Goal: Task Accomplishment & Management: Complete application form

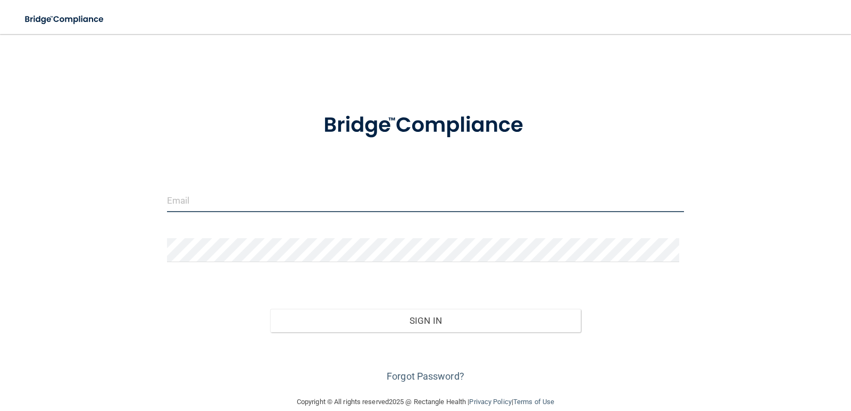
click at [374, 204] on input "email" at bounding box center [425, 200] width 517 height 24
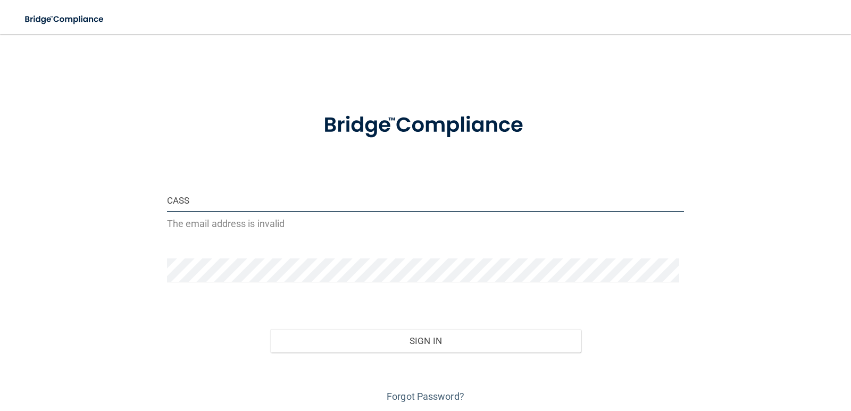
type input "[EMAIL_ADDRESS][DOMAIN_NAME]"
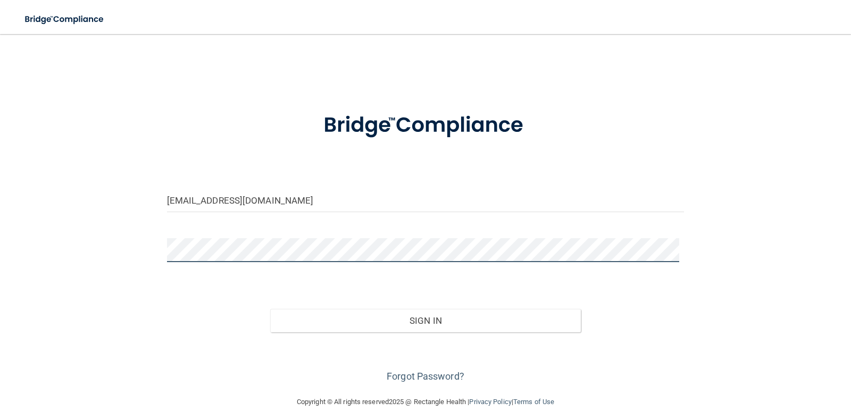
click at [270, 309] on button "Sign In" at bounding box center [425, 320] width 311 height 23
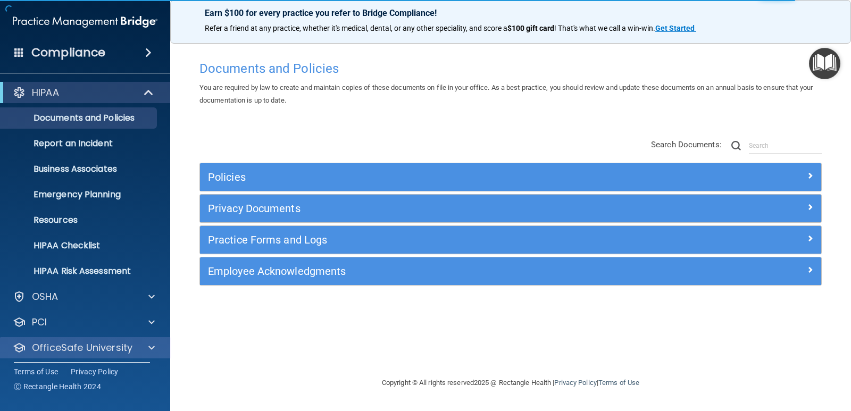
click at [124, 354] on div "OfficeSafe University" at bounding box center [85, 347] width 171 height 21
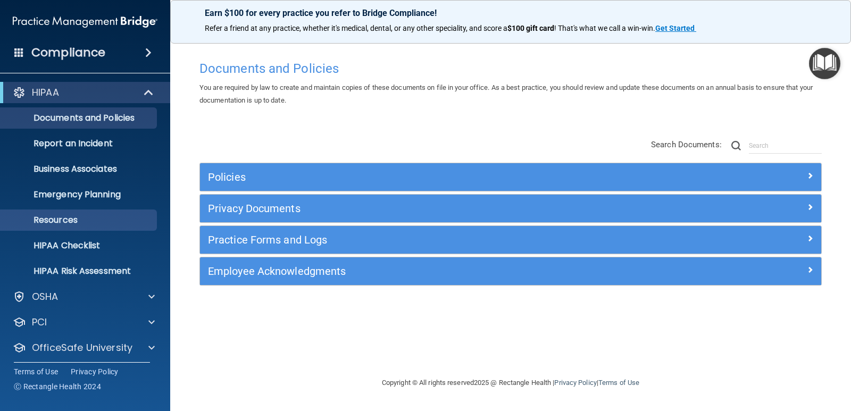
scroll to position [30, 0]
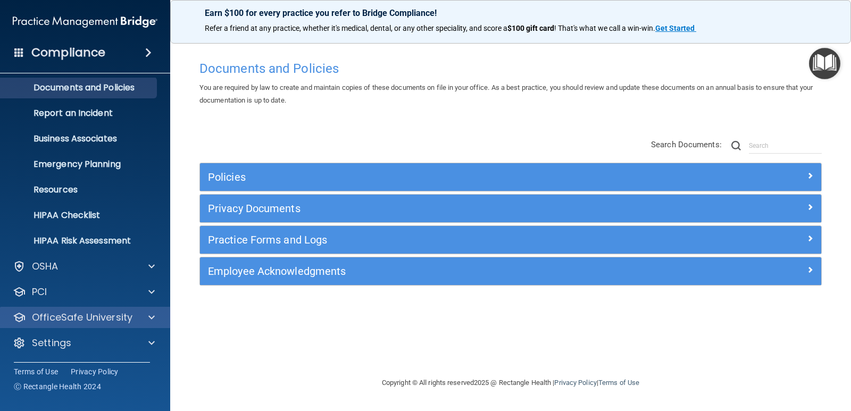
click at [149, 309] on div "OfficeSafe University" at bounding box center [85, 317] width 171 height 21
click at [93, 316] on p "OfficeSafe University" at bounding box center [82, 317] width 101 height 13
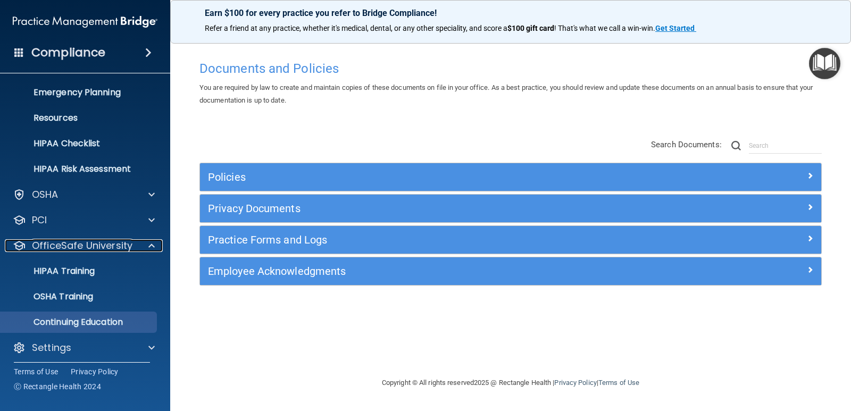
scroll to position [107, 0]
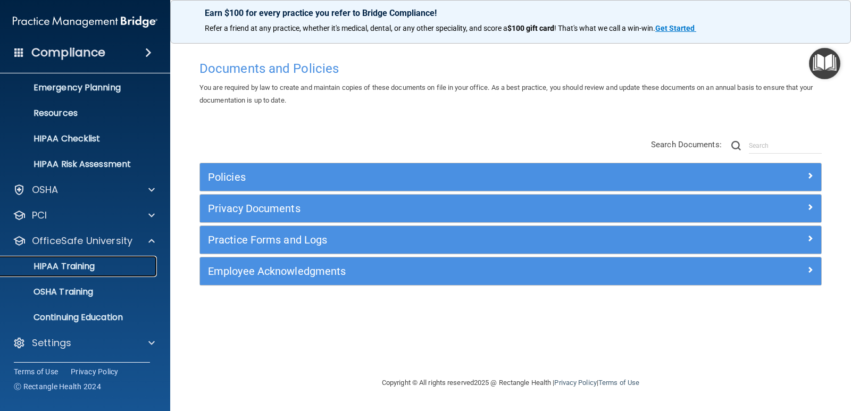
click at [68, 269] on p "HIPAA Training" at bounding box center [51, 266] width 88 height 11
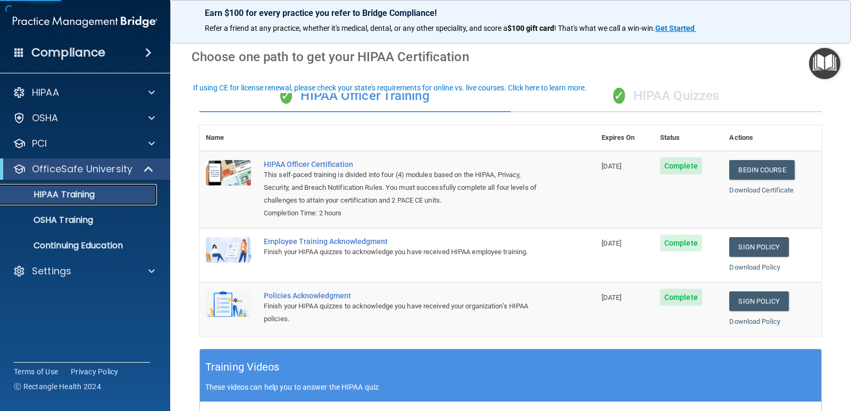
scroll to position [53, 0]
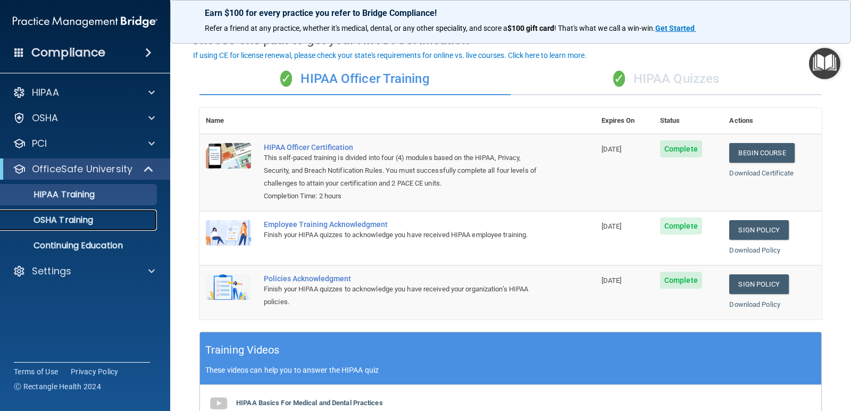
click at [64, 215] on p "OSHA Training" at bounding box center [50, 220] width 86 height 11
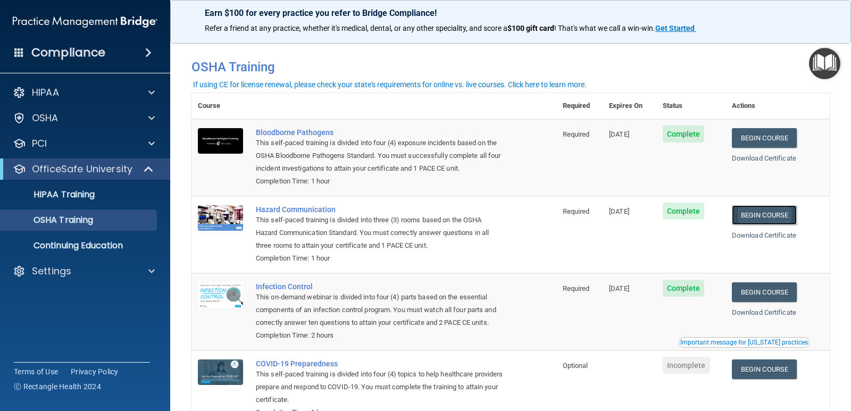
click at [772, 214] on link "Begin Course" at bounding box center [764, 215] width 65 height 20
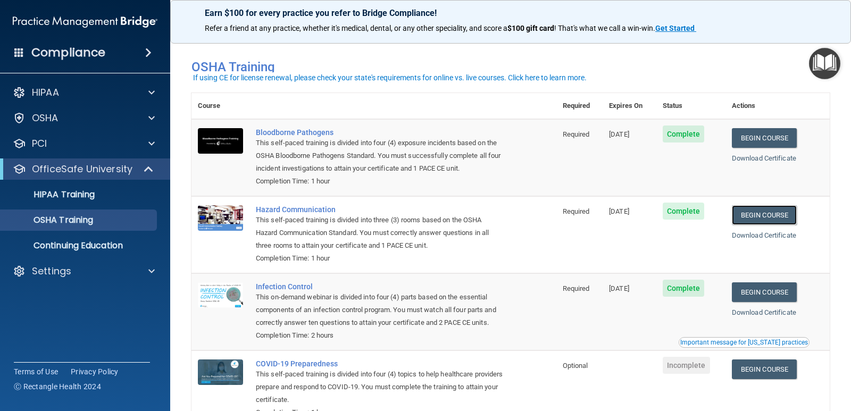
scroll to position [53, 0]
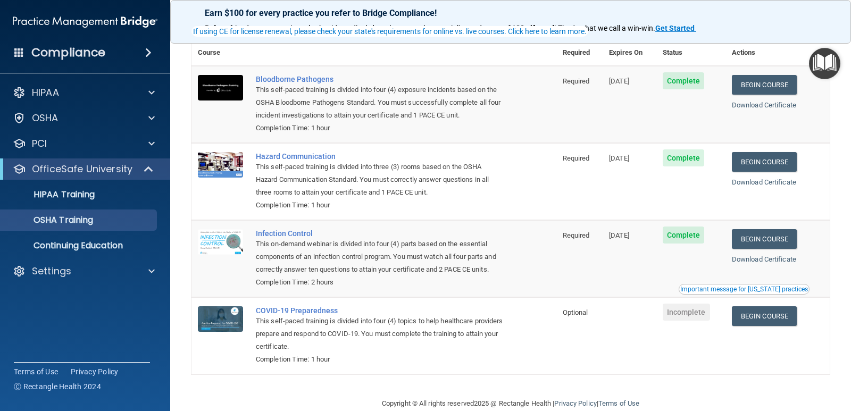
click at [108, 205] on ul "HIPAA Training OSHA Training Continuing Education" at bounding box center [85, 218] width 192 height 77
click at [111, 191] on div "HIPAA Training" at bounding box center [79, 194] width 145 height 11
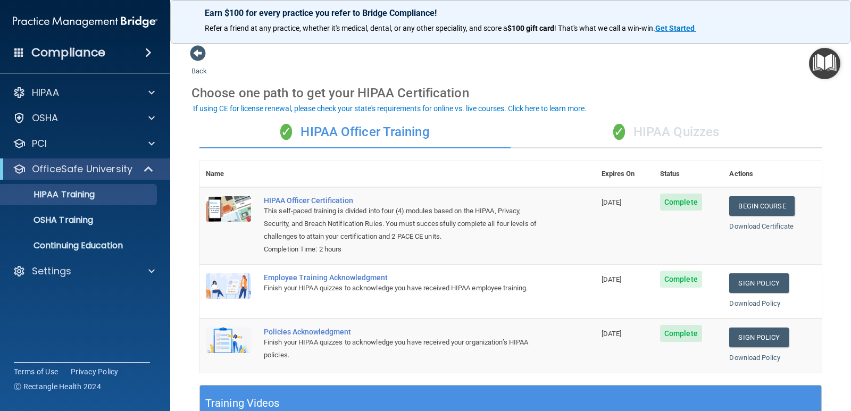
click at [676, 138] on div "✓ HIPAA Quizzes" at bounding box center [665, 132] width 311 height 32
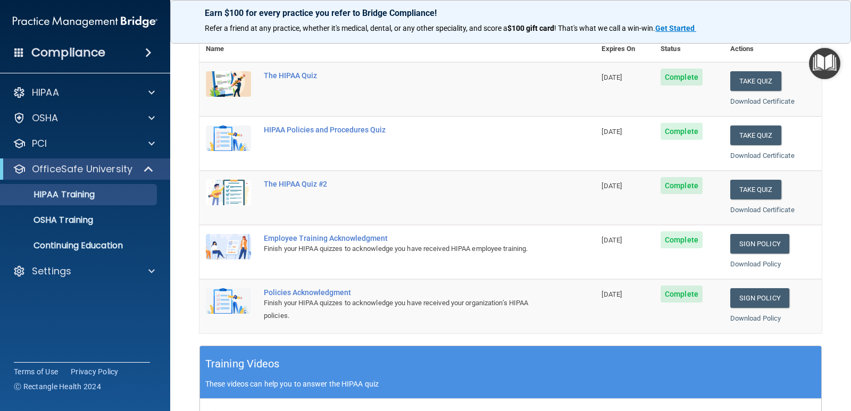
scroll to position [106, 0]
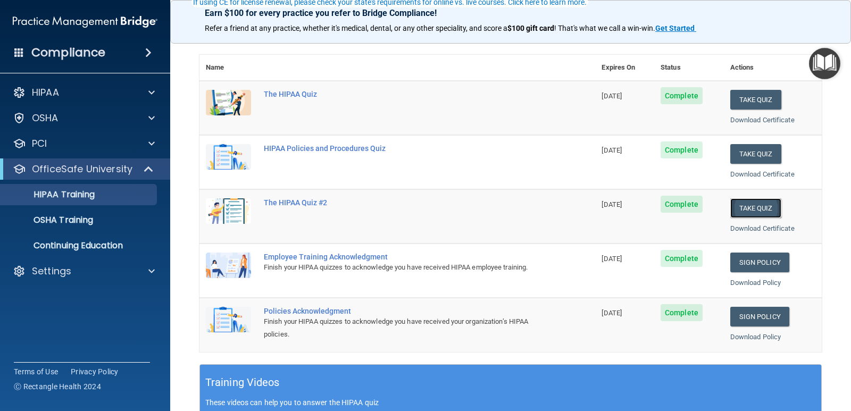
click at [754, 208] on button "Take Quiz" at bounding box center [755, 208] width 51 height 20
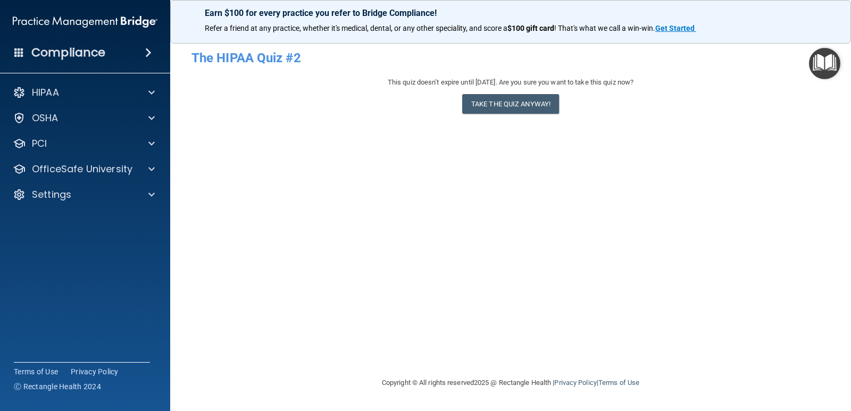
click at [537, 115] on div "This quiz doesn’t expire until 11/19/2025. Are you sure you want to take this q…" at bounding box center [510, 97] width 638 height 43
click at [538, 104] on button "Take the quiz anyway!" at bounding box center [510, 104] width 97 height 20
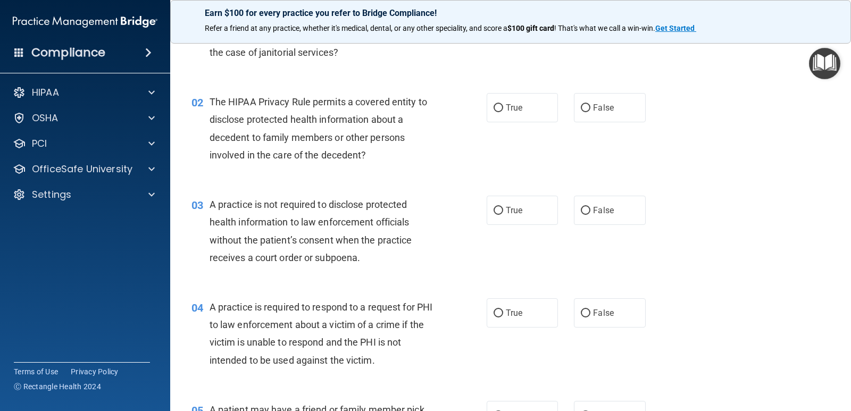
scroll to position [106, 0]
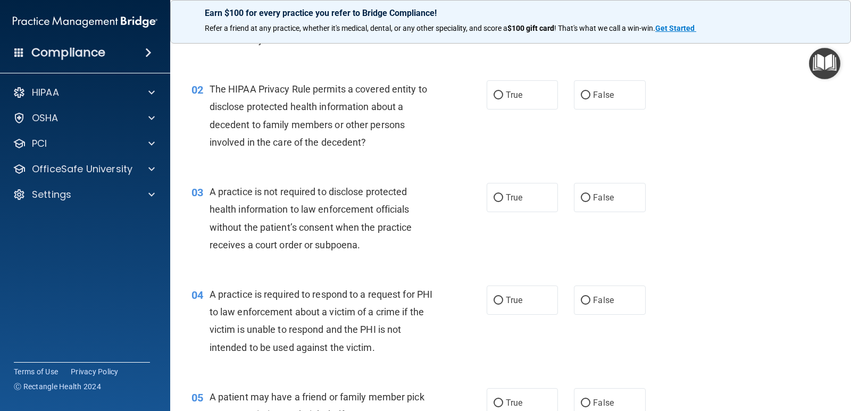
click at [532, 90] on label "True" at bounding box center [522, 94] width 71 height 29
click at [503, 91] on input "True" at bounding box center [498, 95] width 10 height 8
radio input "true"
click at [526, 216] on div "03 A practice is not required to disclose protected health information to law e…" at bounding box center [510, 221] width 654 height 103
click at [519, 198] on label "True" at bounding box center [522, 197] width 71 height 29
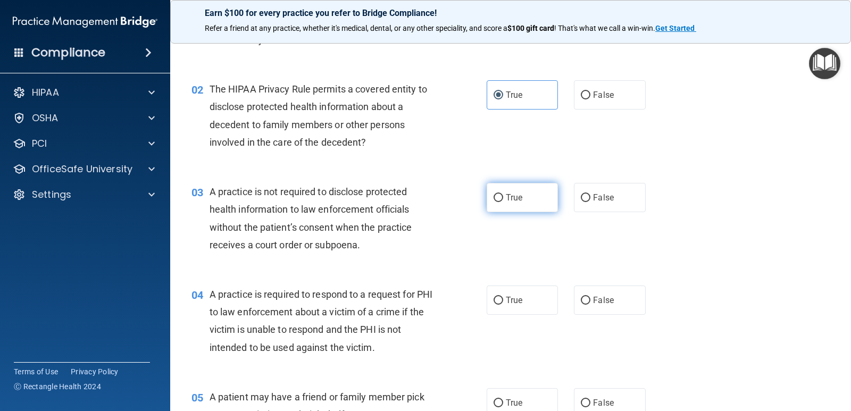
click at [503, 198] on input "True" at bounding box center [498, 198] width 10 height 8
radio input "true"
click at [506, 304] on span "True" at bounding box center [514, 300] width 16 height 10
click at [503, 304] on input "True" at bounding box center [498, 301] width 10 height 8
radio input "true"
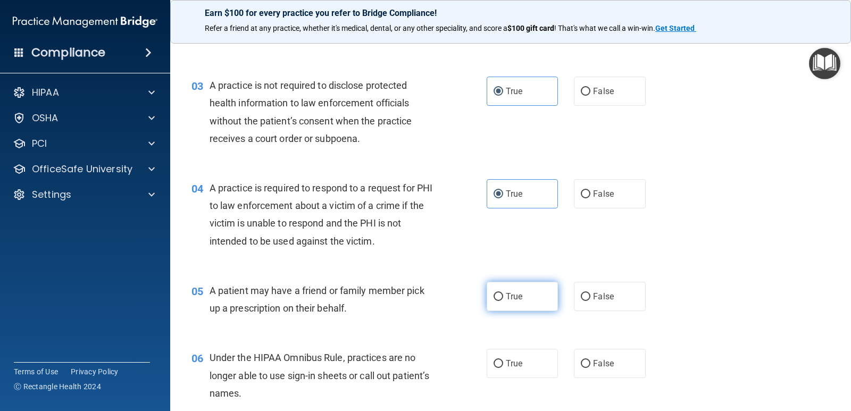
click at [507, 283] on label "True" at bounding box center [522, 296] width 71 height 29
click at [503, 293] on input "True" at bounding box center [498, 297] width 10 height 8
radio input "true"
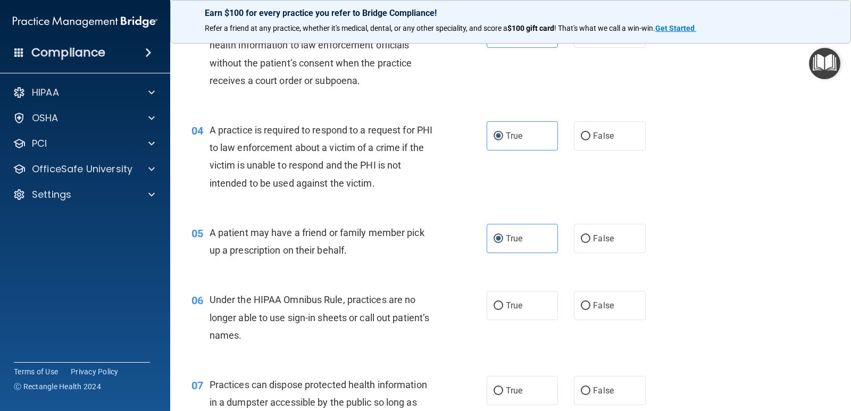
scroll to position [372, 0]
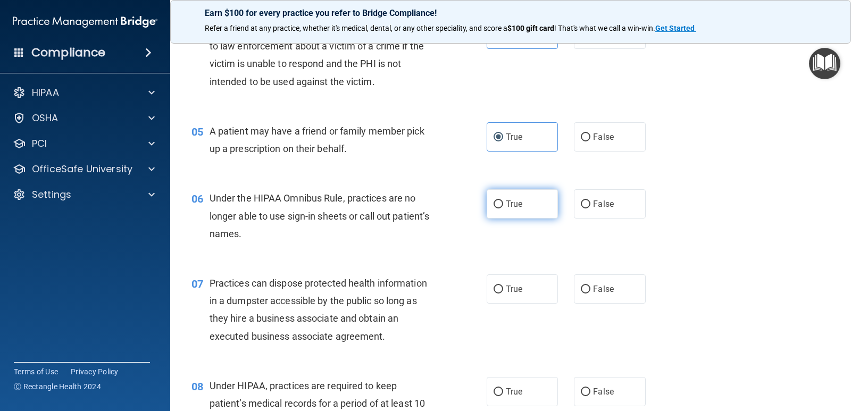
click at [505, 213] on label "True" at bounding box center [522, 203] width 71 height 29
click at [503, 208] on input "True" at bounding box center [498, 204] width 10 height 8
radio input "true"
click at [506, 296] on label "True" at bounding box center [522, 288] width 71 height 29
click at [503, 294] on input "True" at bounding box center [498, 290] width 10 height 8
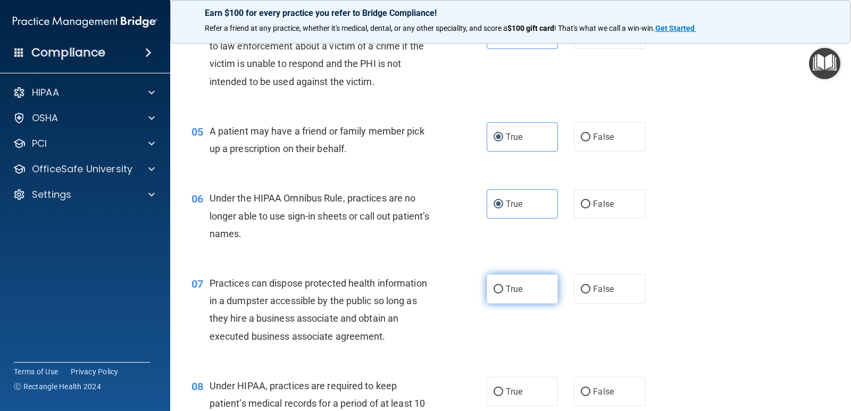
radio input "true"
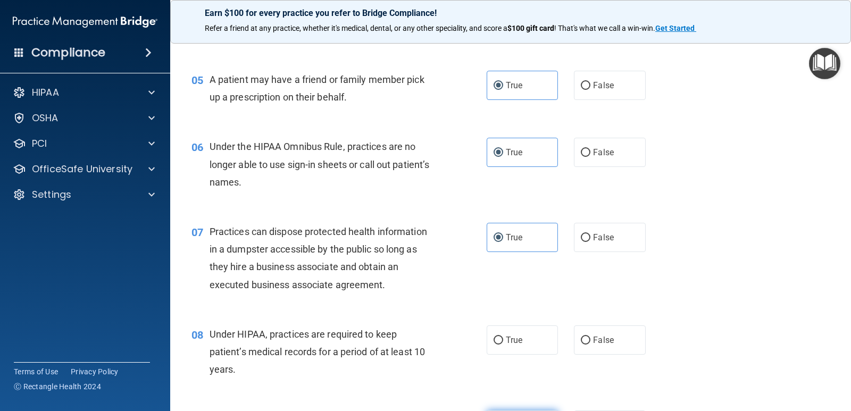
scroll to position [479, 0]
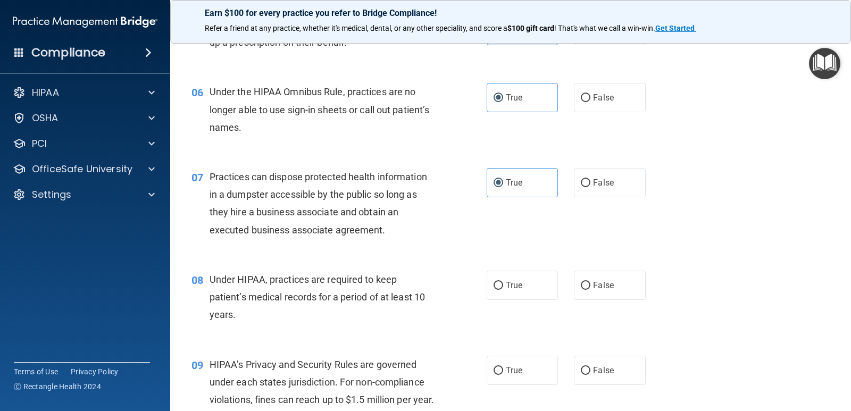
click at [501, 303] on div "08 Under HIPAA, practices are required to keep patient’s medical records for a …" at bounding box center [510, 299] width 654 height 85
click at [495, 367] on input "True" at bounding box center [498, 371] width 10 height 8
radio input "true"
click at [520, 287] on label "True" at bounding box center [522, 285] width 71 height 29
click at [503, 287] on input "True" at bounding box center [498, 286] width 10 height 8
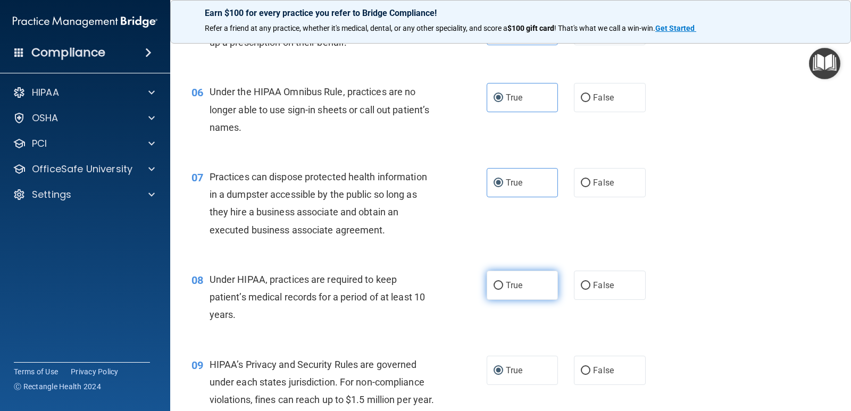
radio input "true"
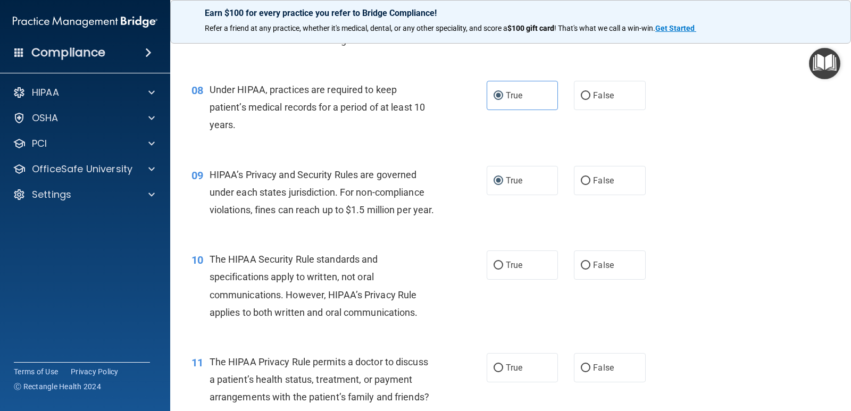
scroll to position [691, 0]
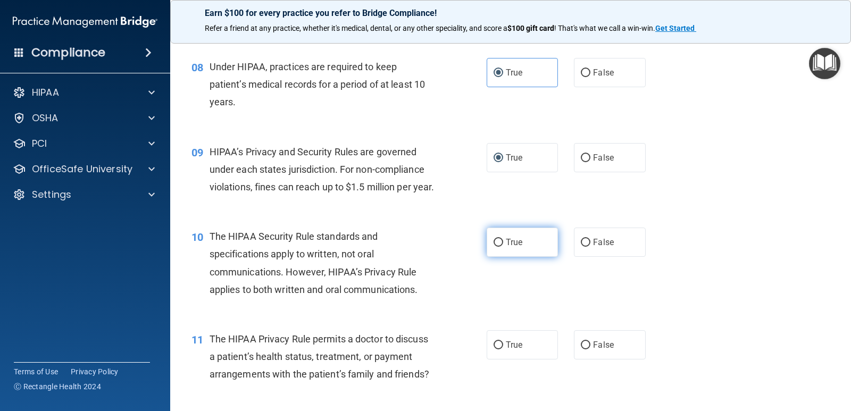
click at [500, 257] on label "True" at bounding box center [522, 242] width 71 height 29
click at [500, 247] on input "True" at bounding box center [498, 243] width 10 height 8
radio input "true"
click at [494, 357] on label "True" at bounding box center [522, 344] width 71 height 29
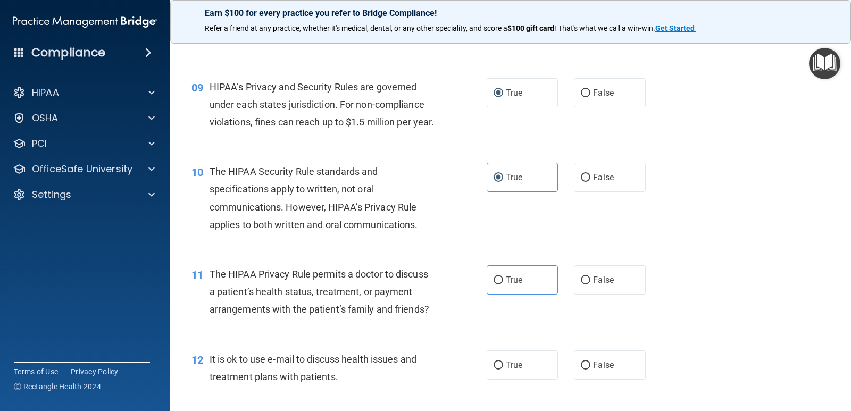
scroll to position [851, 0]
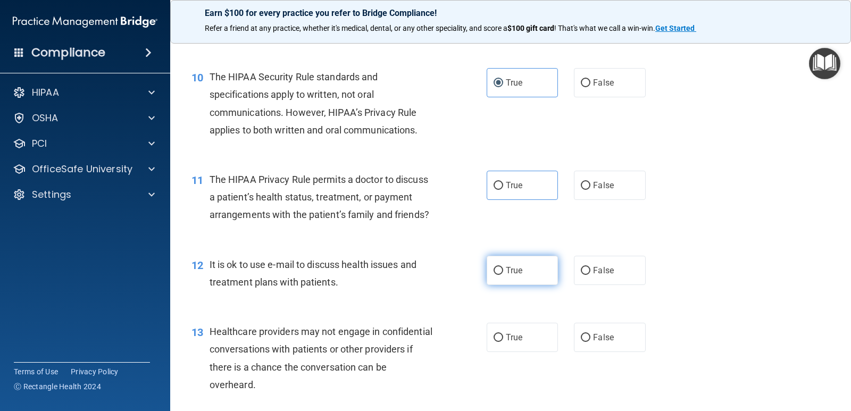
click at [521, 285] on label "True" at bounding box center [522, 270] width 71 height 29
click at [503, 275] on input "True" at bounding box center [498, 271] width 10 height 8
radio input "true"
click at [506, 342] on span "True" at bounding box center [514, 337] width 16 height 10
click at [503, 342] on input "True" at bounding box center [498, 338] width 10 height 8
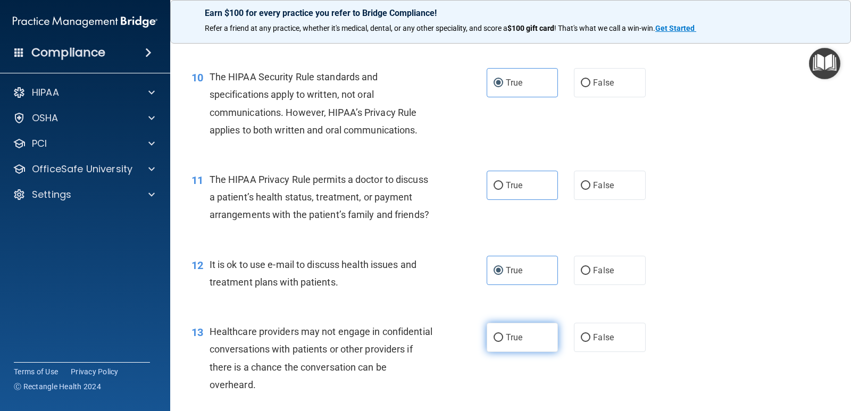
radio input "true"
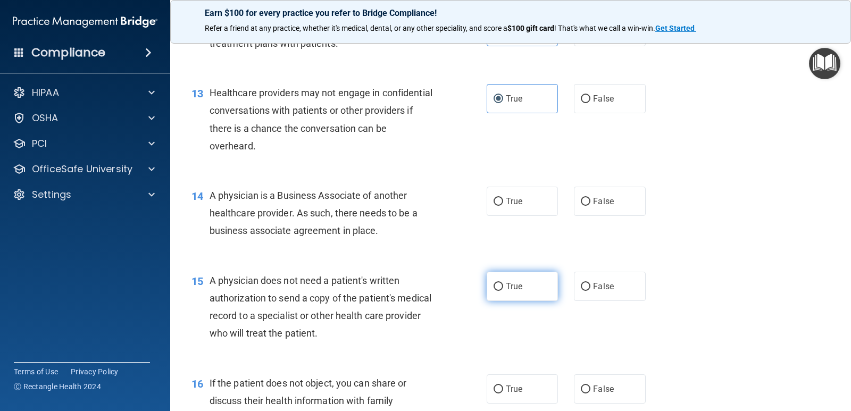
scroll to position [1117, 0]
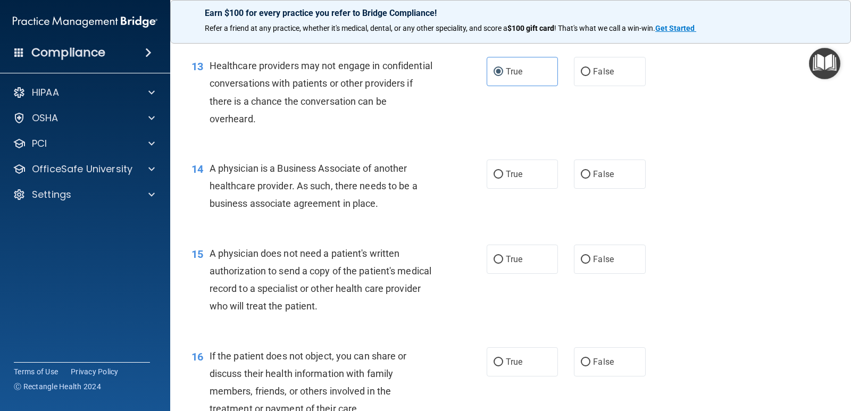
drag, startPoint x: 509, startPoint y: 193, endPoint x: 504, endPoint y: 226, distance: 33.4
click at [509, 179] on span "True" at bounding box center [514, 174] width 16 height 10
click at [503, 179] on input "True" at bounding box center [498, 175] width 10 height 8
radio input "true"
drag, startPoint x: 510, startPoint y: 278, endPoint x: 503, endPoint y: 302, distance: 25.1
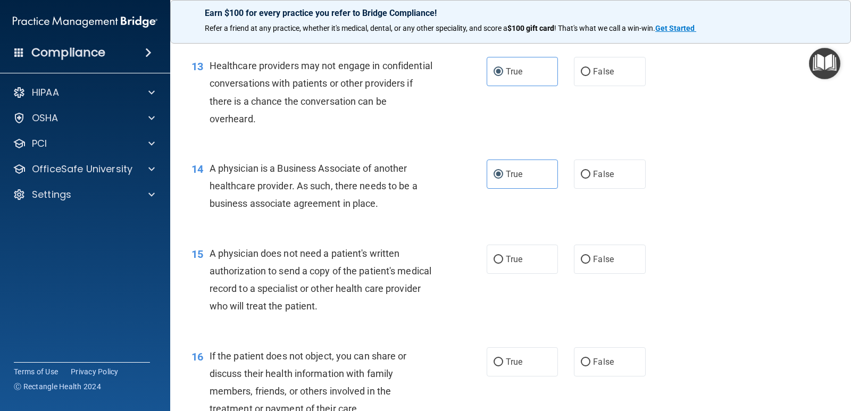
click at [509, 264] on span "True" at bounding box center [514, 259] width 16 height 10
click at [503, 264] on input "True" at bounding box center [498, 260] width 10 height 8
radio input "true"
click at [493, 366] on input "True" at bounding box center [498, 362] width 10 height 8
radio input "true"
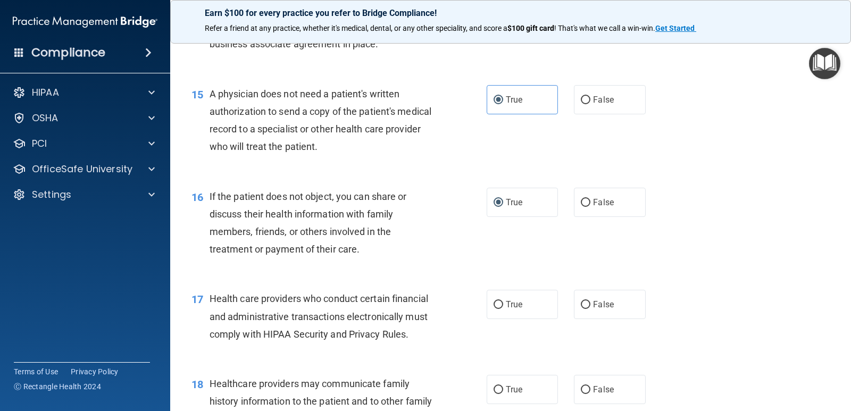
scroll to position [1329, 0]
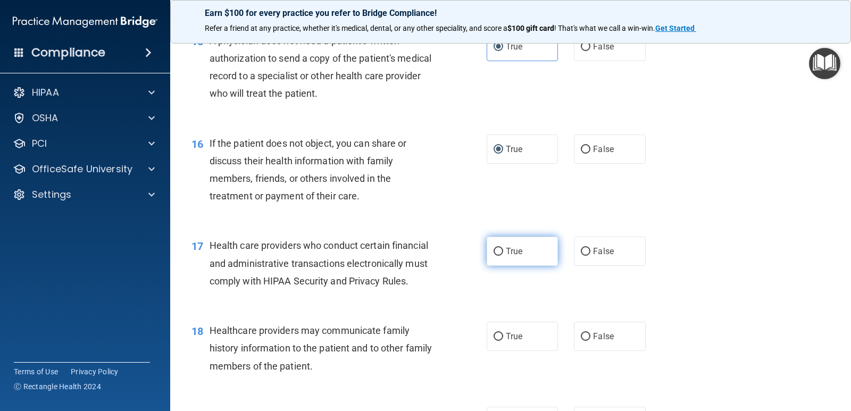
click at [506, 256] on span "True" at bounding box center [514, 251] width 16 height 10
click at [503, 256] on input "True" at bounding box center [498, 252] width 10 height 8
radio input "true"
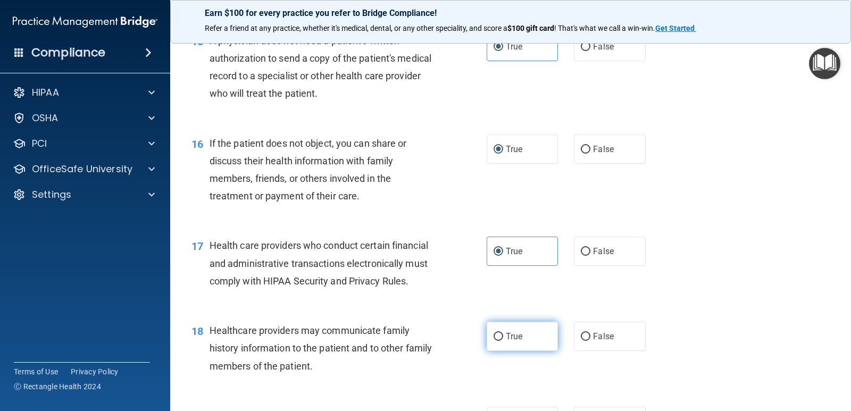
click at [493, 341] on input "True" at bounding box center [498, 337] width 10 height 8
radio input "true"
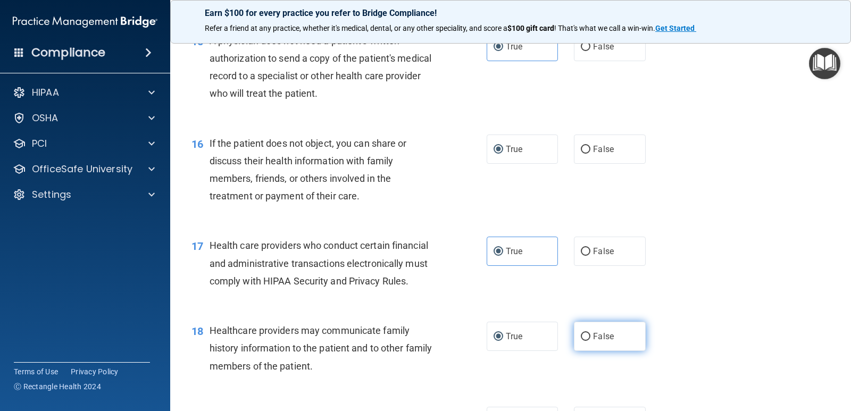
scroll to position [1489, 0]
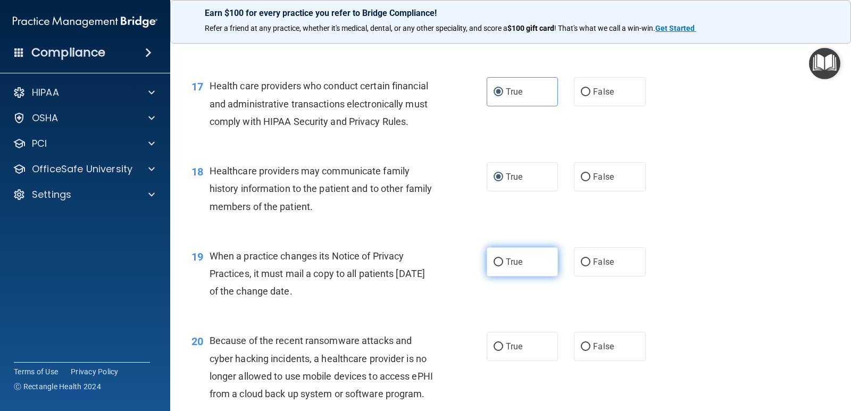
click at [487, 277] on label "True" at bounding box center [522, 261] width 71 height 29
click at [493, 266] on input "True" at bounding box center [498, 262] width 10 height 8
radio input "true"
drag, startPoint x: 492, startPoint y: 369, endPoint x: 504, endPoint y: 320, distance: 50.4
click at [491, 361] on label "True" at bounding box center [522, 346] width 71 height 29
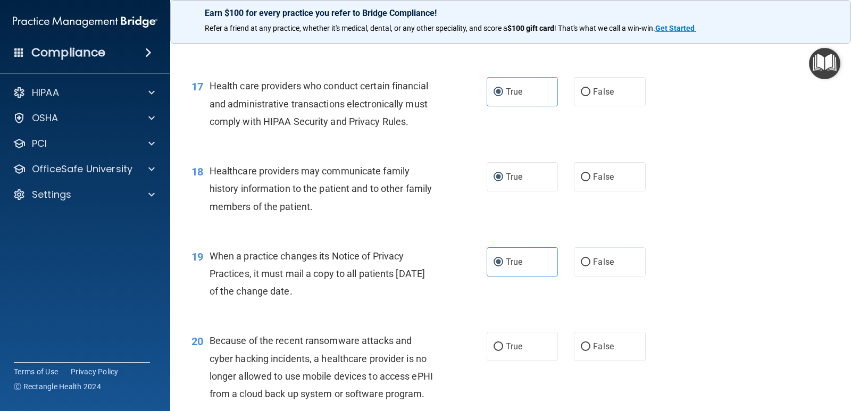
click at [493, 351] on input "True" at bounding box center [498, 347] width 10 height 8
radio input "true"
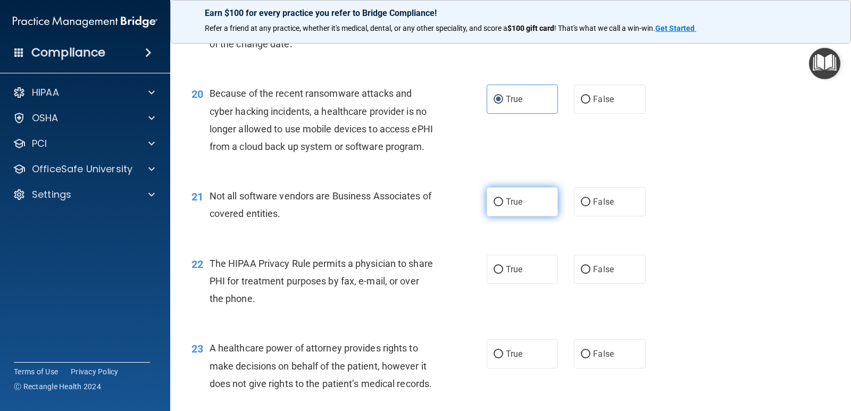
scroll to position [1755, 0]
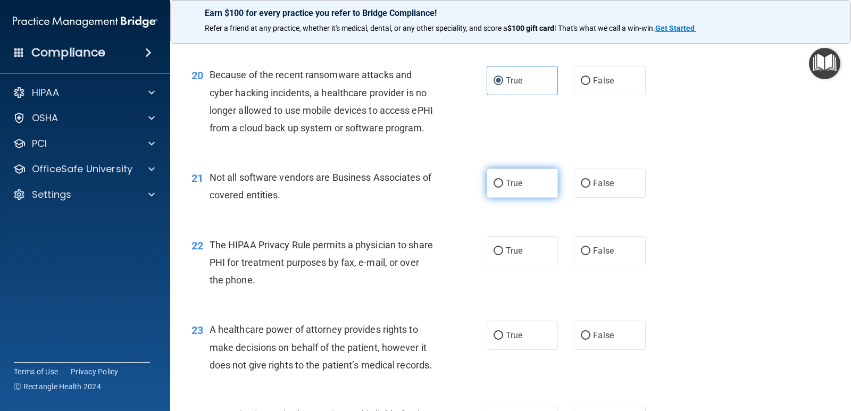
click at [514, 198] on label "True" at bounding box center [522, 183] width 71 height 29
click at [503, 188] on input "True" at bounding box center [498, 184] width 10 height 8
radio input "true"
click at [507, 265] on label "True" at bounding box center [522, 250] width 71 height 29
click at [503, 255] on input "True" at bounding box center [498, 251] width 10 height 8
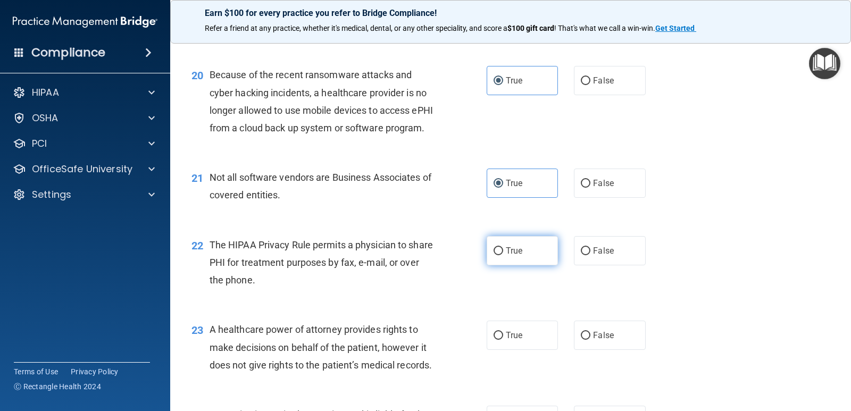
radio input "true"
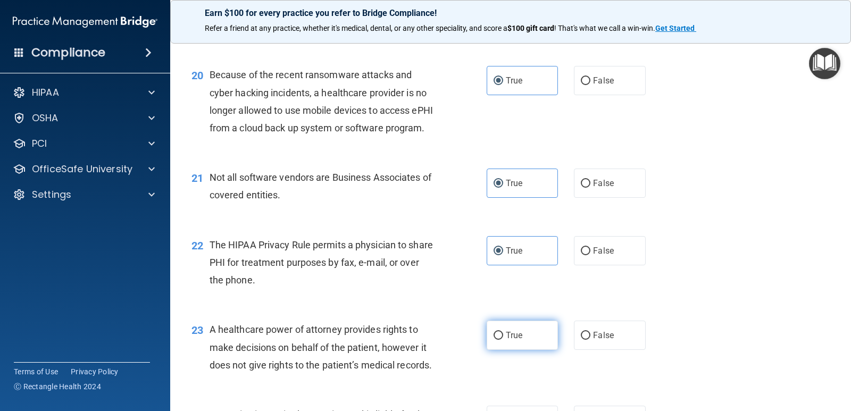
click at [495, 340] on input "True" at bounding box center [498, 336] width 10 height 8
radio input "true"
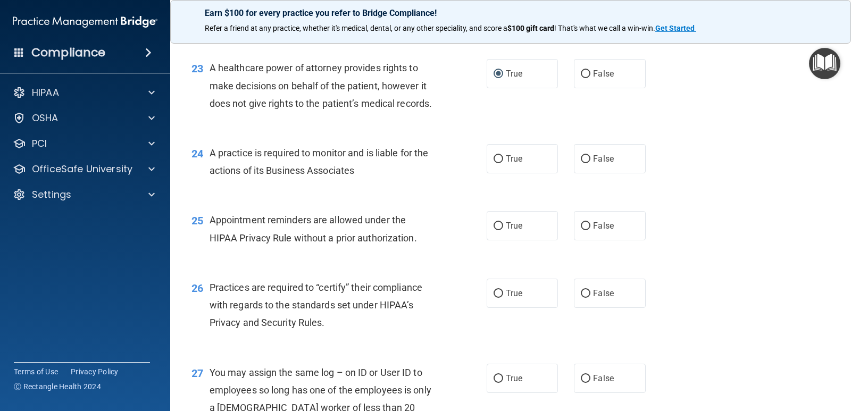
scroll to position [2021, 0]
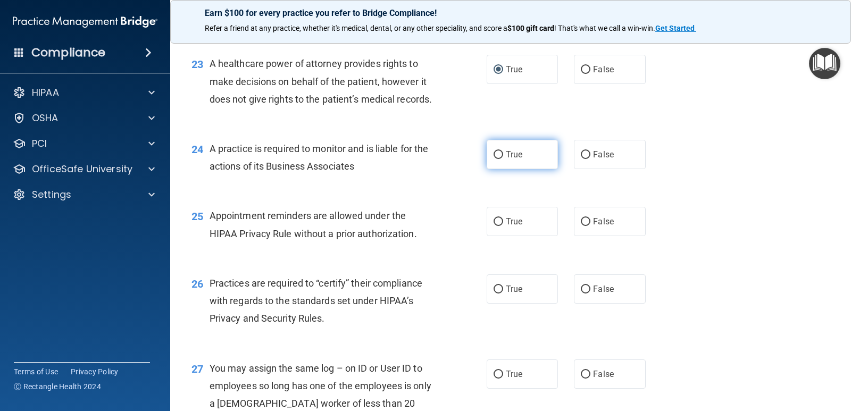
click at [495, 169] on label "True" at bounding box center [522, 154] width 71 height 29
click at [495, 159] on input "True" at bounding box center [498, 155] width 10 height 8
radio input "true"
click at [491, 236] on label "True" at bounding box center [522, 221] width 71 height 29
click at [493, 226] on input "True" at bounding box center [498, 222] width 10 height 8
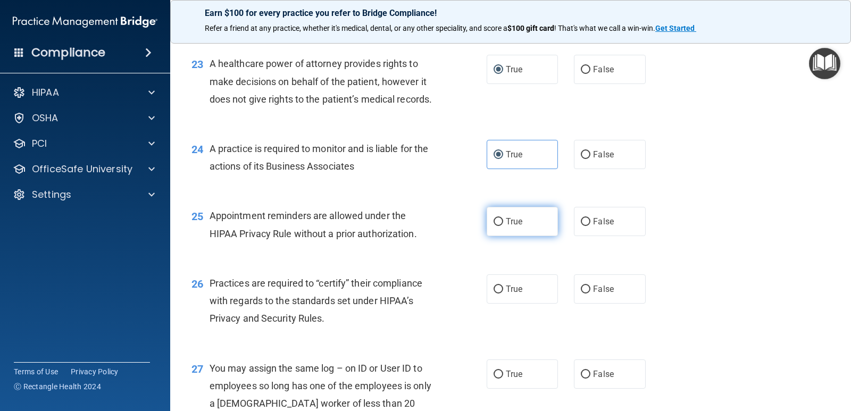
radio input "true"
click at [494, 294] on input "True" at bounding box center [498, 290] width 10 height 8
radio input "true"
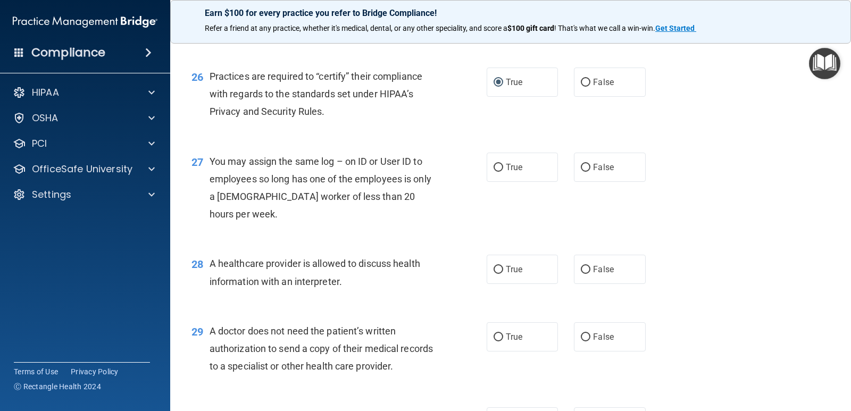
scroll to position [2233, 0]
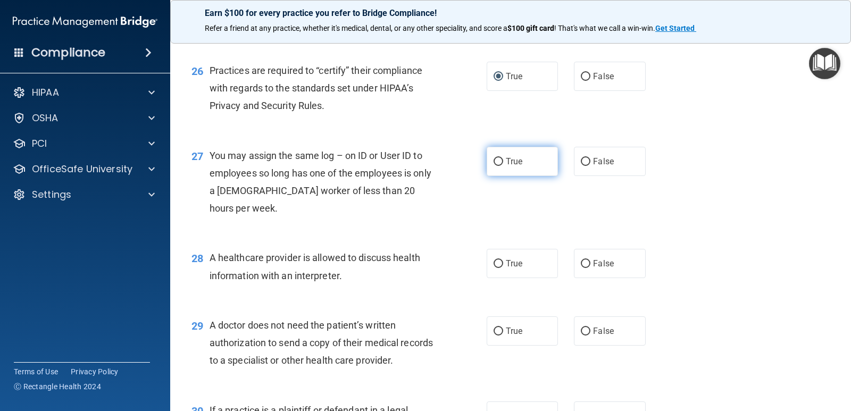
click at [508, 176] on label "True" at bounding box center [522, 161] width 71 height 29
click at [503, 166] on input "True" at bounding box center [498, 162] width 10 height 8
radio input "true"
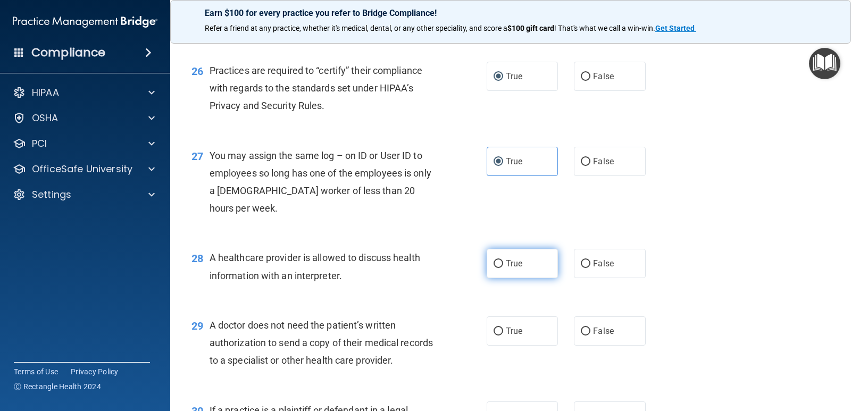
click at [516, 269] on span "True" at bounding box center [514, 263] width 16 height 10
click at [503, 268] on input "True" at bounding box center [498, 264] width 10 height 8
radio input "true"
click at [506, 336] on span "True" at bounding box center [514, 331] width 16 height 10
click at [503, 336] on input "True" at bounding box center [498, 332] width 10 height 8
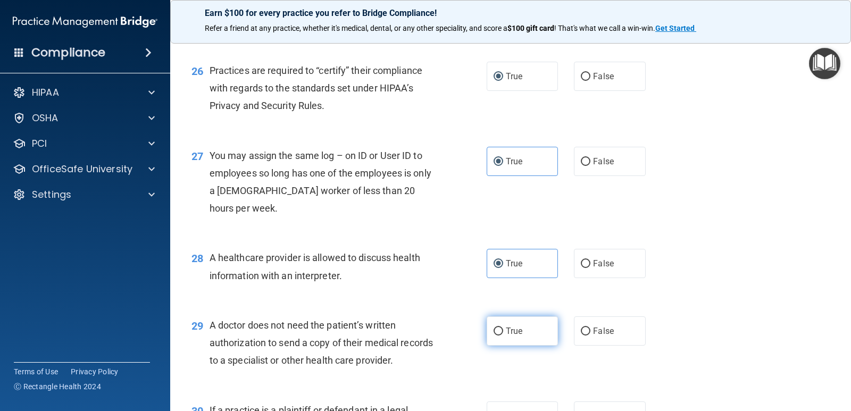
radio input "true"
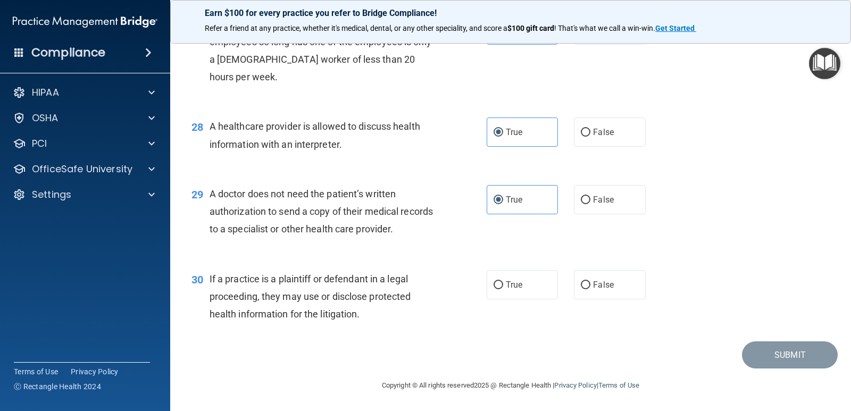
scroll to position [2393, 0]
click at [500, 299] on label "True" at bounding box center [522, 284] width 71 height 29
click at [500, 289] on input "True" at bounding box center [498, 285] width 10 height 8
radio input "true"
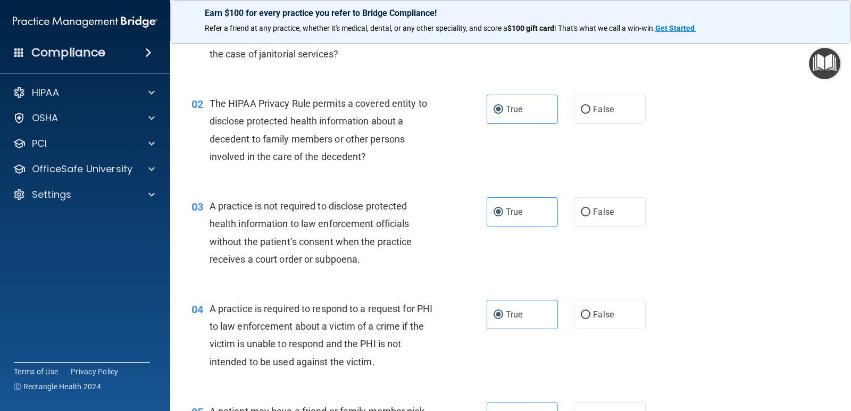
scroll to position [0, 0]
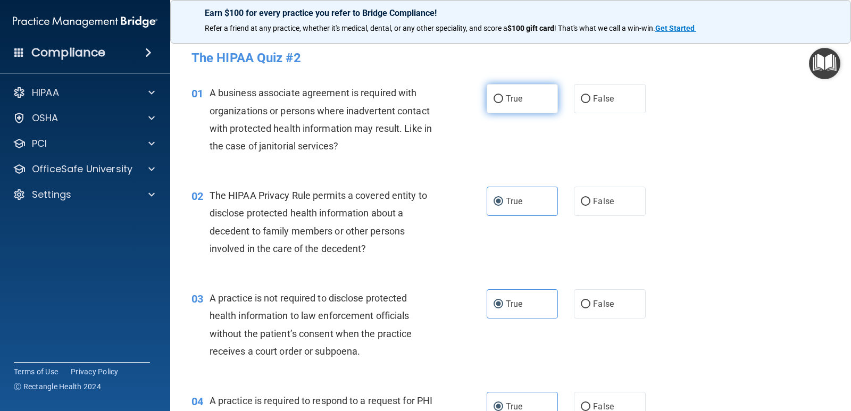
click at [549, 102] on label "True" at bounding box center [522, 98] width 71 height 29
click at [503, 102] on input "True" at bounding box center [498, 99] width 10 height 8
radio input "true"
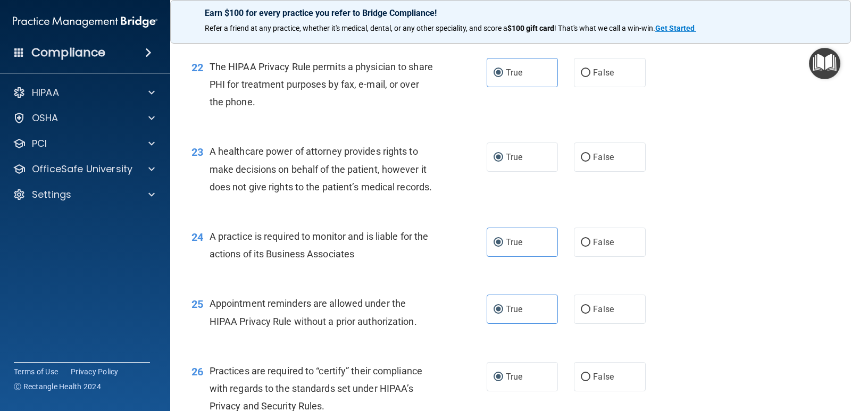
scroll to position [1914, 0]
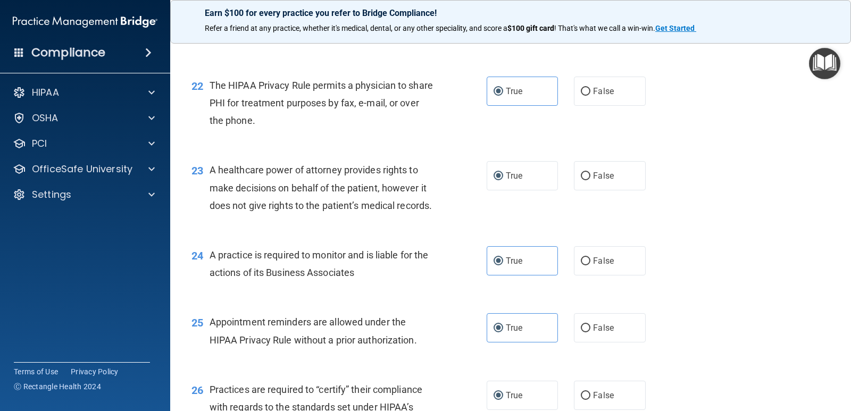
click at [516, 192] on div "23 A healthcare power of attorney provides rights to make decisions on behalf o…" at bounding box center [510, 190] width 654 height 85
click at [516, 190] on label "True" at bounding box center [522, 175] width 71 height 29
click at [503, 180] on input "True" at bounding box center [498, 176] width 10 height 8
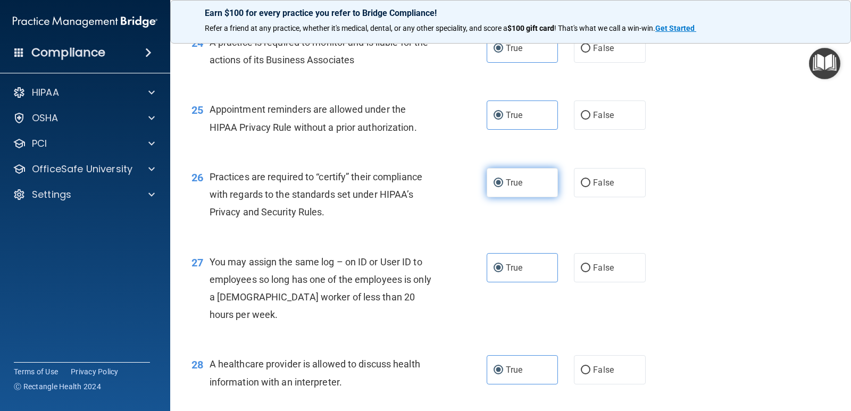
click at [515, 197] on label "True" at bounding box center [522, 182] width 71 height 29
click at [503, 187] on input "True" at bounding box center [498, 183] width 10 height 8
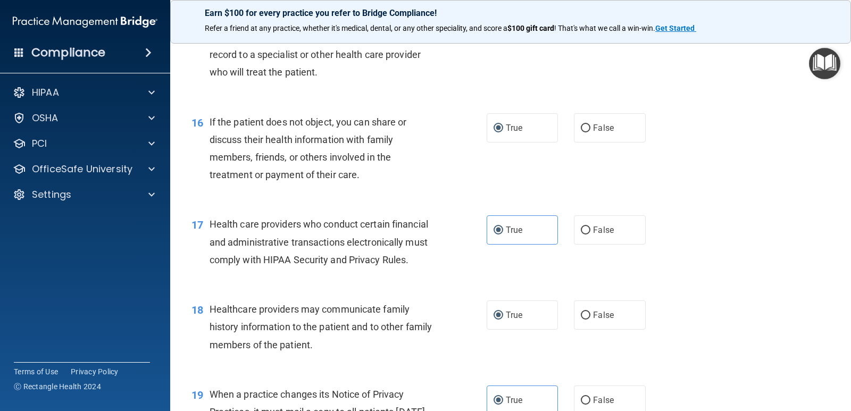
scroll to position [1301, 0]
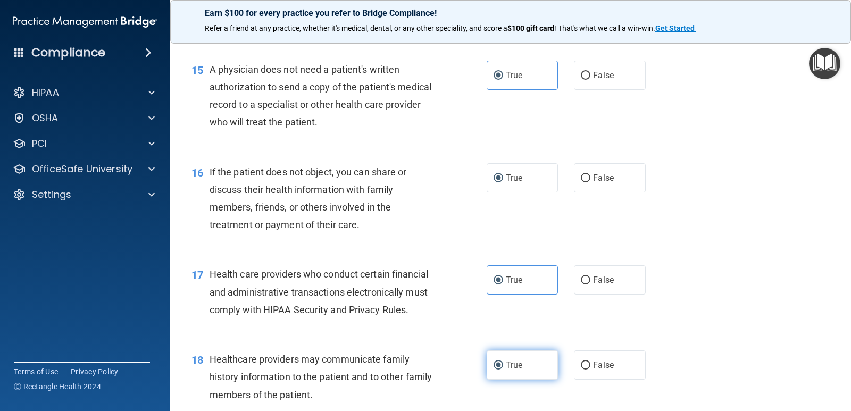
click at [508, 380] on label "True" at bounding box center [522, 364] width 71 height 29
click at [503, 370] on input "True" at bounding box center [498, 366] width 10 height 8
click at [529, 192] on label "True" at bounding box center [522, 177] width 71 height 29
click at [503, 182] on input "True" at bounding box center [498, 178] width 10 height 8
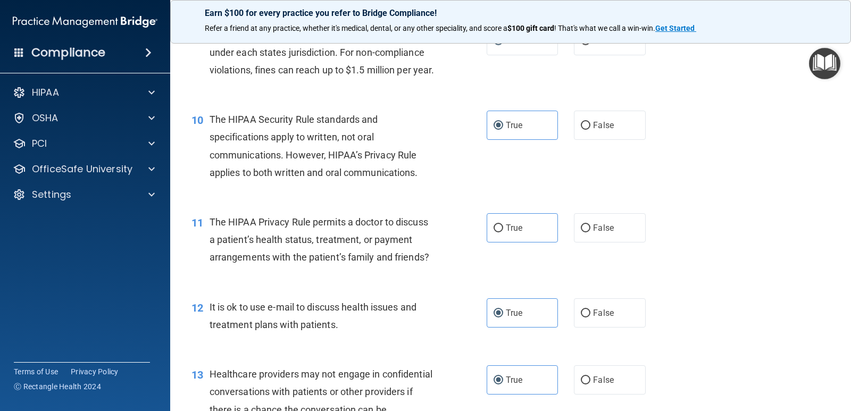
scroll to position [822, 0]
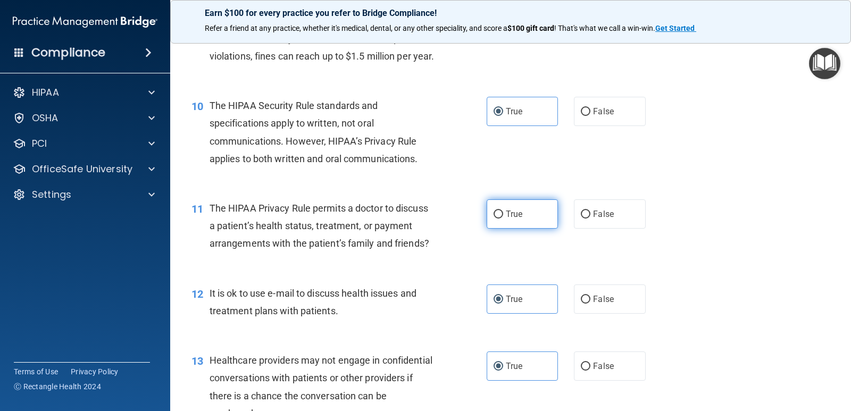
click at [524, 229] on label "True" at bounding box center [522, 213] width 71 height 29
click at [503, 219] on input "True" at bounding box center [498, 215] width 10 height 8
radio input "true"
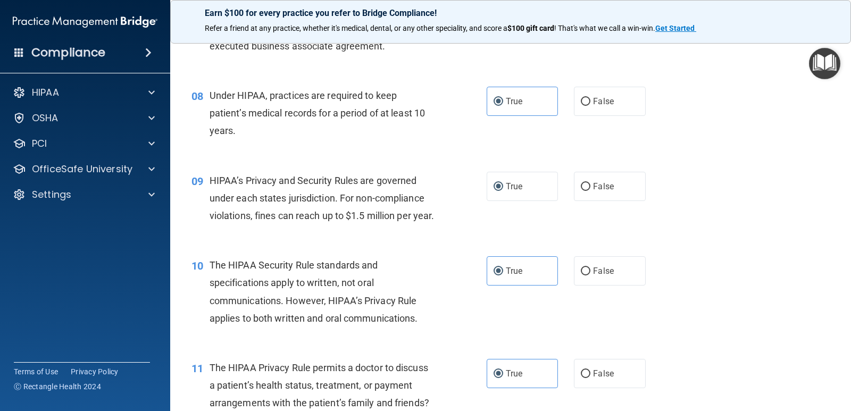
scroll to position [609, 0]
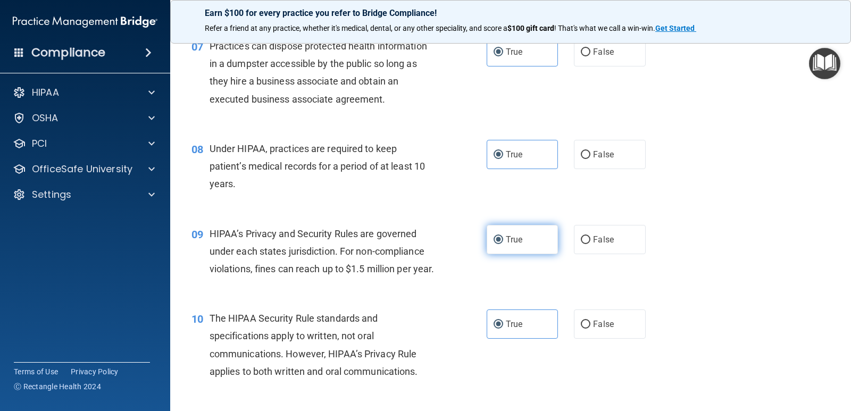
click at [542, 239] on label "True" at bounding box center [522, 239] width 71 height 29
click at [503, 239] on input "True" at bounding box center [498, 240] width 10 height 8
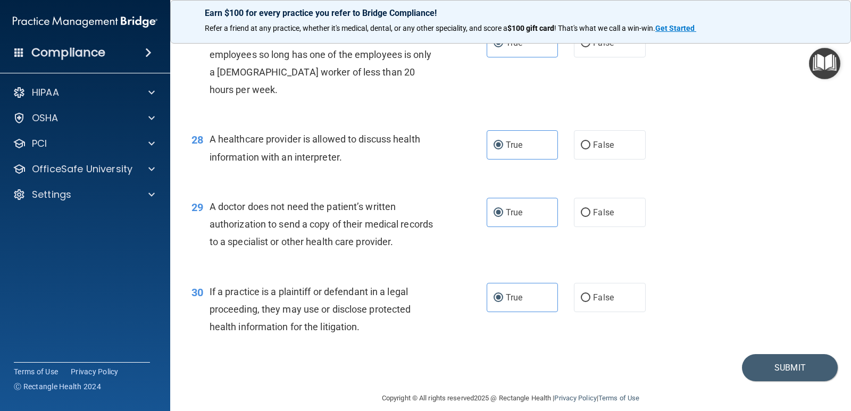
scroll to position [2417, 0]
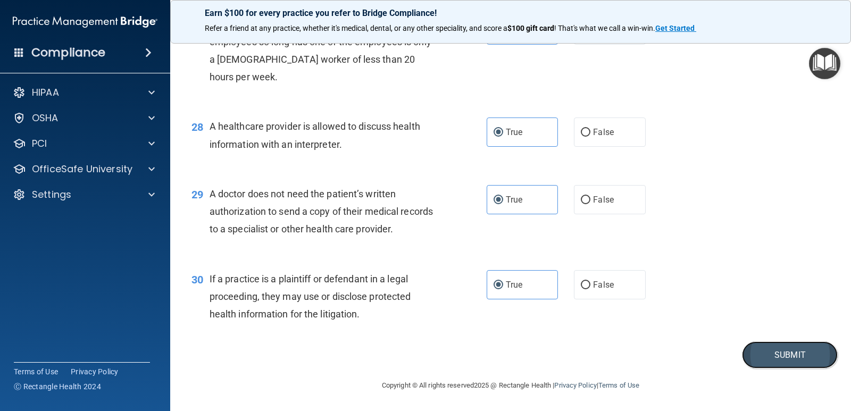
click at [782, 356] on button "Submit" at bounding box center [790, 354] width 96 height 27
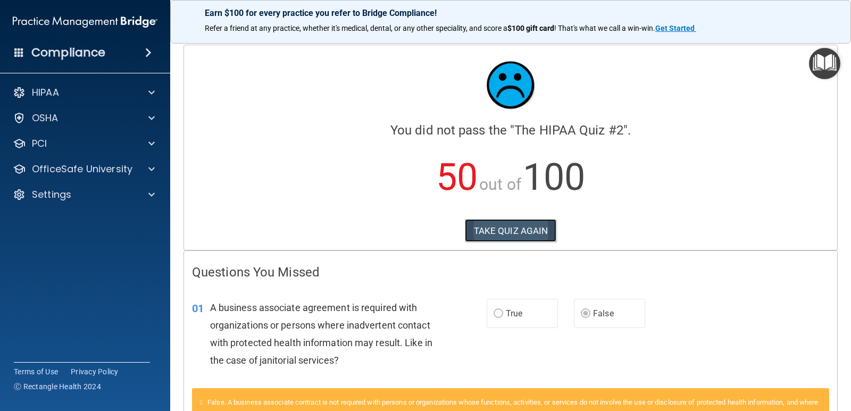
click at [520, 229] on button "TAKE QUIZ AGAIN" at bounding box center [511, 230] width 92 height 23
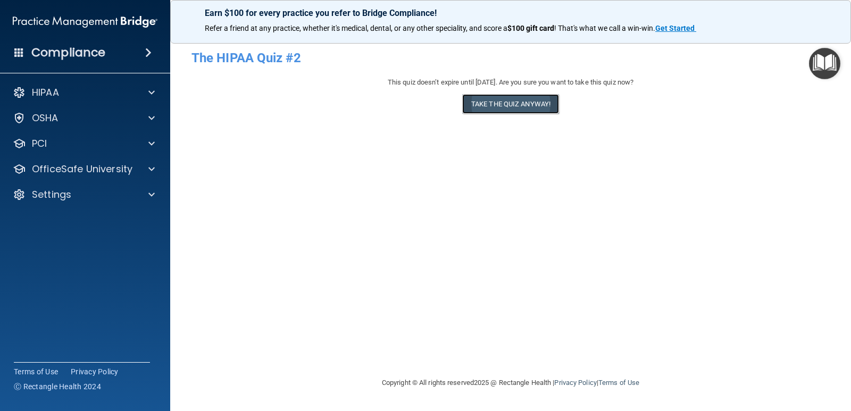
click at [543, 102] on button "Take the quiz anyway!" at bounding box center [510, 104] width 97 height 20
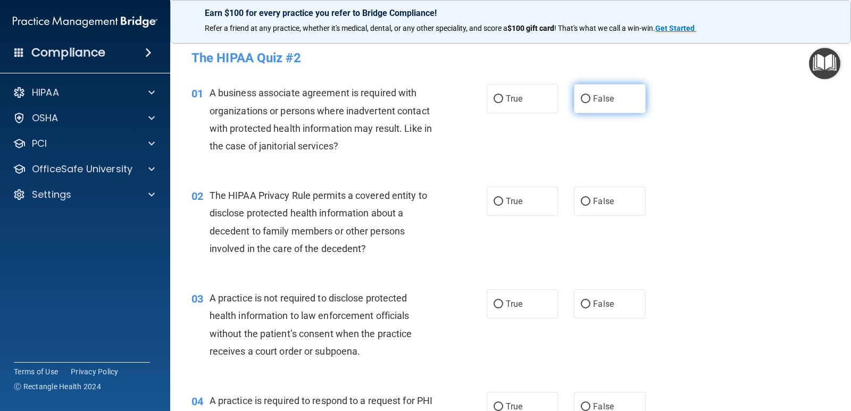
click at [606, 92] on label "False" at bounding box center [609, 98] width 71 height 29
click at [590, 95] on input "False" at bounding box center [586, 99] width 10 height 8
radio input "true"
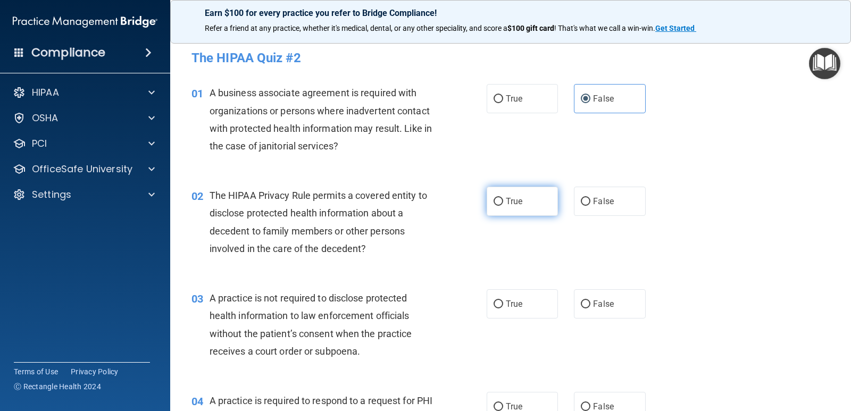
click at [501, 209] on label "True" at bounding box center [522, 201] width 71 height 29
click at [501, 206] on input "True" at bounding box center [498, 202] width 10 height 8
radio input "true"
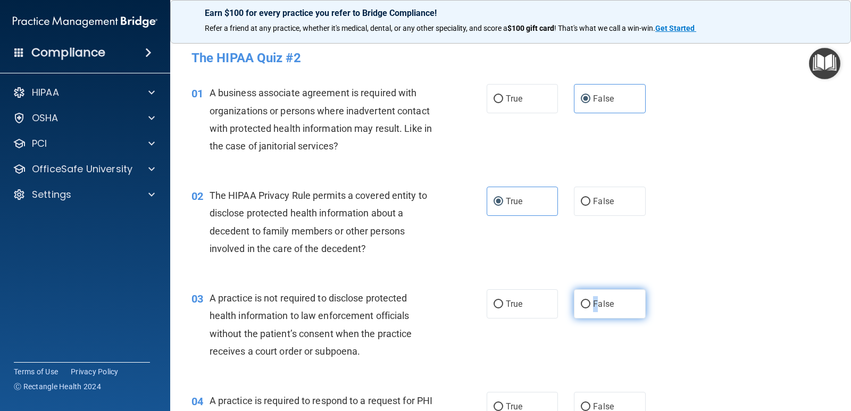
click at [593, 304] on span "False" at bounding box center [603, 304] width 21 height 10
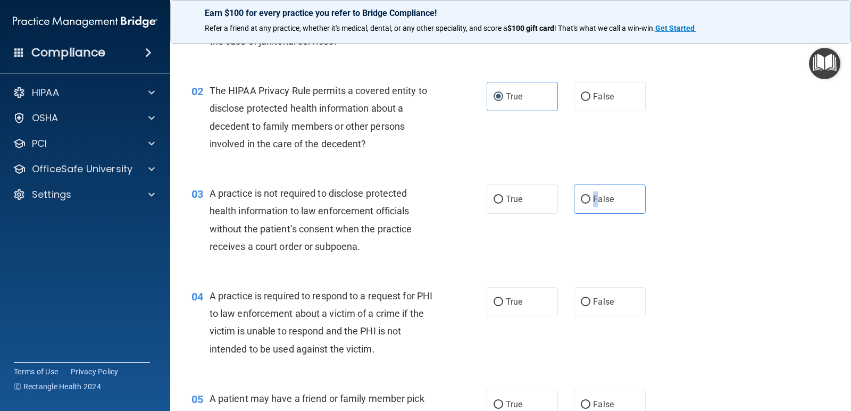
scroll to position [106, 0]
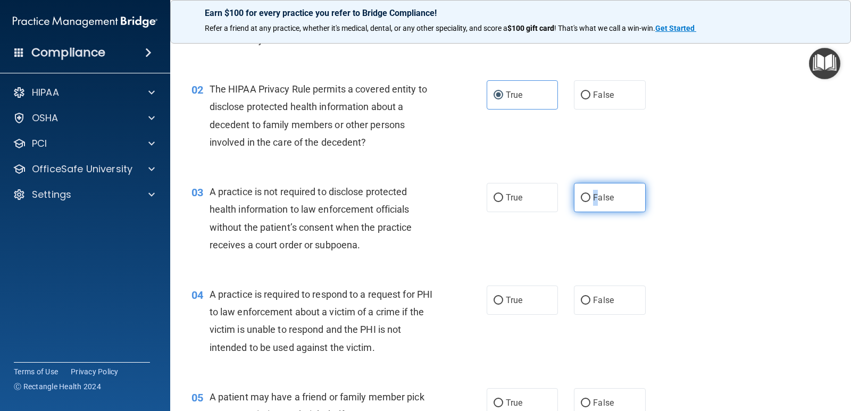
click at [585, 191] on label "False" at bounding box center [609, 197] width 71 height 29
click at [585, 194] on input "False" at bounding box center [586, 198] width 10 height 8
radio input "true"
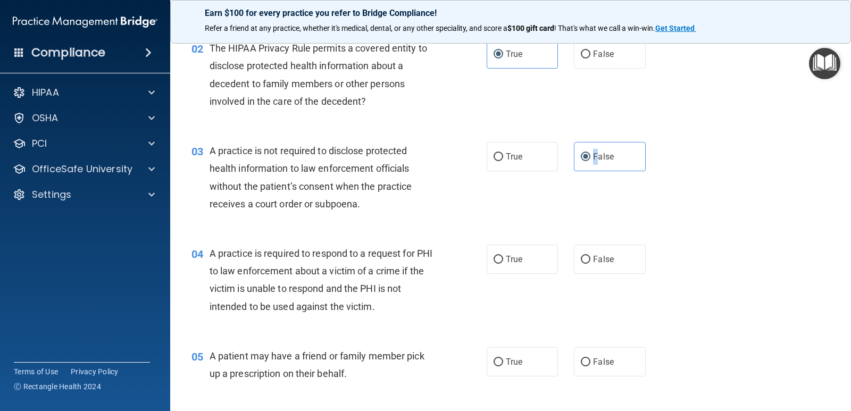
scroll to position [160, 0]
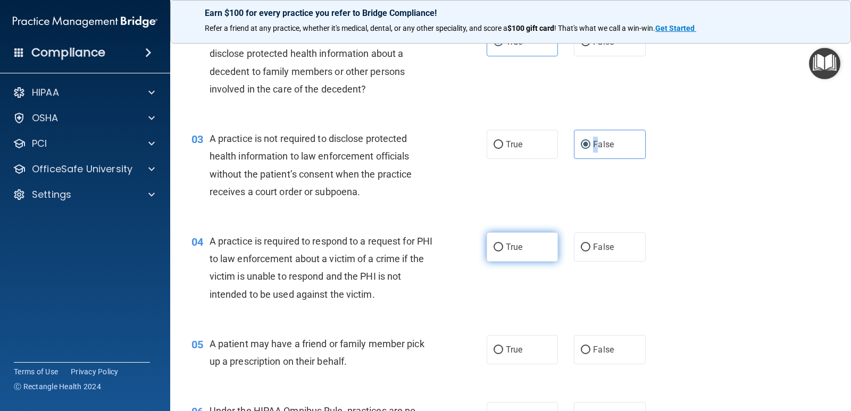
click at [493, 249] on input "True" at bounding box center [498, 248] width 10 height 8
radio input "true"
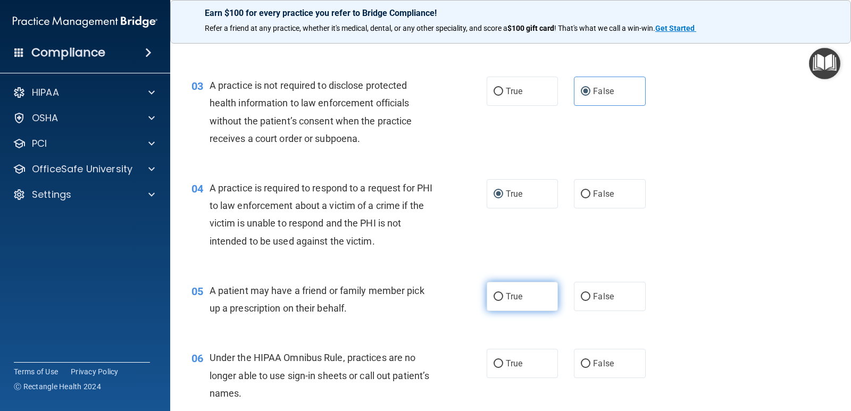
click at [506, 295] on span "True" at bounding box center [514, 296] width 16 height 10
click at [503, 295] on input "True" at bounding box center [498, 297] width 10 height 8
radio input "true"
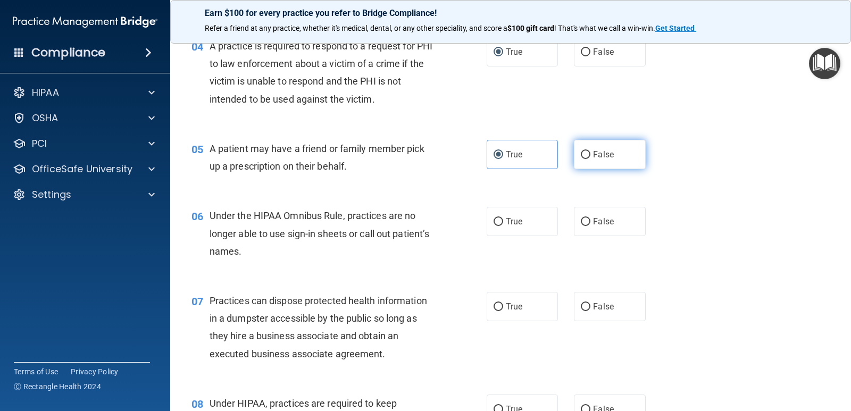
scroll to position [372, 0]
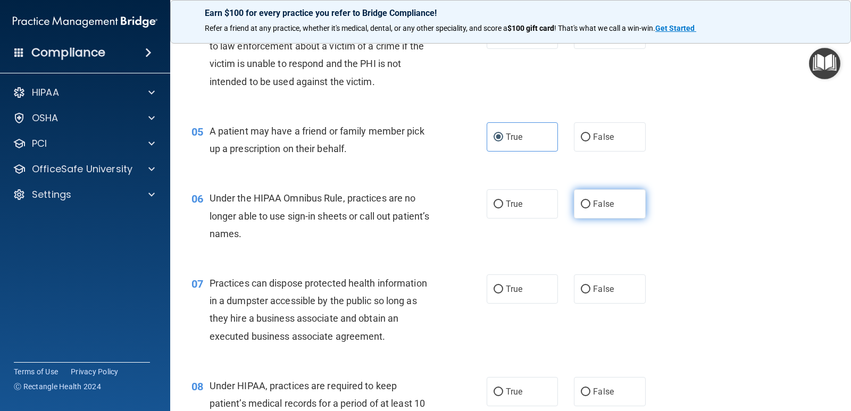
click at [574, 199] on label "False" at bounding box center [609, 203] width 71 height 29
click at [581, 200] on input "False" at bounding box center [586, 204] width 10 height 8
radio input "true"
click at [582, 286] on input "False" at bounding box center [586, 290] width 10 height 8
radio input "true"
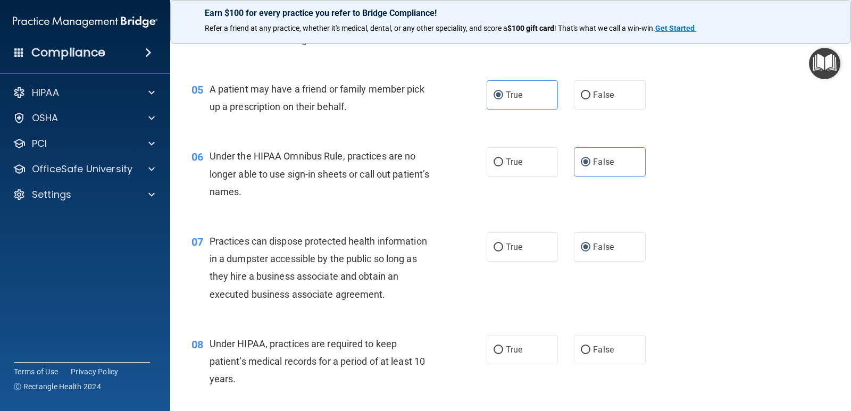
scroll to position [479, 0]
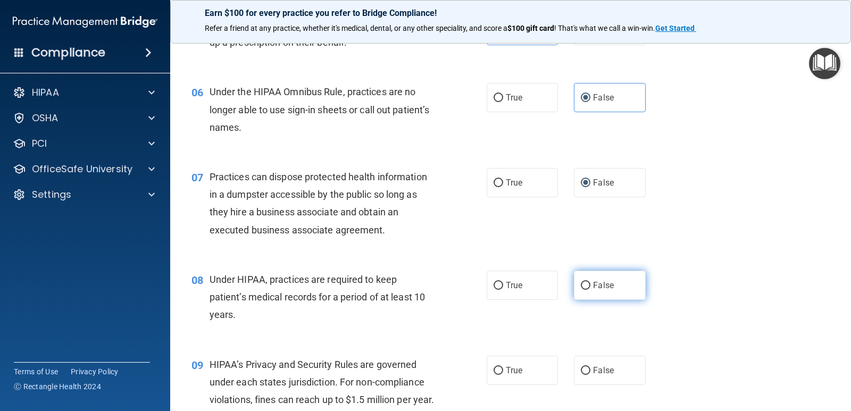
click at [582, 284] on input "False" at bounding box center [586, 286] width 10 height 8
radio input "true"
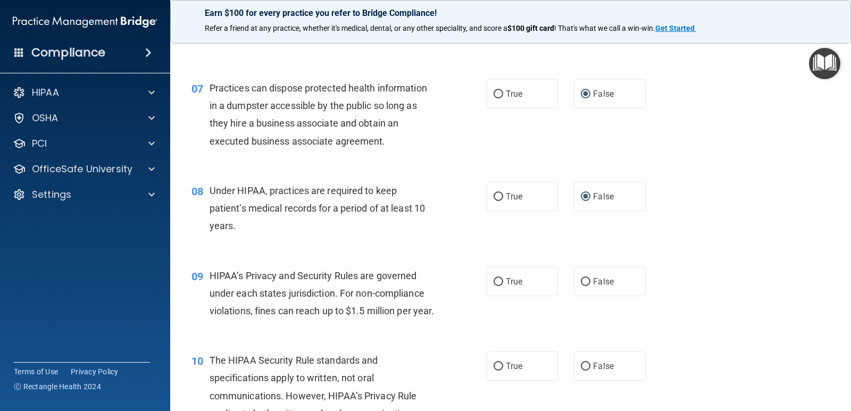
scroll to position [585, 0]
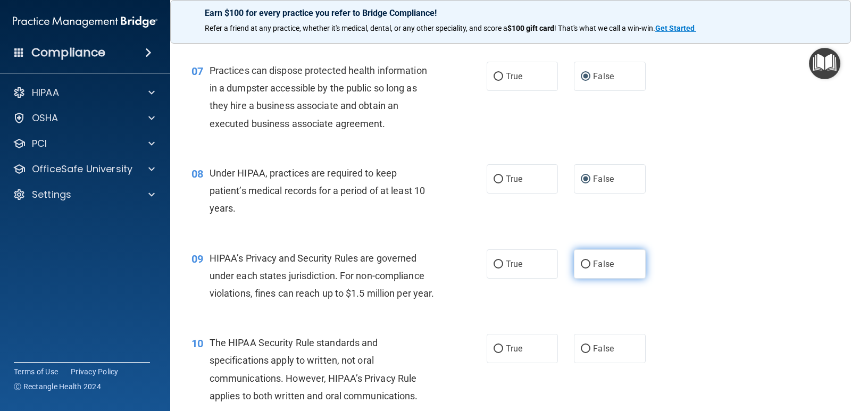
click at [582, 271] on label "False" at bounding box center [609, 263] width 71 height 29
click at [582, 269] on input "False" at bounding box center [586, 265] width 10 height 8
radio input "true"
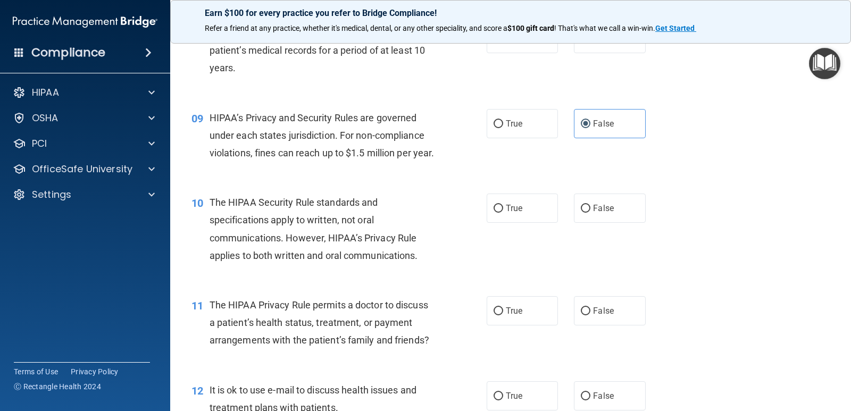
scroll to position [744, 0]
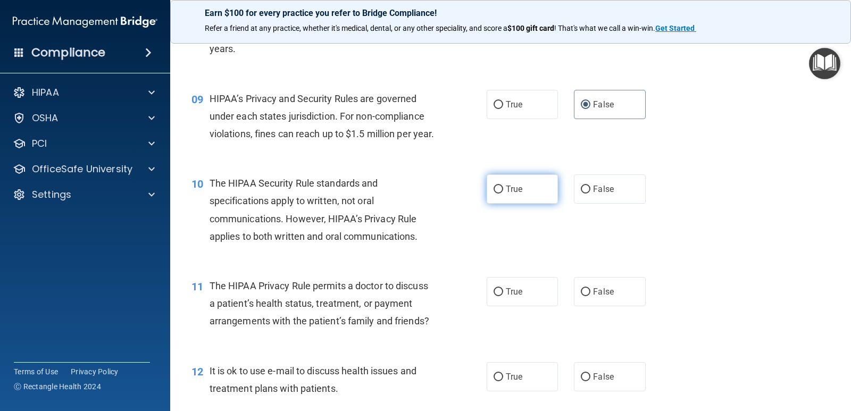
click at [515, 194] on span "True" at bounding box center [514, 189] width 16 height 10
click at [503, 194] on input "True" at bounding box center [498, 190] width 10 height 8
radio input "true"
click at [512, 297] on span "True" at bounding box center [514, 292] width 16 height 10
click at [503, 296] on input "True" at bounding box center [498, 292] width 10 height 8
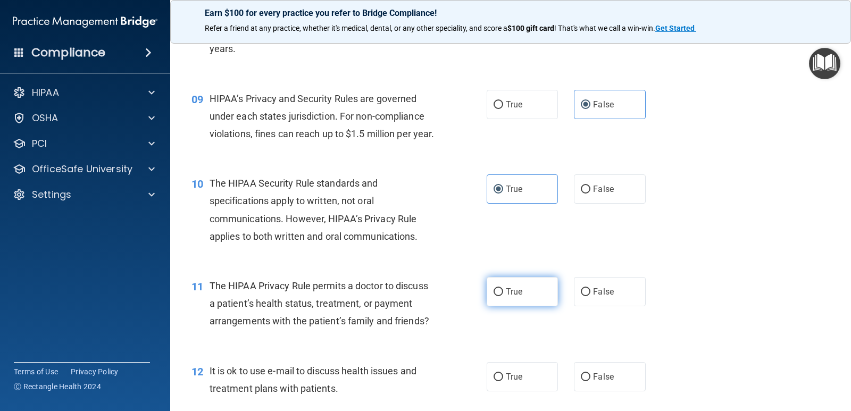
radio input "true"
click at [500, 391] on label "True" at bounding box center [522, 376] width 71 height 29
click at [500, 381] on input "True" at bounding box center [498, 377] width 10 height 8
radio input "true"
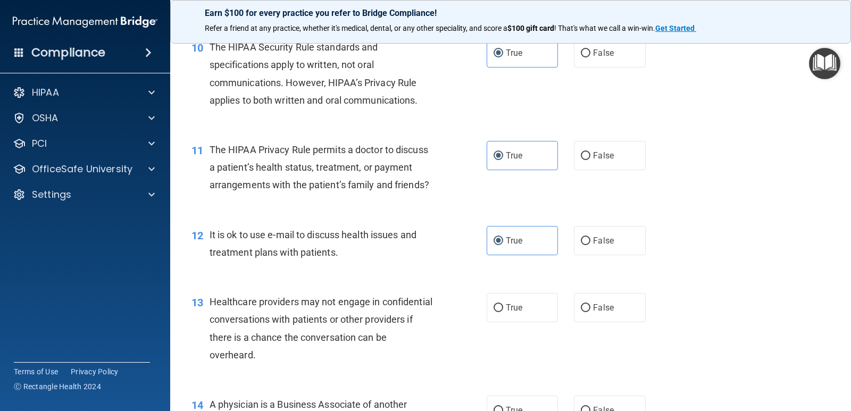
scroll to position [904, 0]
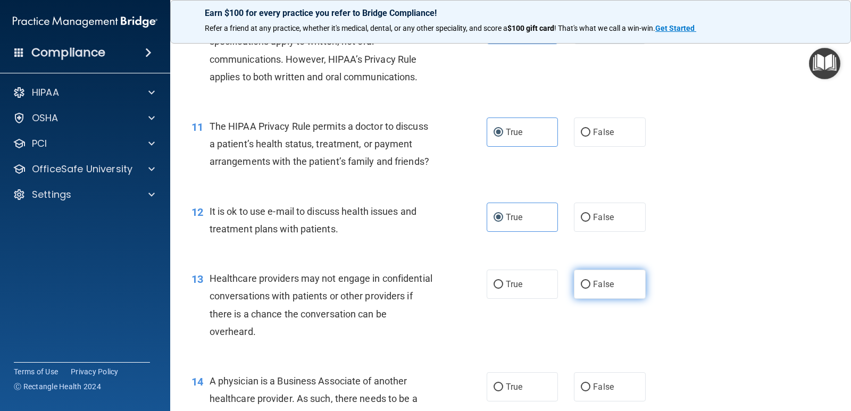
click at [596, 289] on span "False" at bounding box center [603, 284] width 21 height 10
click at [590, 289] on input "False" at bounding box center [586, 285] width 10 height 8
radio input "true"
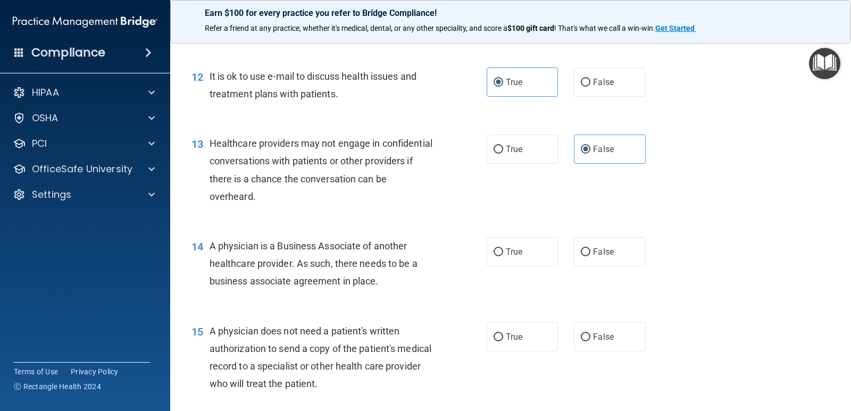
scroll to position [1064, 0]
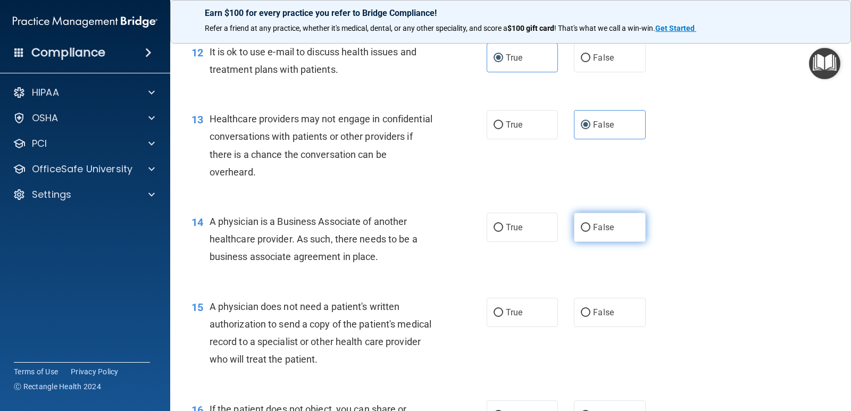
click at [581, 232] on input "False" at bounding box center [586, 228] width 10 height 8
radio input "true"
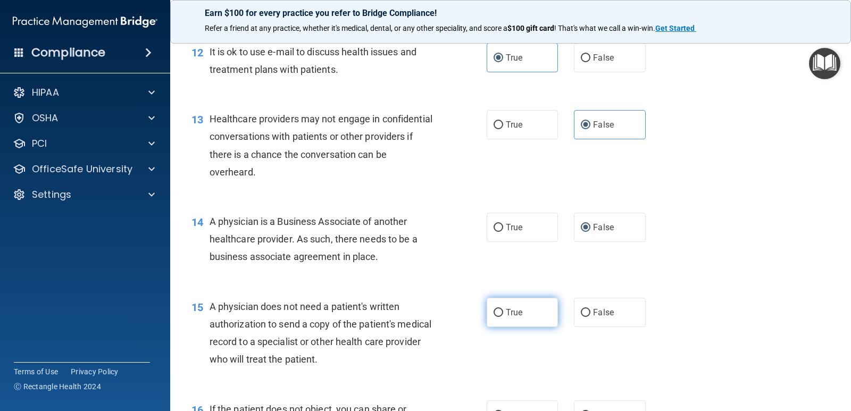
click at [496, 317] on input "True" at bounding box center [498, 313] width 10 height 8
radio input "true"
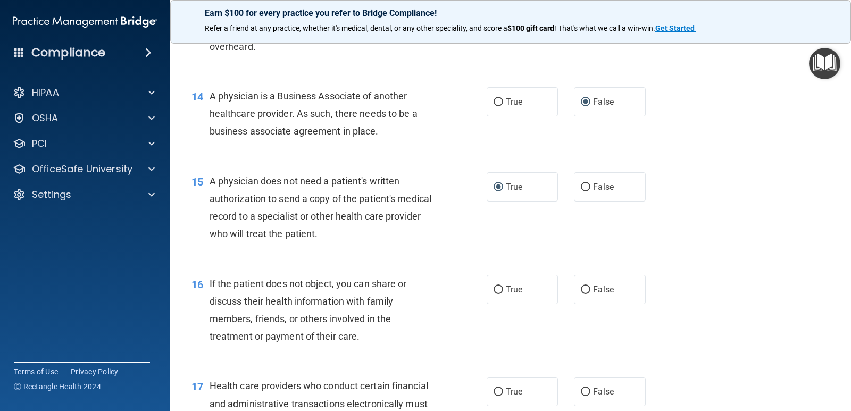
scroll to position [1223, 0]
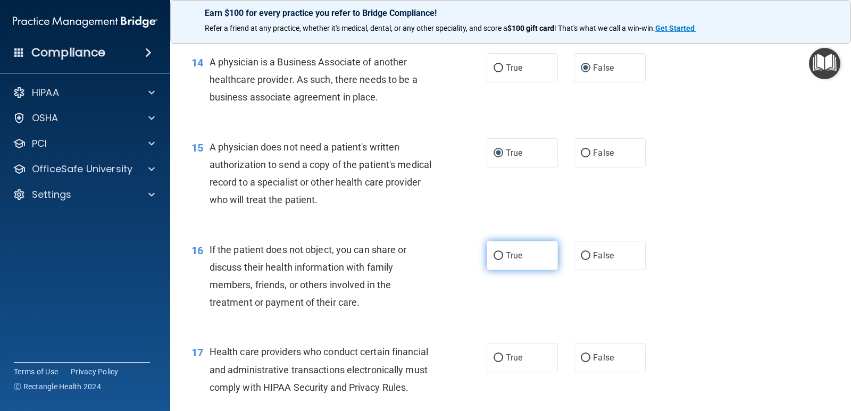
click at [499, 270] on label "True" at bounding box center [522, 255] width 71 height 29
click at [499, 260] on input "True" at bounding box center [498, 256] width 10 height 8
radio input "true"
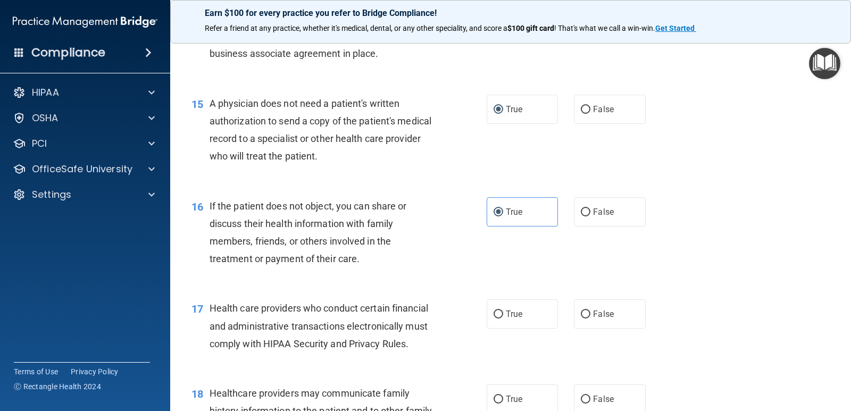
scroll to position [1329, 0]
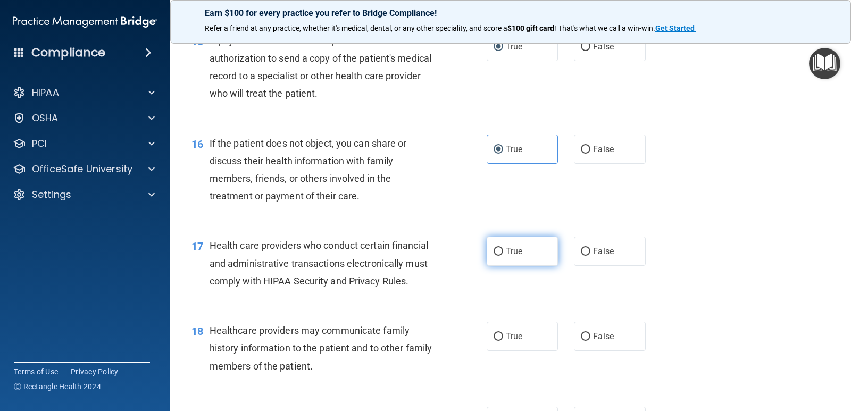
click at [512, 263] on label "True" at bounding box center [522, 251] width 71 height 29
click at [503, 256] on input "True" at bounding box center [498, 252] width 10 height 8
radio input "true"
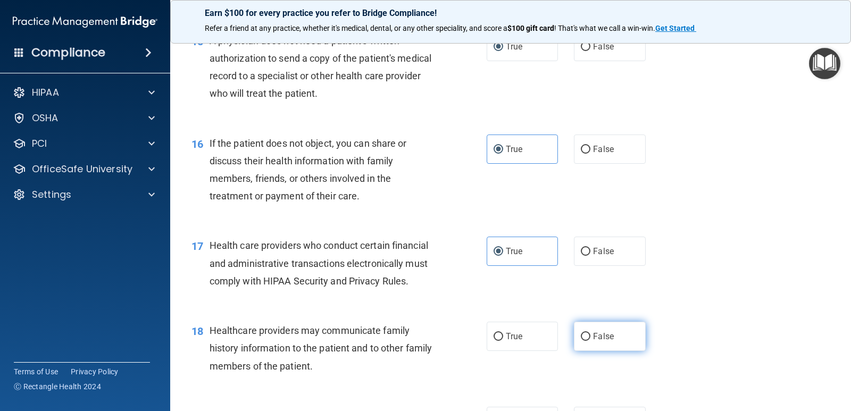
click at [585, 341] on input "False" at bounding box center [586, 337] width 10 height 8
radio input "true"
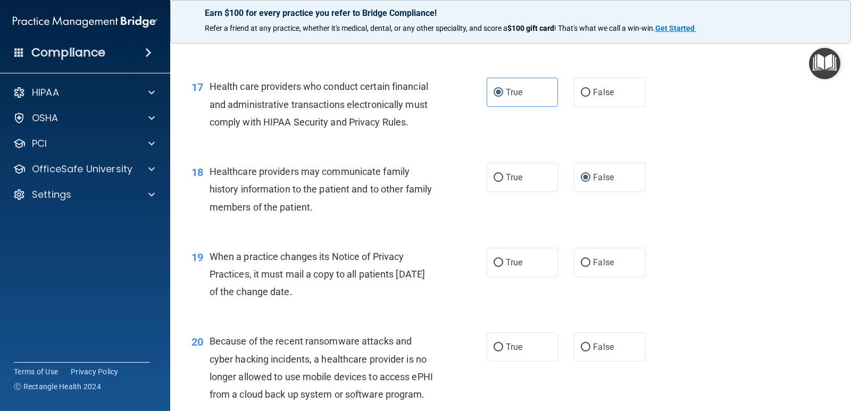
scroll to position [1542, 0]
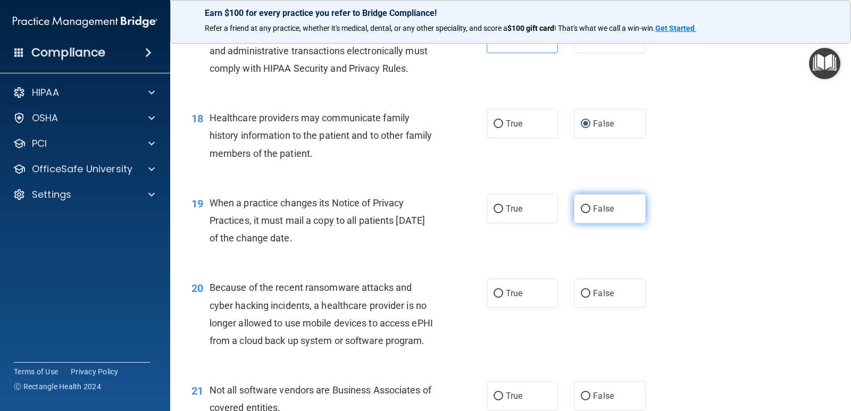
click at [597, 223] on label "False" at bounding box center [609, 208] width 71 height 29
click at [590, 213] on input "False" at bounding box center [586, 209] width 10 height 8
radio input "true"
click at [594, 308] on label "False" at bounding box center [609, 293] width 71 height 29
click at [590, 298] on input "False" at bounding box center [586, 294] width 10 height 8
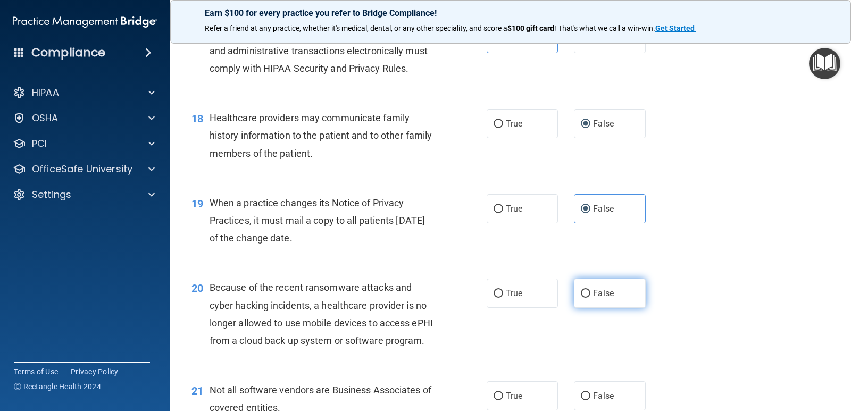
radio input "true"
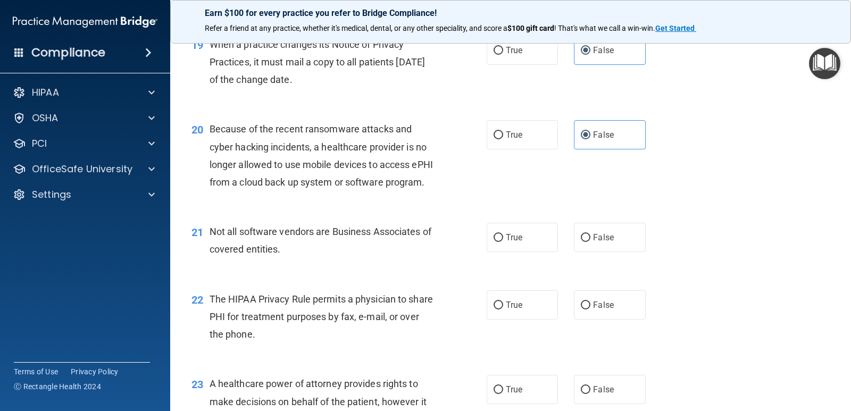
scroll to position [1702, 0]
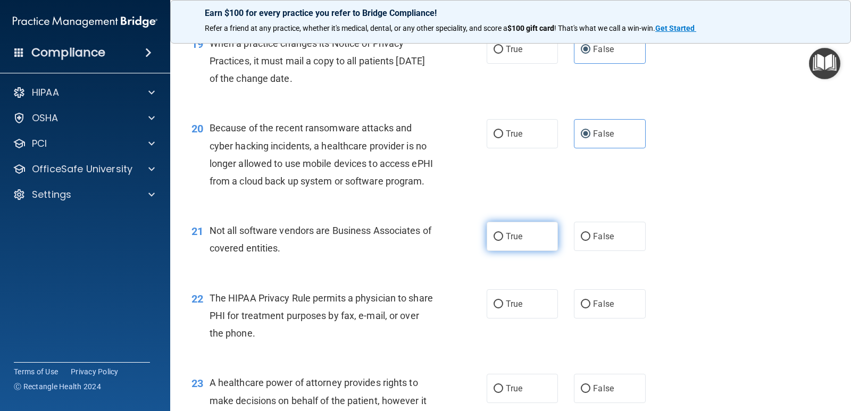
click at [493, 241] on input "True" at bounding box center [498, 237] width 10 height 8
radio input "true"
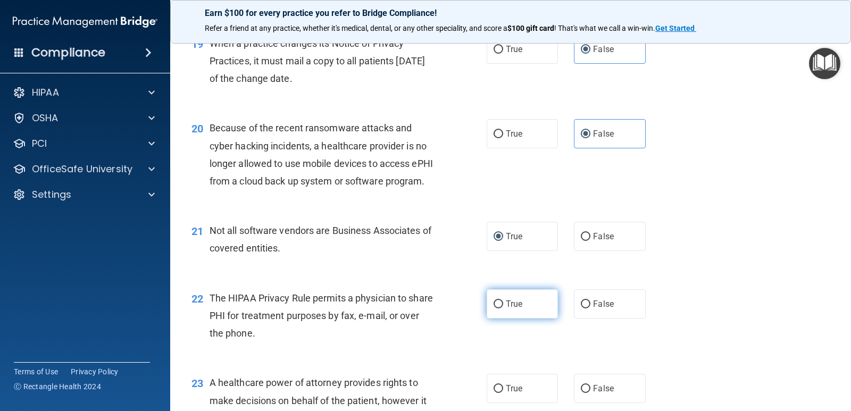
click at [502, 319] on label "True" at bounding box center [522, 303] width 71 height 29
click at [502, 308] on input "True" at bounding box center [498, 304] width 10 height 8
radio input "true"
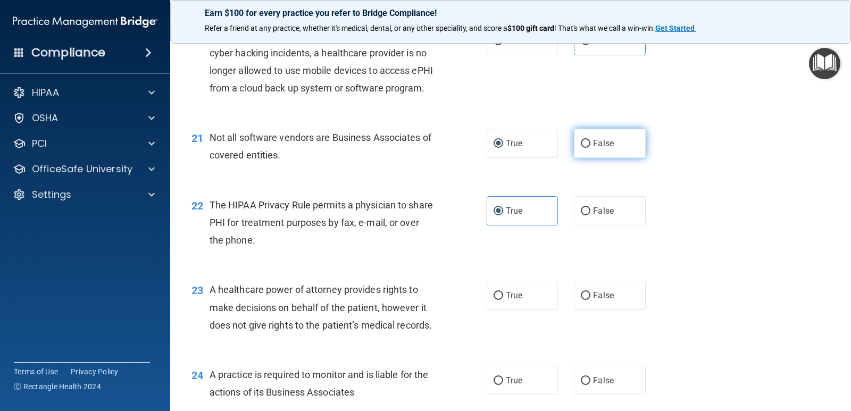
scroll to position [1808, 0]
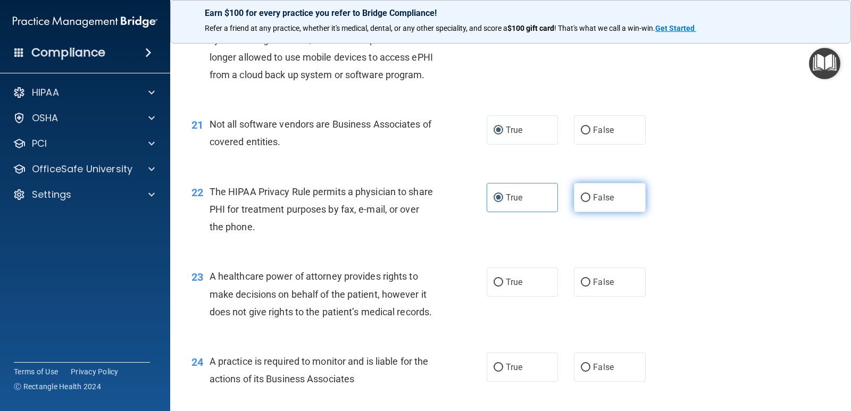
click at [591, 212] on label "False" at bounding box center [609, 197] width 71 height 29
click at [590, 202] on input "False" at bounding box center [586, 198] width 10 height 8
radio input "true"
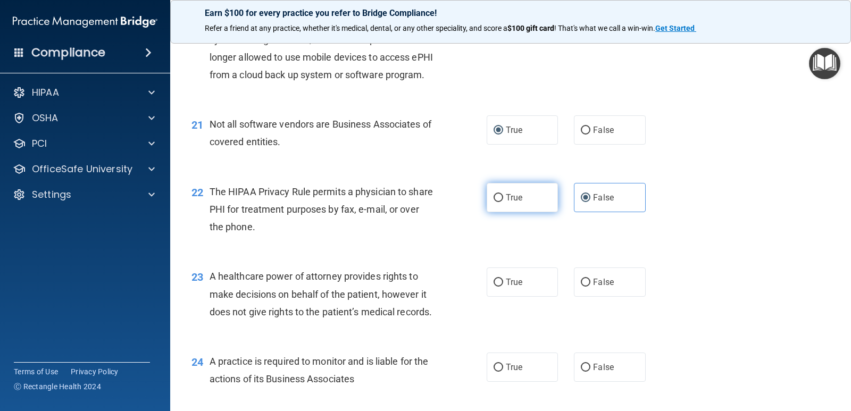
click at [516, 203] on span "True" at bounding box center [514, 197] width 16 height 10
click at [503, 202] on input "True" at bounding box center [498, 198] width 10 height 8
radio input "true"
radio input "false"
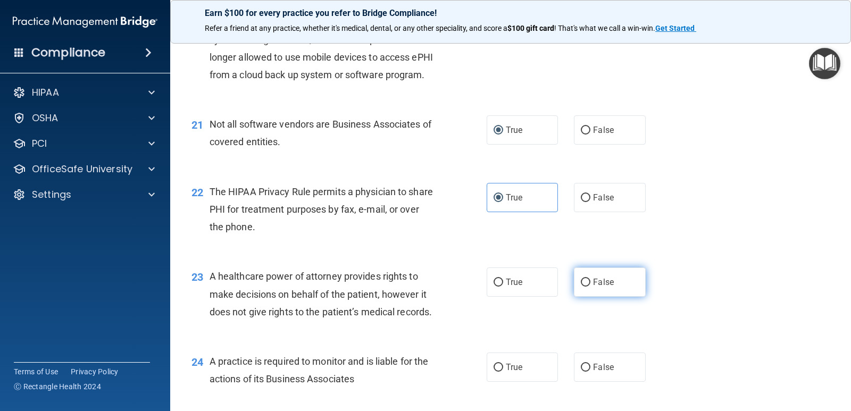
click at [593, 287] on span "False" at bounding box center [603, 282] width 21 height 10
click at [590, 287] on input "False" at bounding box center [586, 283] width 10 height 8
radio input "true"
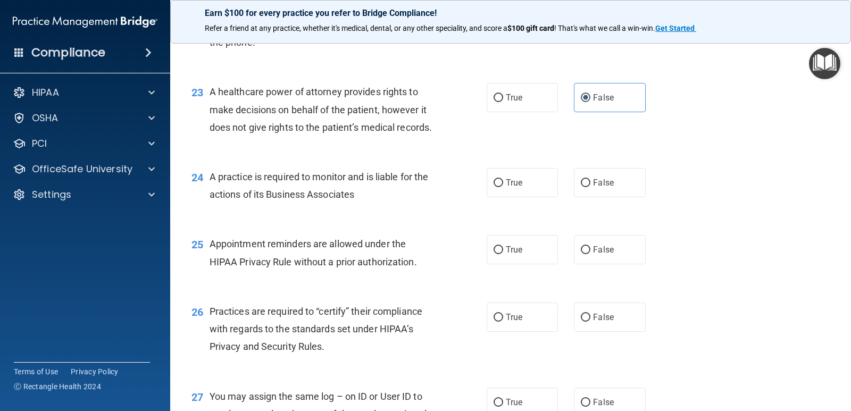
scroll to position [2021, 0]
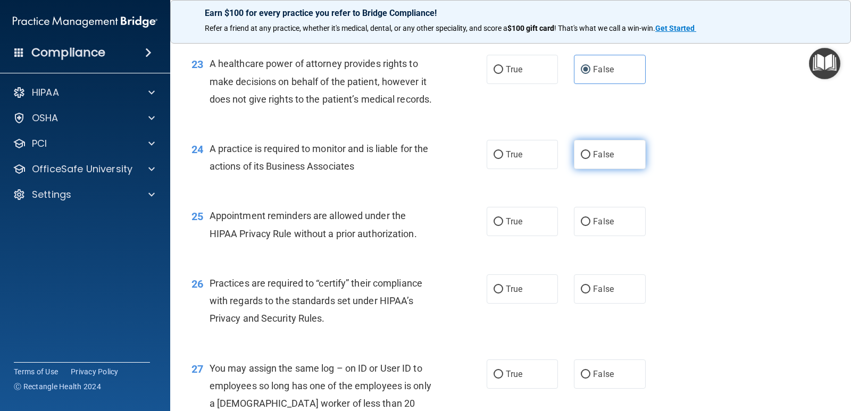
click at [579, 169] on label "False" at bounding box center [609, 154] width 71 height 29
click at [581, 159] on input "False" at bounding box center [586, 155] width 10 height 8
radio input "true"
click at [508, 227] on span "True" at bounding box center [514, 221] width 16 height 10
click at [503, 226] on input "True" at bounding box center [498, 222] width 10 height 8
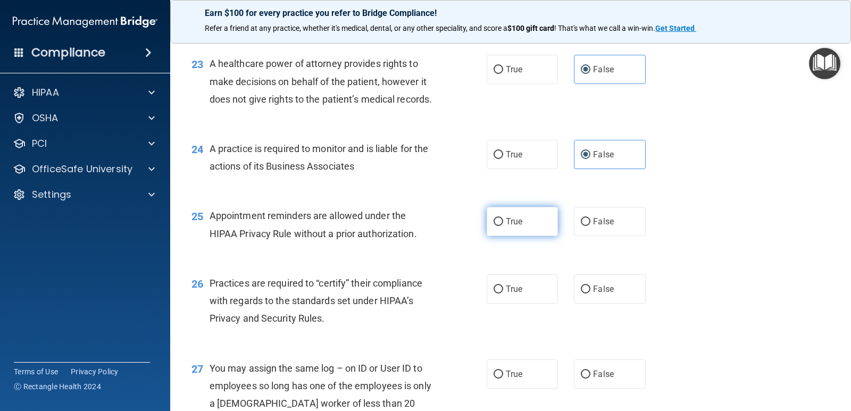
radio input "true"
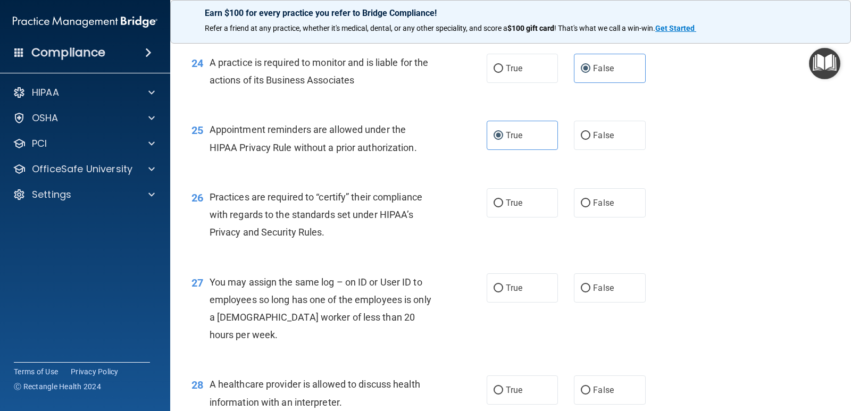
scroll to position [2127, 0]
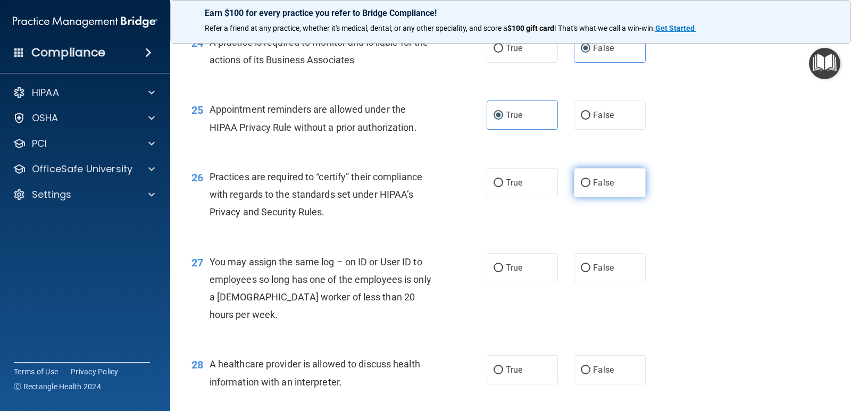
click at [593, 188] on span "False" at bounding box center [603, 183] width 21 height 10
click at [590, 187] on input "False" at bounding box center [586, 183] width 10 height 8
radio input "true"
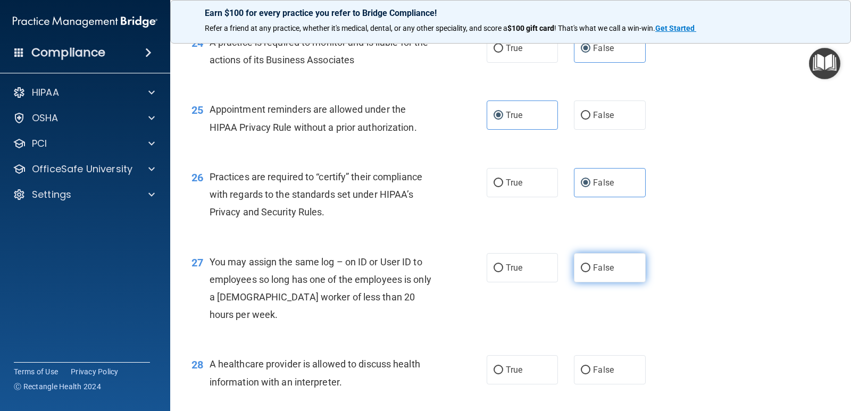
click at [593, 273] on span "False" at bounding box center [603, 268] width 21 height 10
click at [588, 272] on input "False" at bounding box center [586, 268] width 10 height 8
radio input "true"
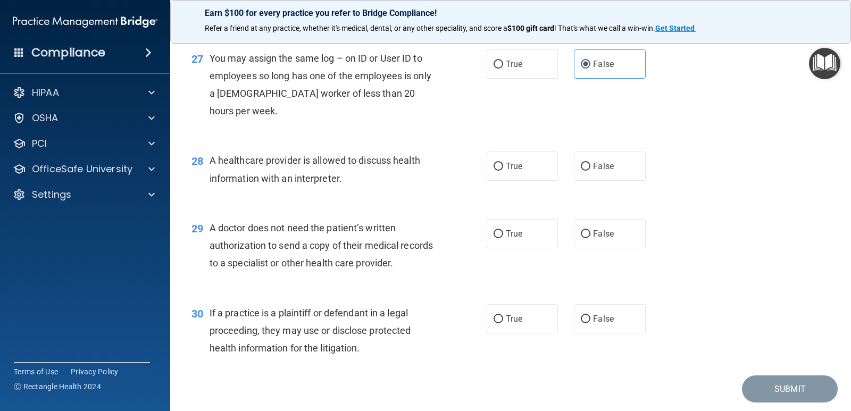
scroll to position [2340, 0]
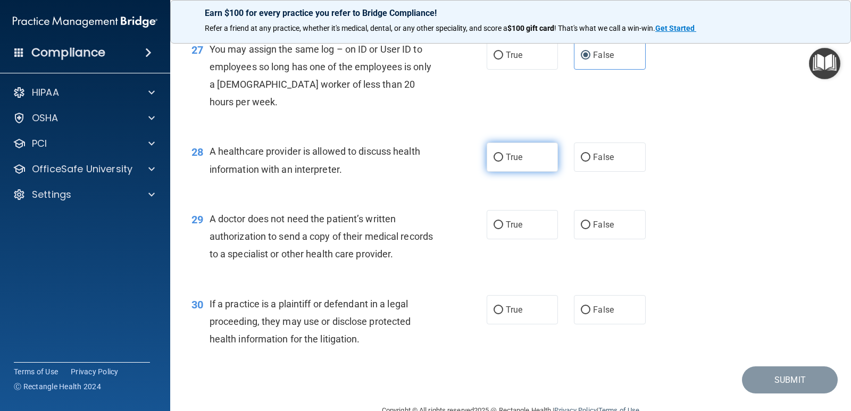
click at [501, 172] on label "True" at bounding box center [522, 157] width 71 height 29
click at [501, 162] on input "True" at bounding box center [498, 158] width 10 height 8
radio input "true"
click at [501, 239] on label "True" at bounding box center [522, 224] width 71 height 29
click at [501, 229] on input "True" at bounding box center [498, 225] width 10 height 8
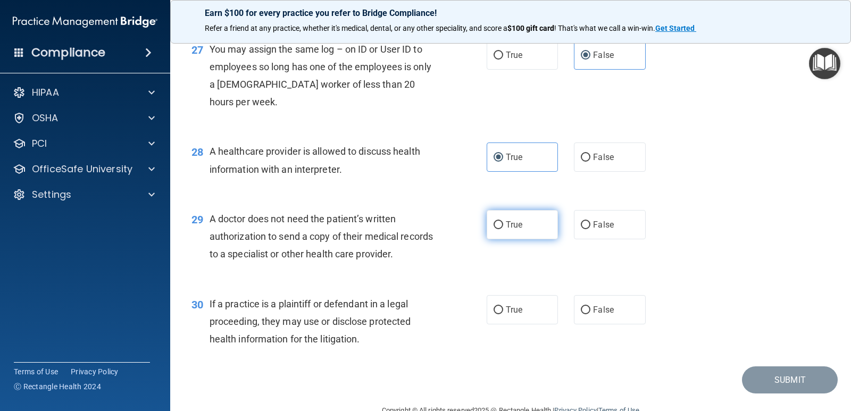
radio input "true"
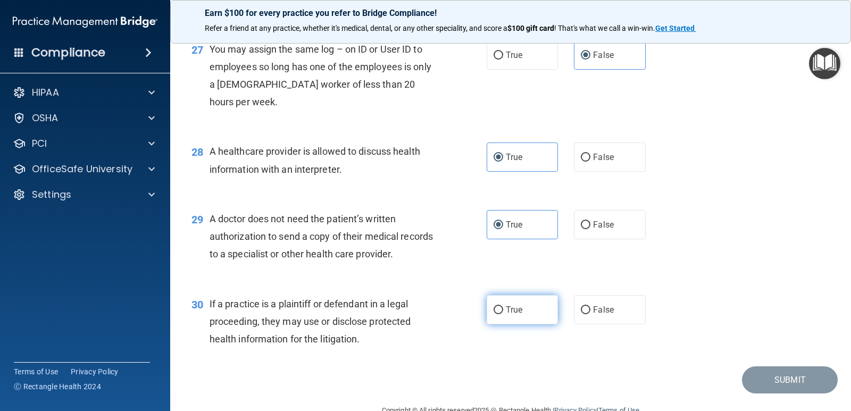
click at [495, 314] on input "True" at bounding box center [498, 310] width 10 height 8
radio input "true"
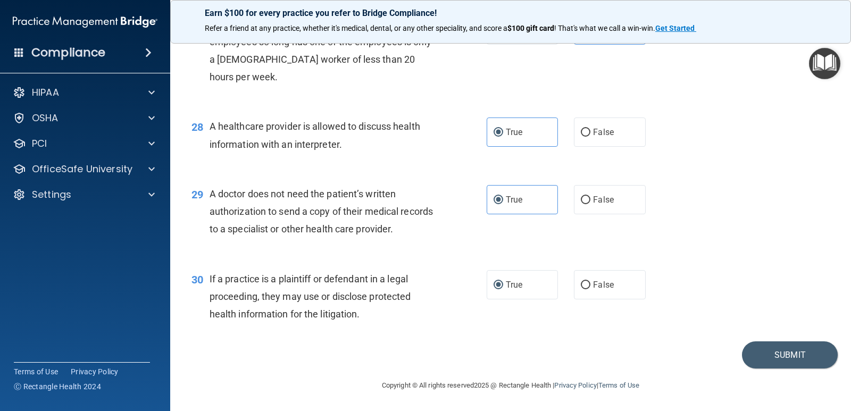
scroll to position [2417, 0]
click at [776, 354] on button "Submit" at bounding box center [790, 354] width 96 height 27
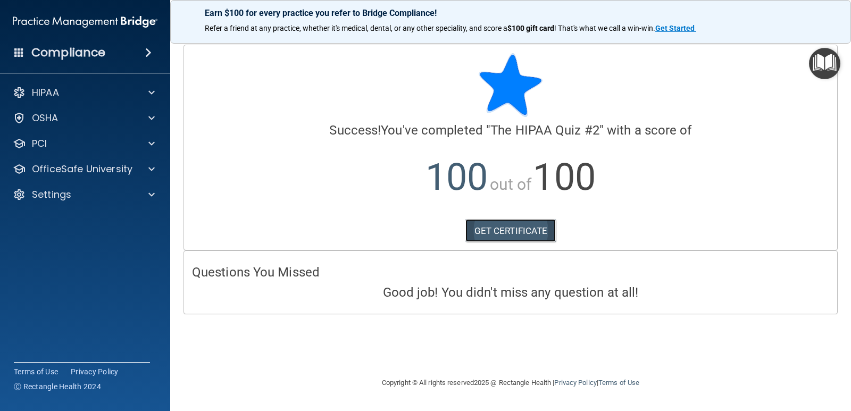
click at [498, 233] on link "GET CERTIFICATE" at bounding box center [510, 230] width 91 height 23
click at [119, 155] on div "HIPAA Documents and Policies Report an Incident Business Associates Emergency P…" at bounding box center [85, 146] width 171 height 136
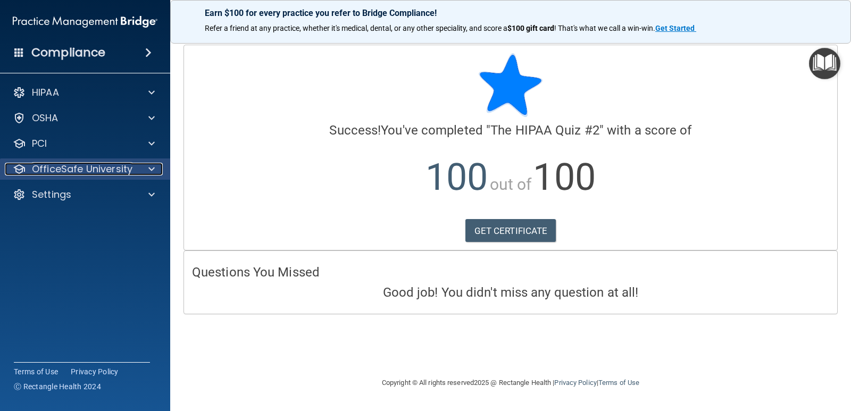
click at [126, 163] on p "OfficeSafe University" at bounding box center [82, 169] width 101 height 13
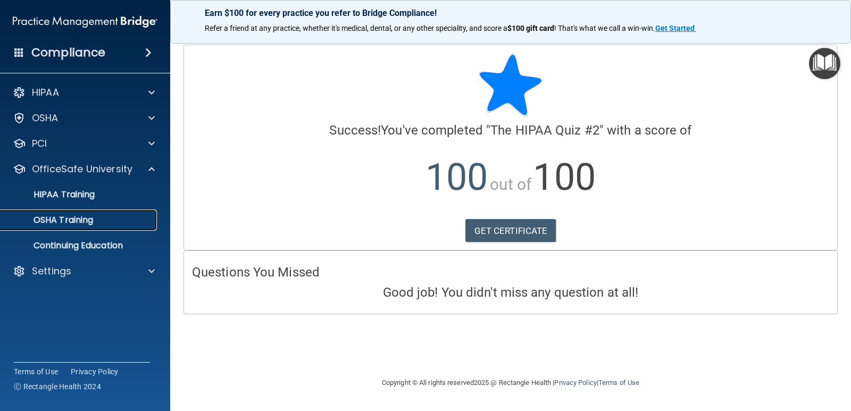
click at [111, 211] on link "OSHA Training" at bounding box center [73, 220] width 168 height 21
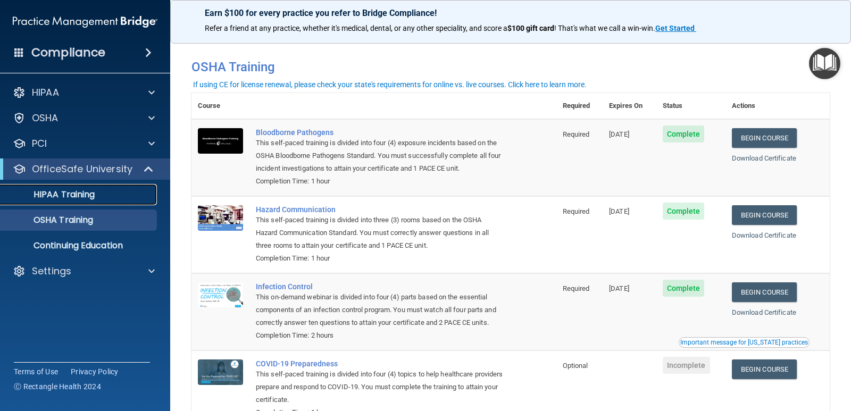
click at [105, 197] on div "HIPAA Training" at bounding box center [79, 194] width 145 height 11
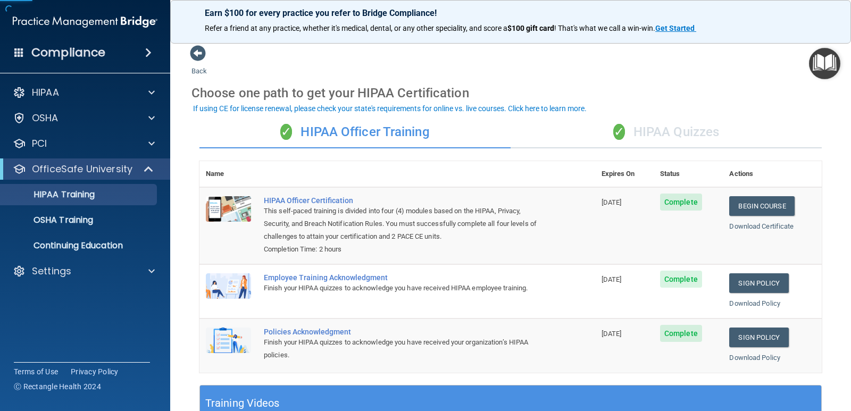
click at [648, 138] on div "✓ HIPAA Quizzes" at bounding box center [665, 132] width 311 height 32
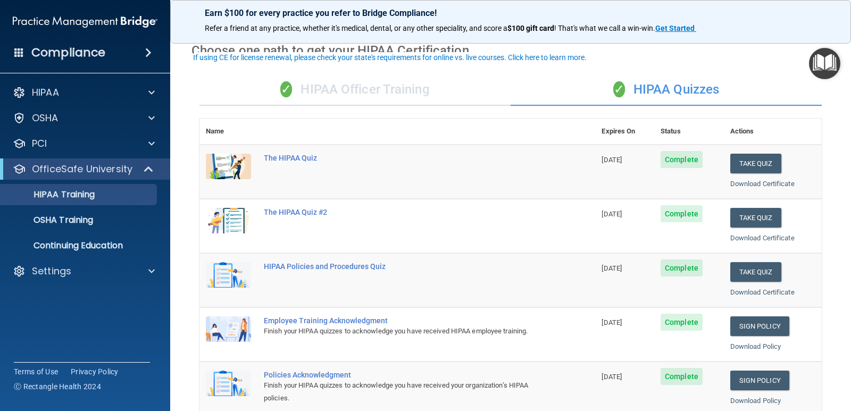
scroll to position [53, 0]
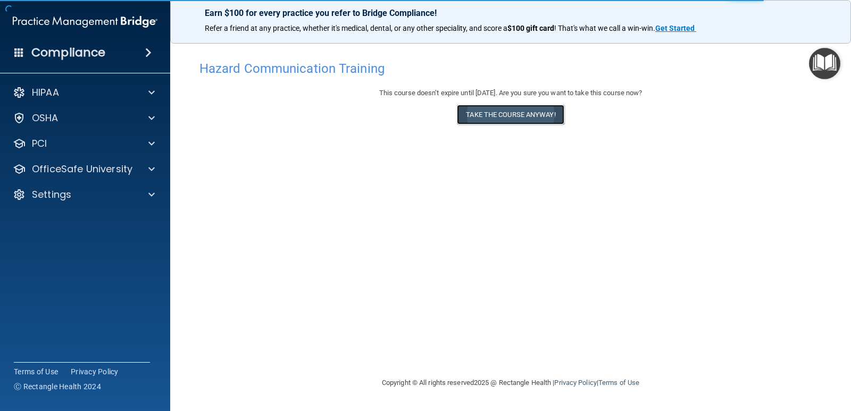
click at [475, 116] on button "Take the course anyway!" at bounding box center [510, 115] width 107 height 20
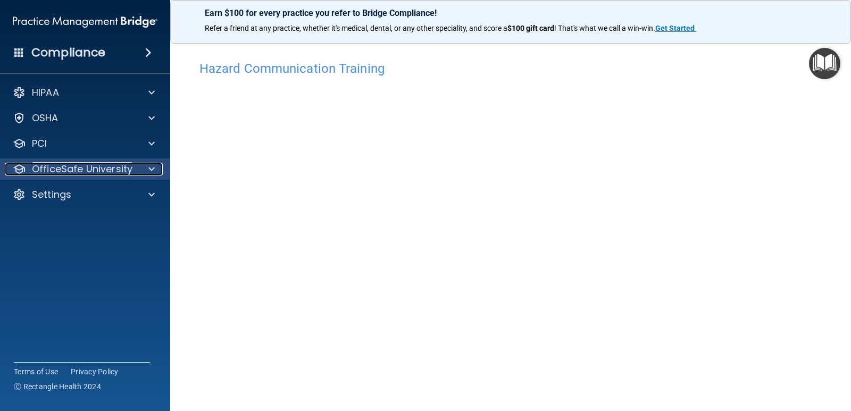
click at [110, 172] on p "OfficeSafe University" at bounding box center [82, 169] width 101 height 13
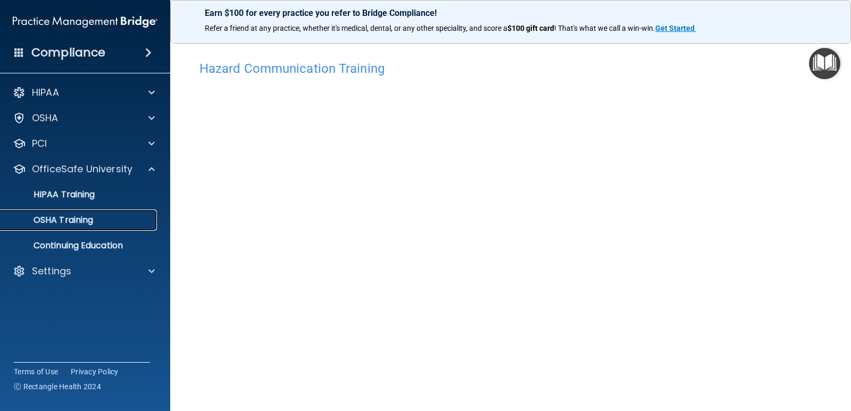
click at [98, 217] on div "OSHA Training" at bounding box center [79, 220] width 145 height 11
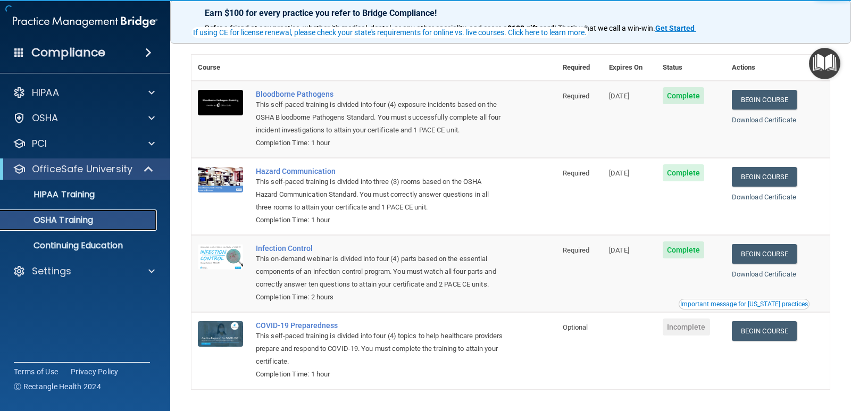
scroll to position [53, 0]
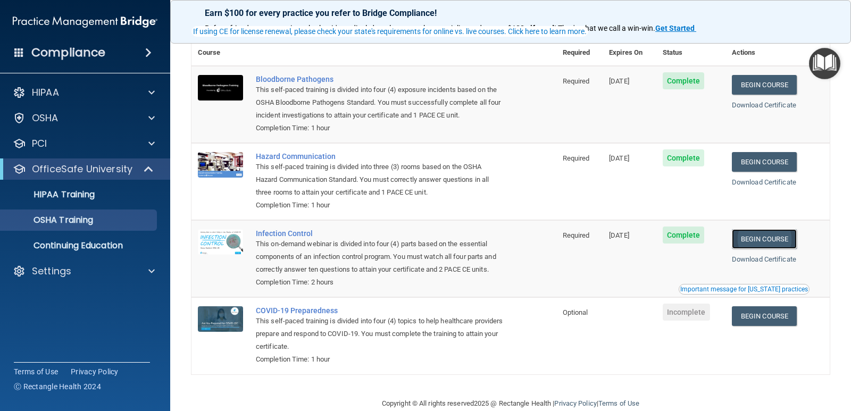
click at [792, 232] on link "Begin Course" at bounding box center [764, 239] width 65 height 20
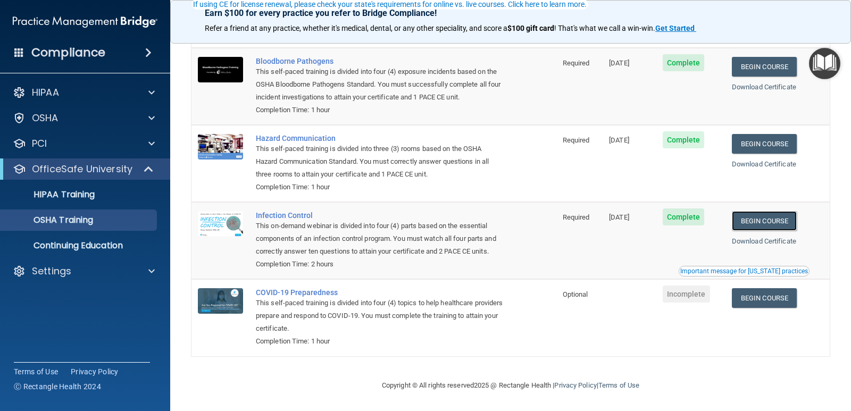
scroll to position [87, 0]
click at [772, 211] on link "Begin Course" at bounding box center [764, 221] width 65 height 20
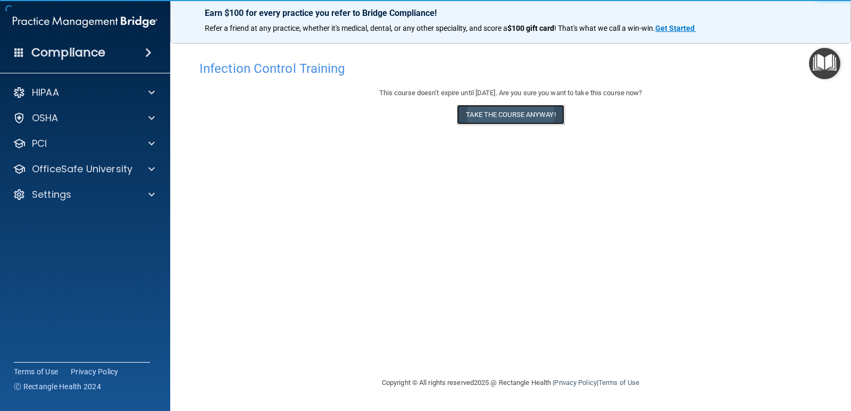
click at [463, 113] on button "Take the course anyway!" at bounding box center [510, 115] width 107 height 20
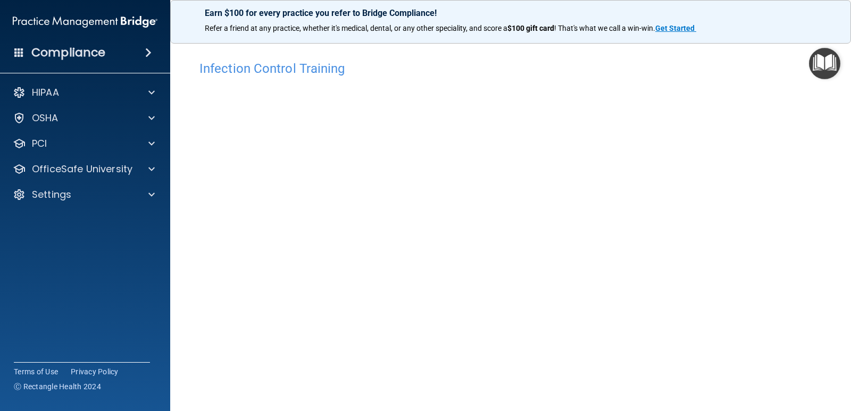
scroll to position [44, 0]
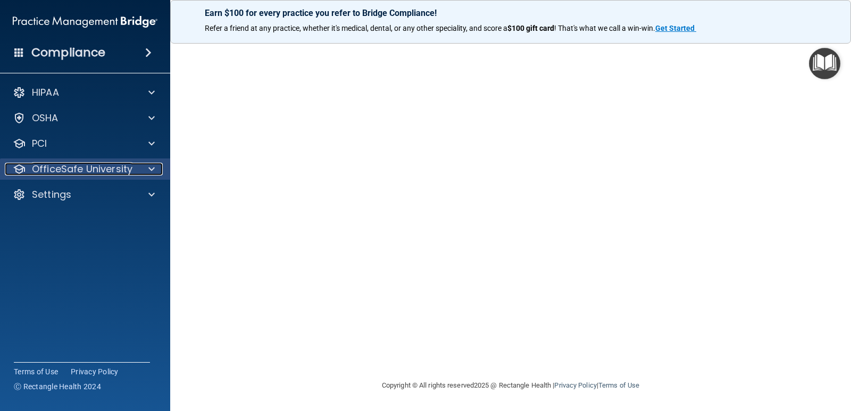
click at [80, 166] on p "OfficeSafe University" at bounding box center [82, 169] width 101 height 13
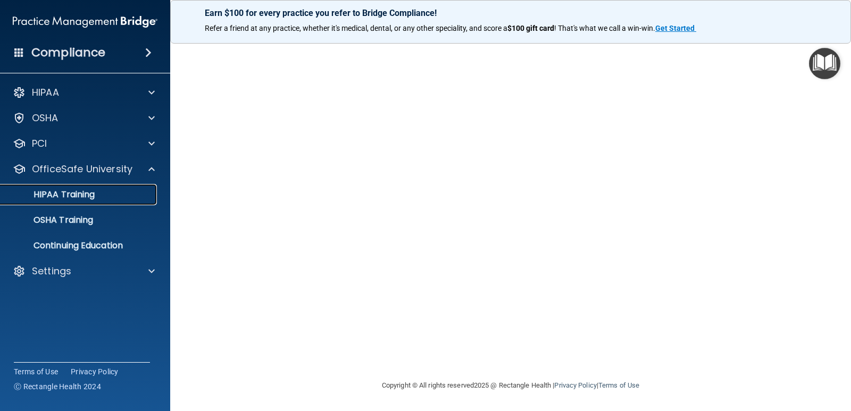
click at [70, 187] on link "HIPAA Training" at bounding box center [73, 194] width 168 height 21
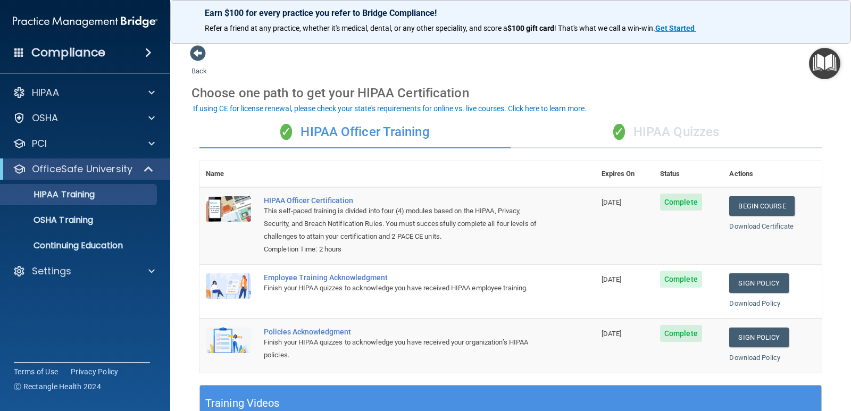
click at [692, 129] on div "✓ HIPAA Quizzes" at bounding box center [665, 132] width 311 height 32
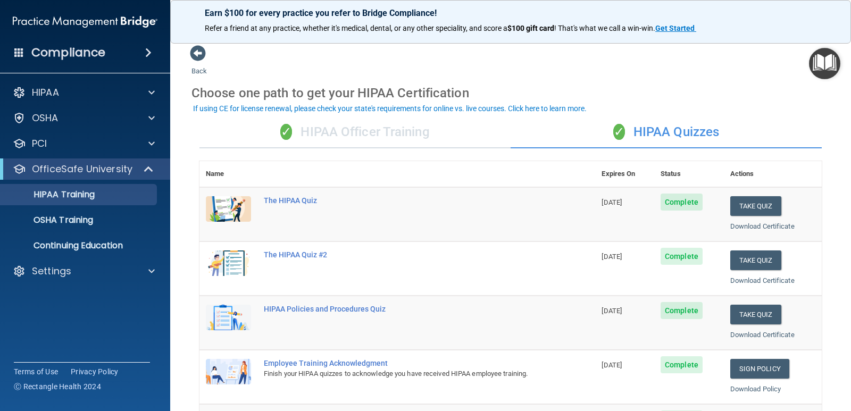
click at [344, 129] on div "✓ HIPAA Officer Training" at bounding box center [354, 132] width 311 height 32
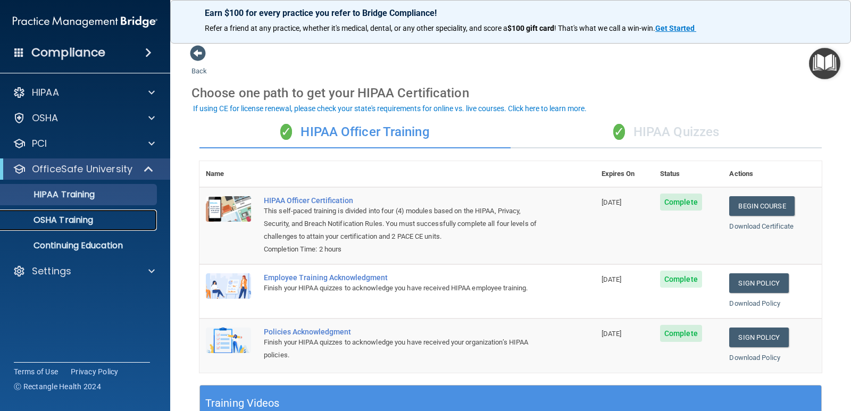
click at [68, 221] on p "OSHA Training" at bounding box center [50, 220] width 86 height 11
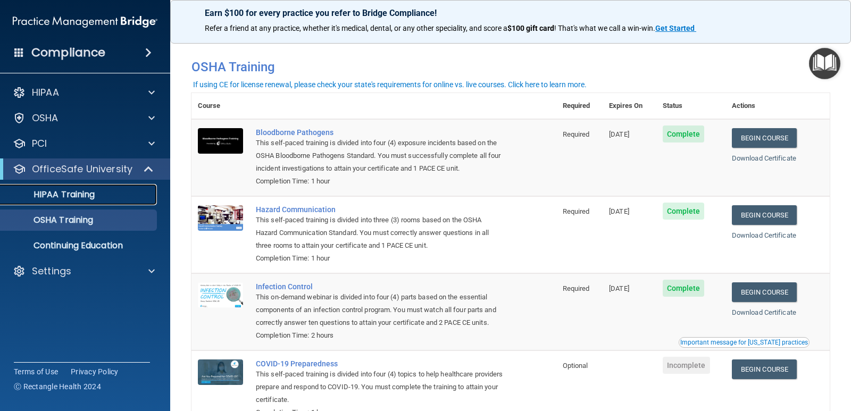
click at [144, 196] on div "HIPAA Training" at bounding box center [79, 194] width 145 height 11
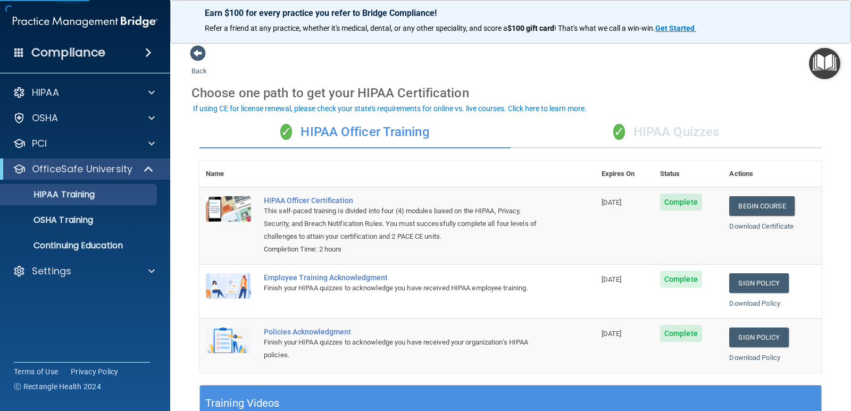
click at [688, 125] on div "✓ HIPAA Quizzes" at bounding box center [665, 132] width 311 height 32
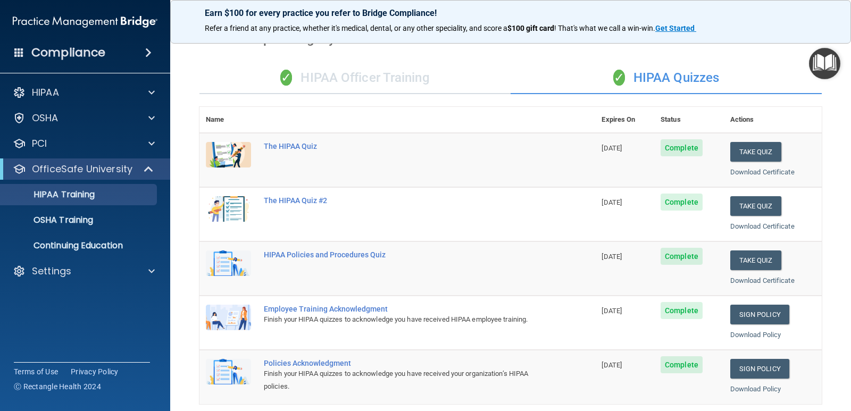
scroll to position [53, 0]
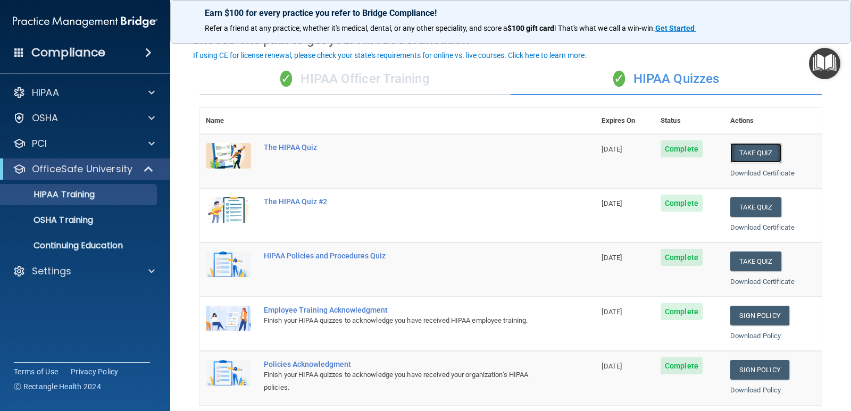
click at [759, 151] on button "Take Quiz" at bounding box center [755, 153] width 51 height 20
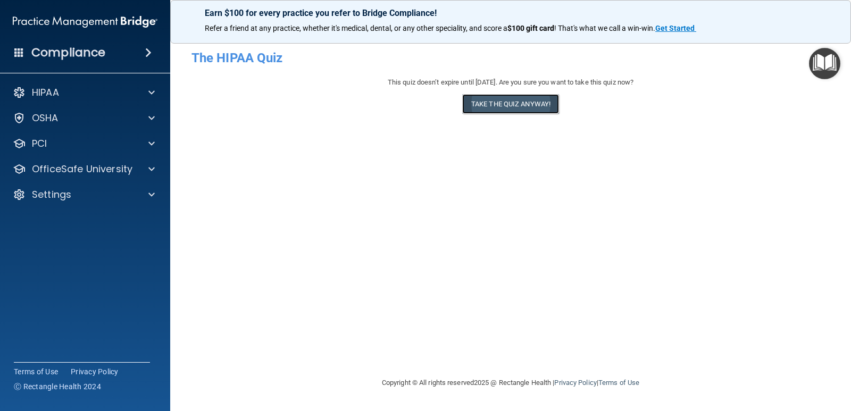
click at [495, 108] on button "Take the quiz anyway!" at bounding box center [510, 104] width 97 height 20
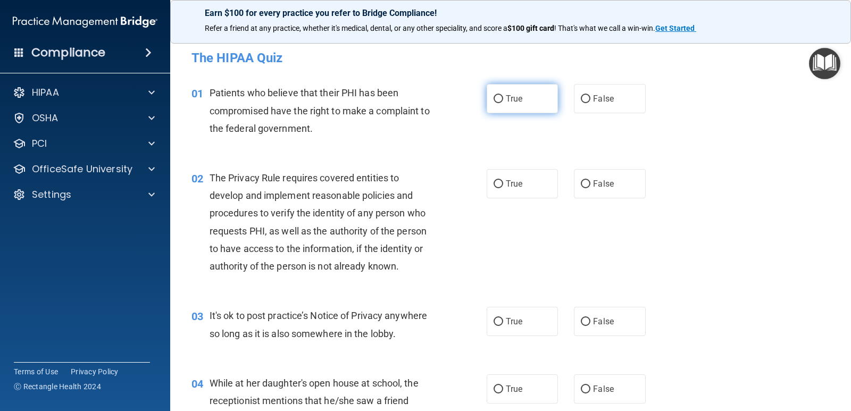
click at [523, 104] on label "True" at bounding box center [522, 98] width 71 height 29
click at [503, 103] on input "True" at bounding box center [498, 99] width 10 height 8
radio input "true"
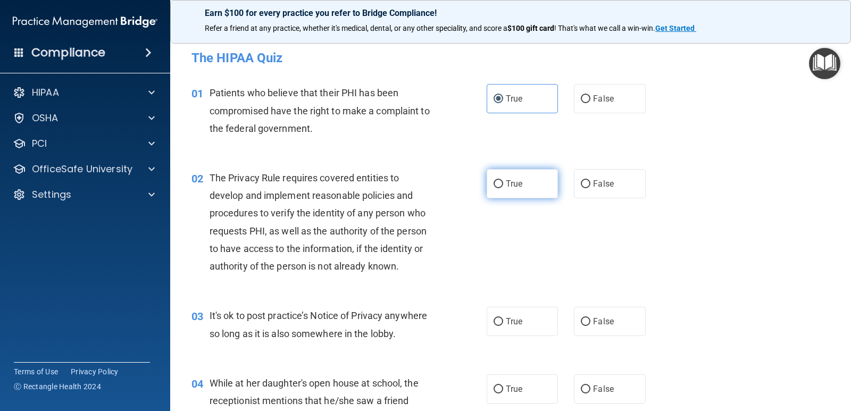
click at [505, 177] on label "True" at bounding box center [522, 183] width 71 height 29
click at [503, 180] on input "True" at bounding box center [498, 184] width 10 height 8
radio input "true"
click at [508, 314] on label "True" at bounding box center [522, 321] width 71 height 29
click at [503, 318] on input "True" at bounding box center [498, 322] width 10 height 8
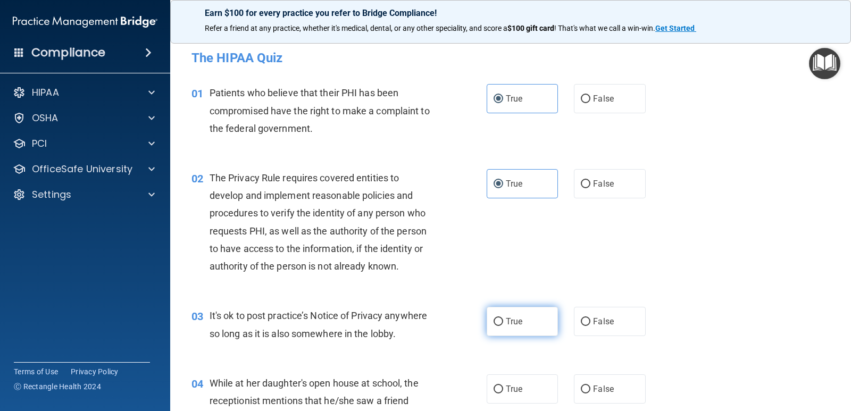
radio input "true"
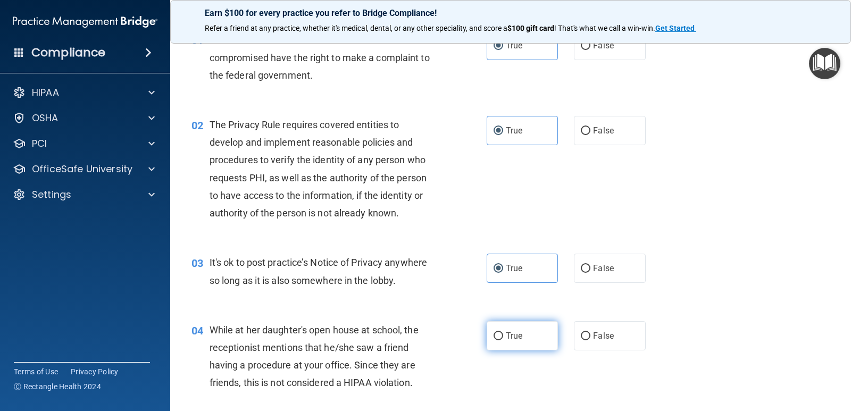
click at [514, 331] on span "True" at bounding box center [514, 336] width 16 height 10
click at [503, 332] on input "True" at bounding box center [498, 336] width 10 height 8
radio input "true"
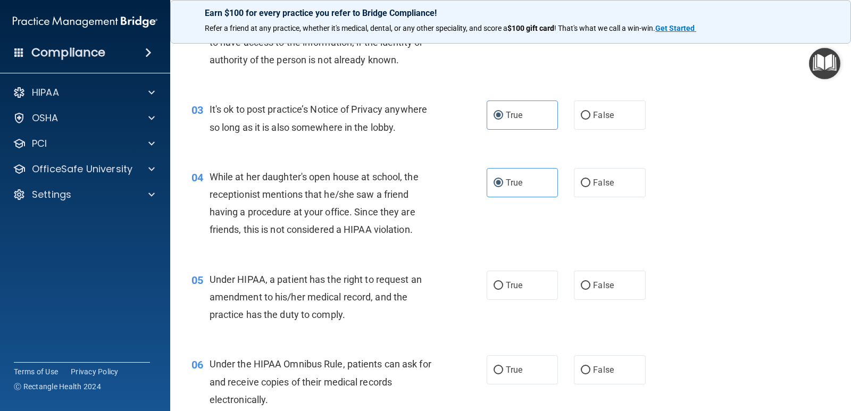
scroll to position [213, 0]
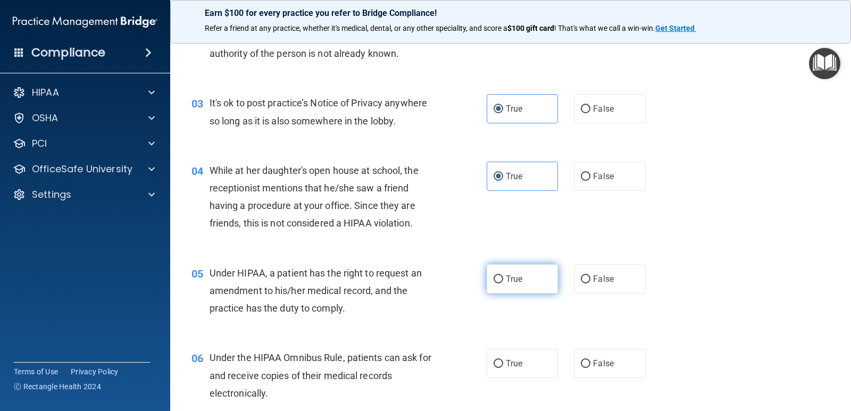
click at [517, 284] on label "True" at bounding box center [522, 278] width 71 height 29
click at [503, 283] on input "True" at bounding box center [498, 279] width 10 height 8
radio input "true"
click at [513, 358] on span "True" at bounding box center [514, 363] width 16 height 10
click at [503, 360] on input "True" at bounding box center [498, 364] width 10 height 8
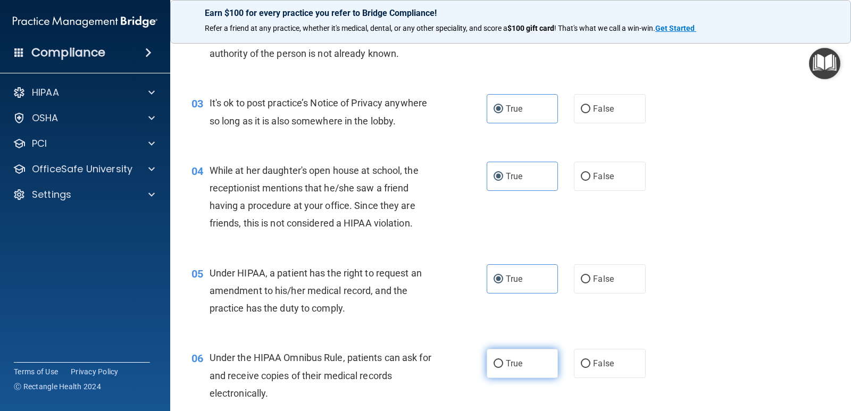
radio input "true"
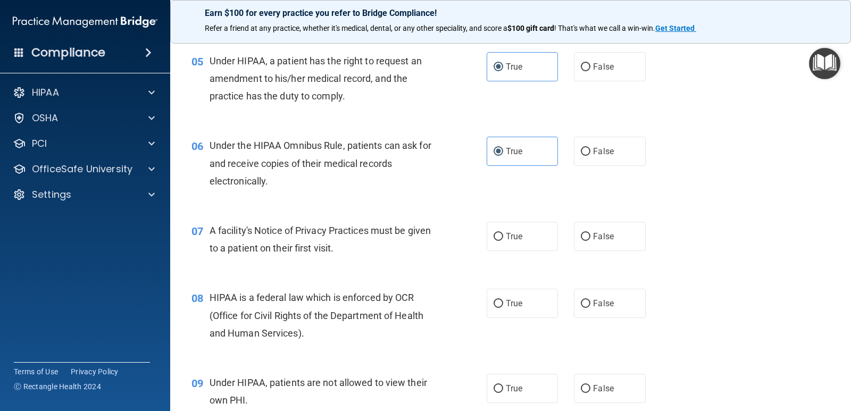
scroll to position [425, 0]
click at [499, 238] on label "True" at bounding box center [522, 235] width 71 height 29
click at [499, 238] on input "True" at bounding box center [498, 236] width 10 height 8
radio input "true"
drag, startPoint x: 496, startPoint y: 293, endPoint x: 501, endPoint y: 321, distance: 28.6
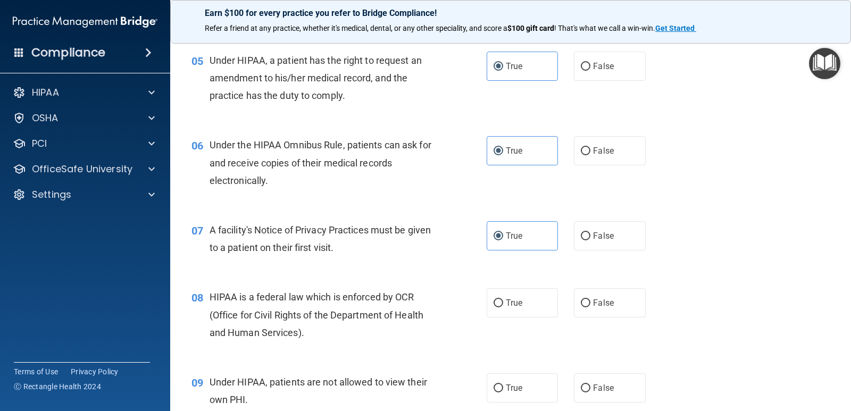
click at [495, 293] on label "True" at bounding box center [522, 302] width 71 height 29
click at [495, 299] on input "True" at bounding box center [498, 303] width 10 height 8
radio input "true"
click at [505, 382] on label "True" at bounding box center [522, 387] width 71 height 29
click at [503, 384] on input "True" at bounding box center [498, 388] width 10 height 8
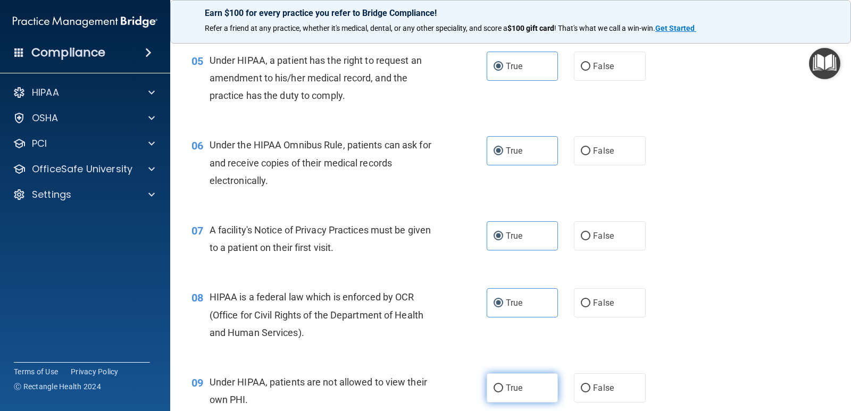
radio input "true"
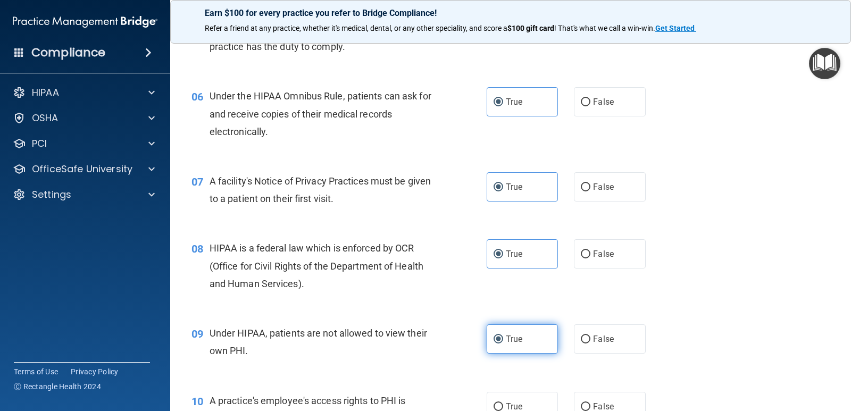
scroll to position [638, 0]
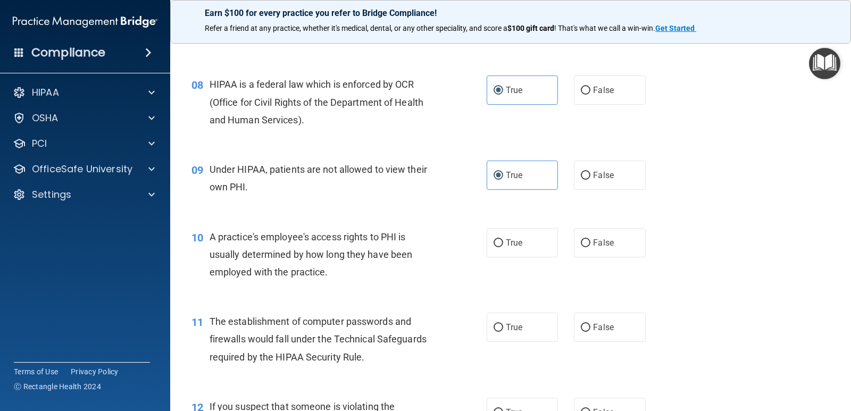
drag, startPoint x: 500, startPoint y: 242, endPoint x: 506, endPoint y: 271, distance: 29.4
click at [500, 241] on label "True" at bounding box center [522, 242] width 71 height 29
click at [500, 241] on input "True" at bounding box center [498, 243] width 10 height 8
radio input "true"
click at [495, 321] on label "True" at bounding box center [522, 327] width 71 height 29
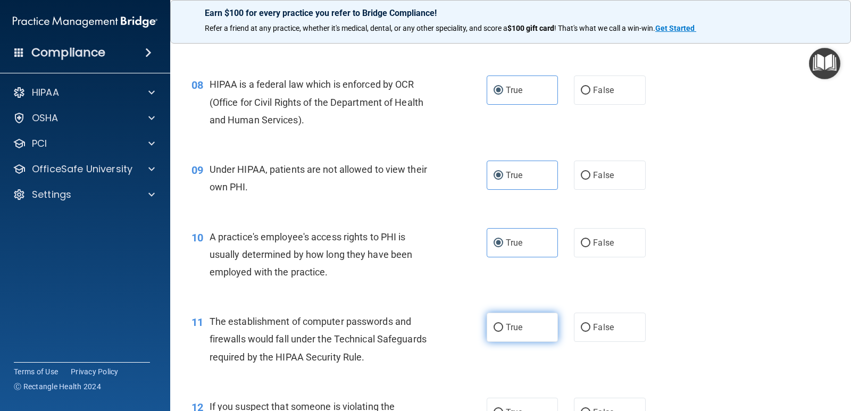
click at [495, 324] on input "True" at bounding box center [498, 328] width 10 height 8
radio input "true"
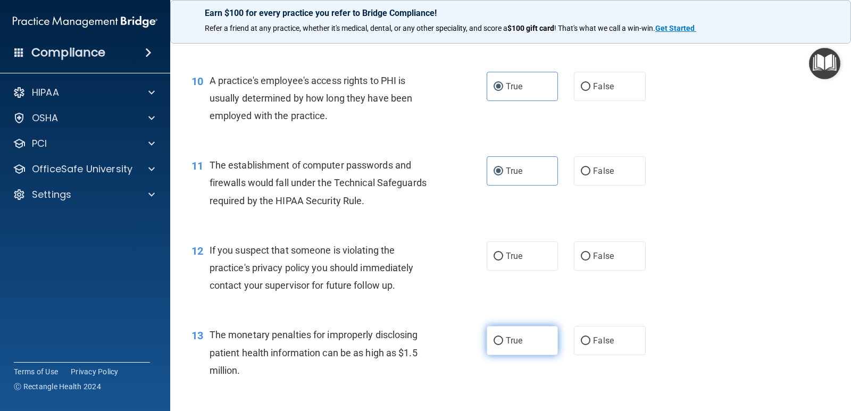
scroll to position [851, 0]
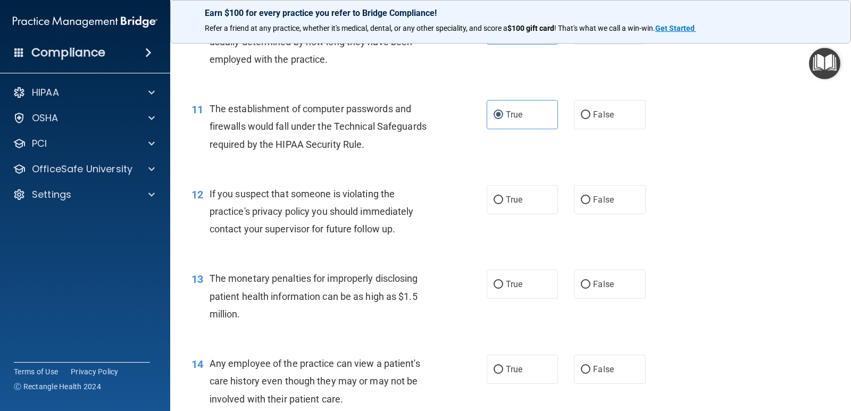
drag, startPoint x: 492, startPoint y: 205, endPoint x: 493, endPoint y: 240, distance: 34.6
click at [492, 204] on label "True" at bounding box center [522, 199] width 71 height 29
click at [493, 204] on input "True" at bounding box center [498, 200] width 10 height 8
radio input "true"
click at [490, 279] on label "True" at bounding box center [522, 284] width 71 height 29
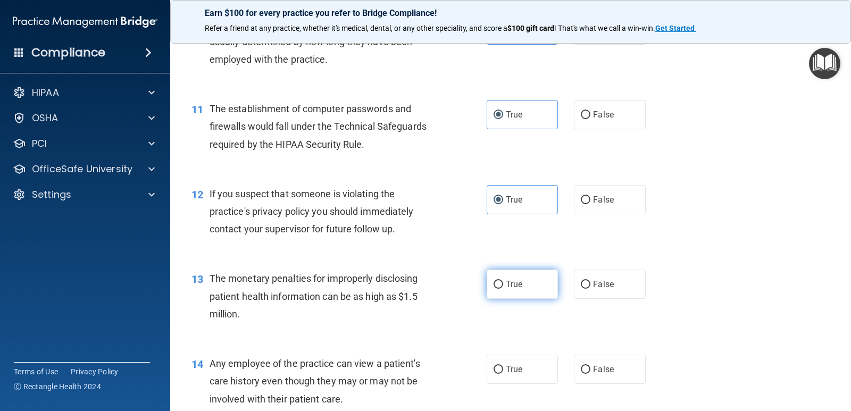
click at [493, 281] on input "True" at bounding box center [498, 285] width 10 height 8
radio input "true"
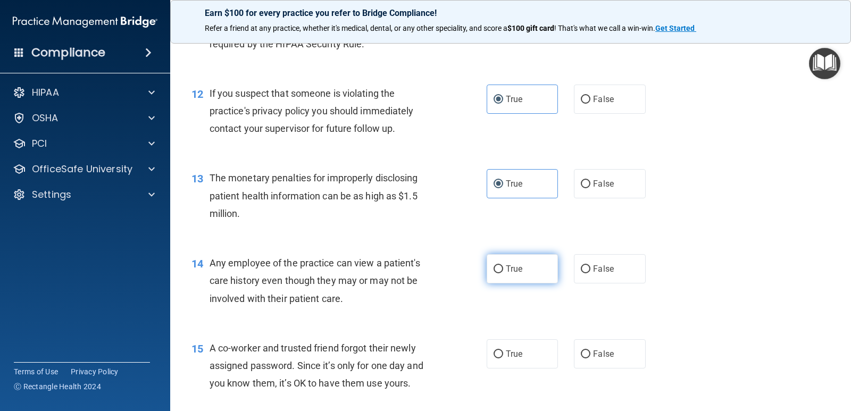
scroll to position [957, 0]
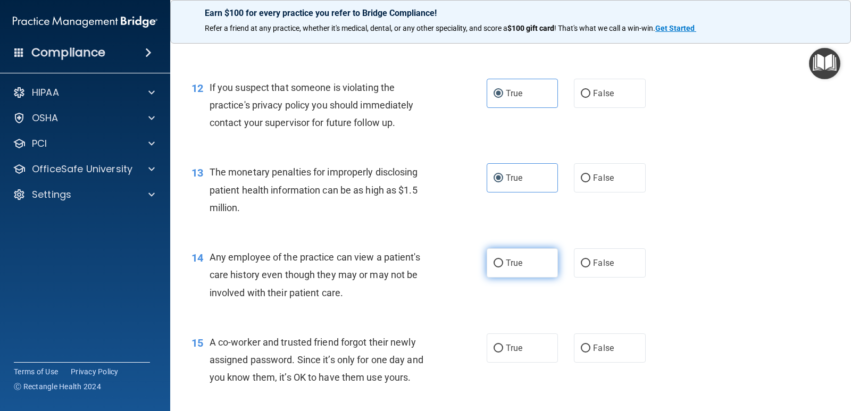
click at [503, 257] on label "True" at bounding box center [522, 262] width 71 height 29
click at [503, 259] on input "True" at bounding box center [498, 263] width 10 height 8
radio input "true"
click at [507, 342] on label "True" at bounding box center [522, 347] width 71 height 29
click at [503, 345] on input "True" at bounding box center [498, 349] width 10 height 8
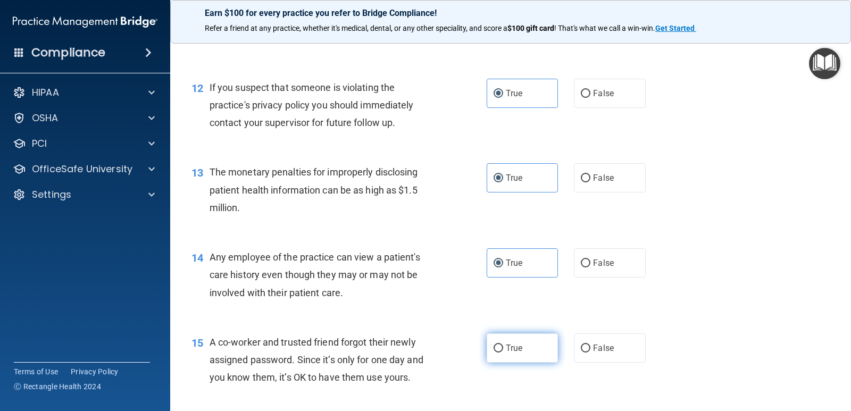
radio input "true"
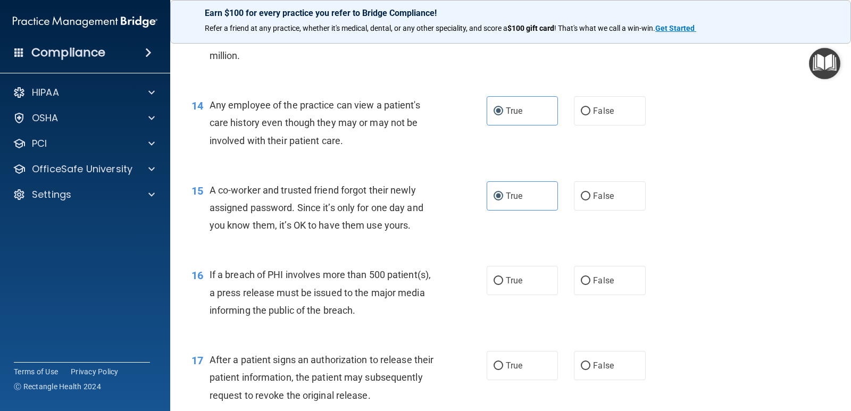
scroll to position [1117, 0]
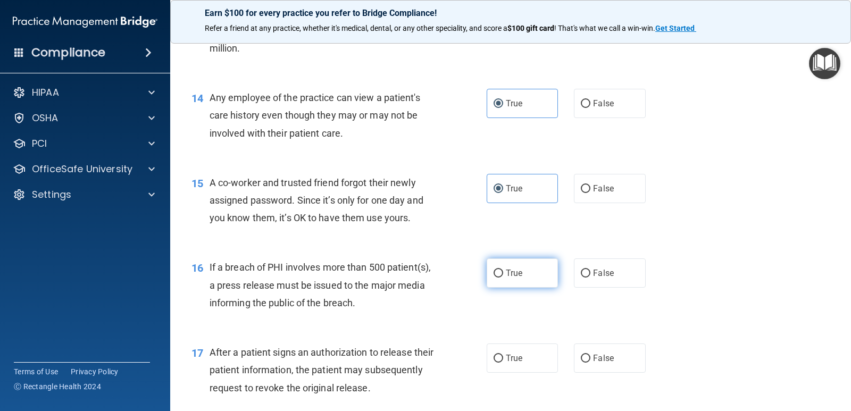
click at [495, 273] on input "True" at bounding box center [498, 274] width 10 height 8
radio input "true"
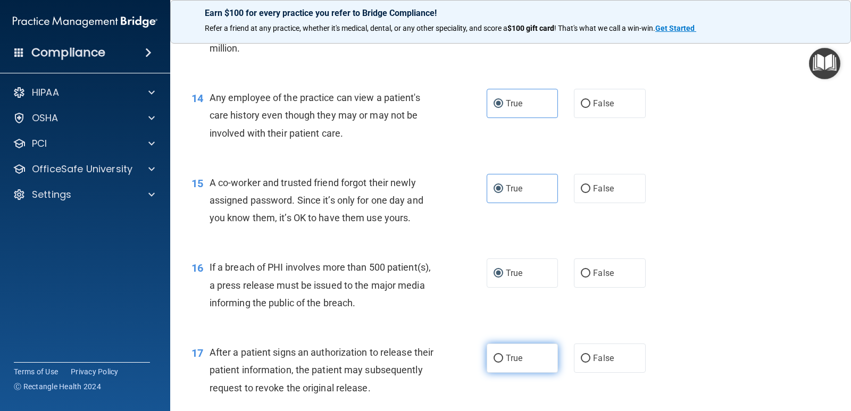
click at [497, 349] on label "True" at bounding box center [522, 358] width 71 height 29
click at [497, 355] on input "True" at bounding box center [498, 359] width 10 height 8
radio input "true"
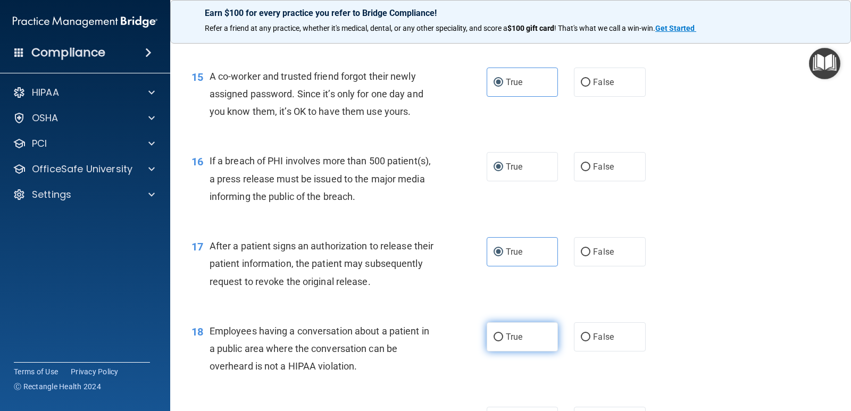
click at [493, 334] on input "True" at bounding box center [498, 337] width 10 height 8
radio input "true"
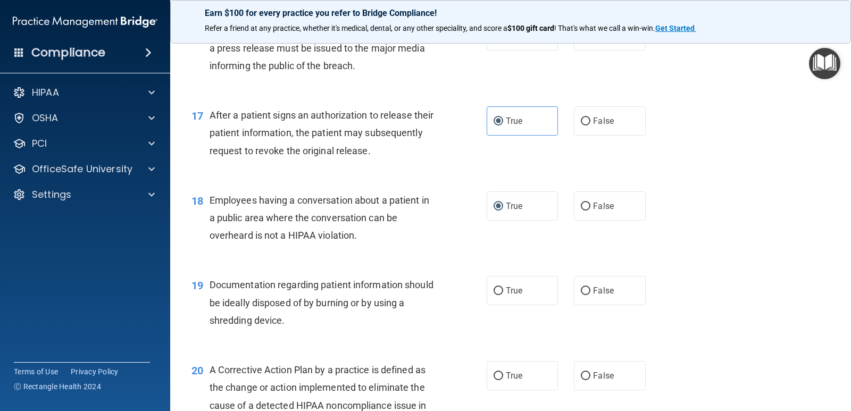
scroll to position [1383, 0]
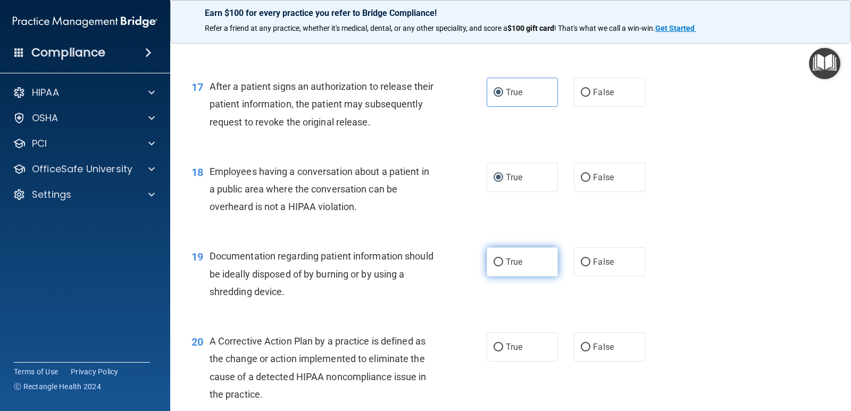
click at [504, 253] on label "True" at bounding box center [522, 261] width 71 height 29
click at [503, 258] on input "True" at bounding box center [498, 262] width 10 height 8
radio input "true"
click at [495, 348] on input "True" at bounding box center [498, 348] width 10 height 8
radio input "true"
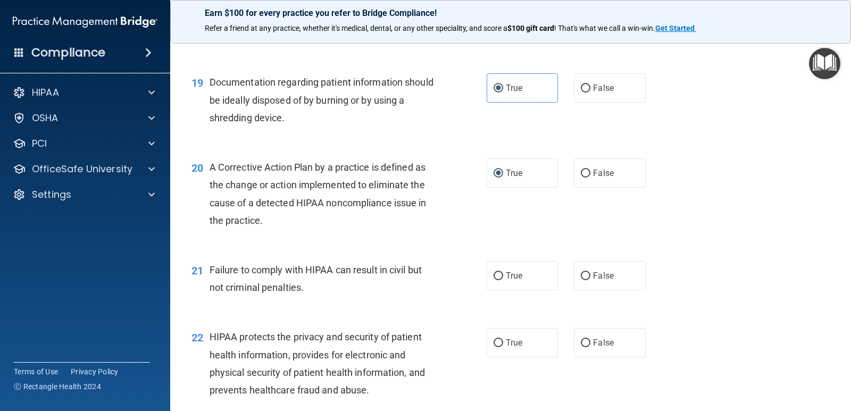
scroll to position [1595, 0]
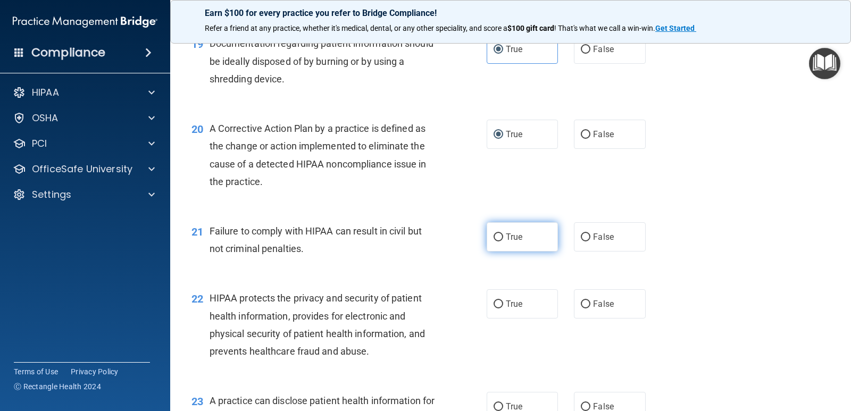
click at [496, 235] on input "True" at bounding box center [498, 237] width 10 height 8
radio input "true"
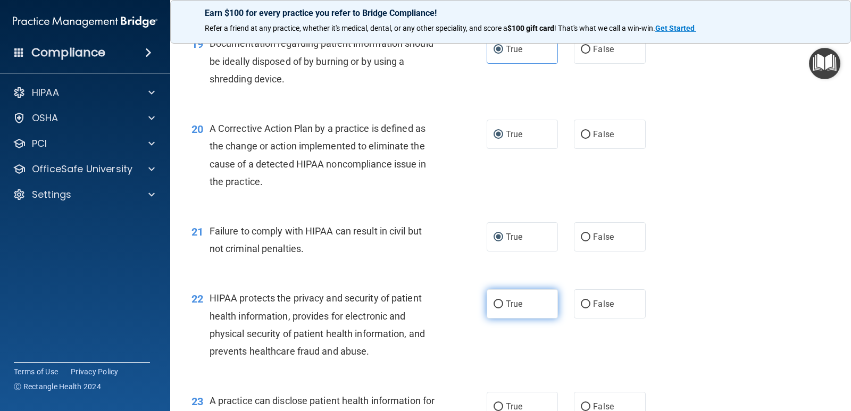
click at [507, 312] on label "True" at bounding box center [522, 303] width 71 height 29
click at [503, 308] on input "True" at bounding box center [498, 304] width 10 height 8
radio input "true"
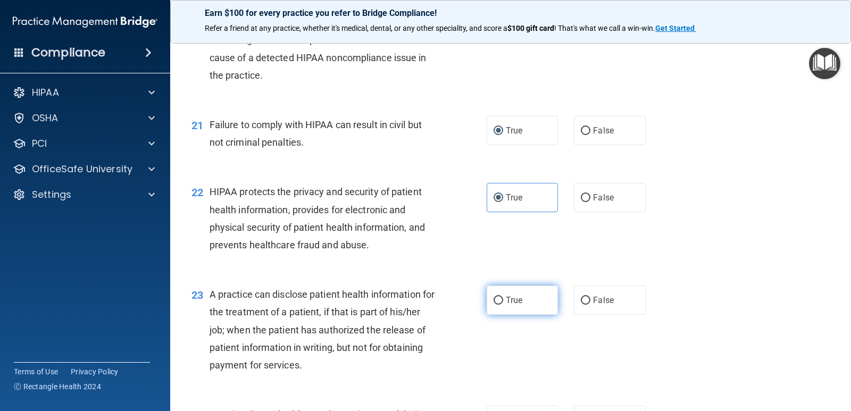
click at [506, 307] on label "True" at bounding box center [522, 300] width 71 height 29
click at [503, 305] on input "True" at bounding box center [498, 301] width 10 height 8
radio input "true"
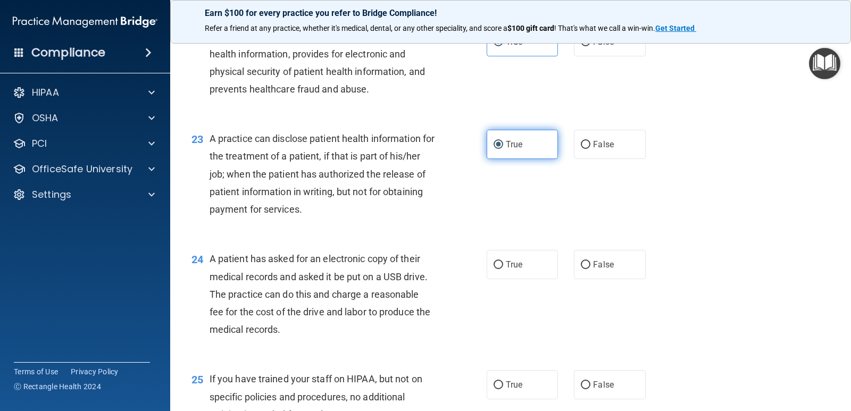
scroll to position [1861, 0]
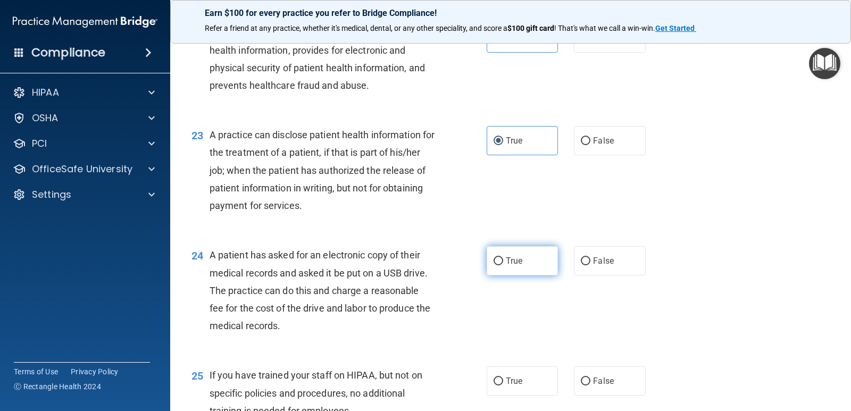
click at [500, 265] on label "True" at bounding box center [522, 260] width 71 height 29
click at [500, 265] on input "True" at bounding box center [498, 261] width 10 height 8
radio input "true"
click at [498, 384] on label "True" at bounding box center [522, 380] width 71 height 29
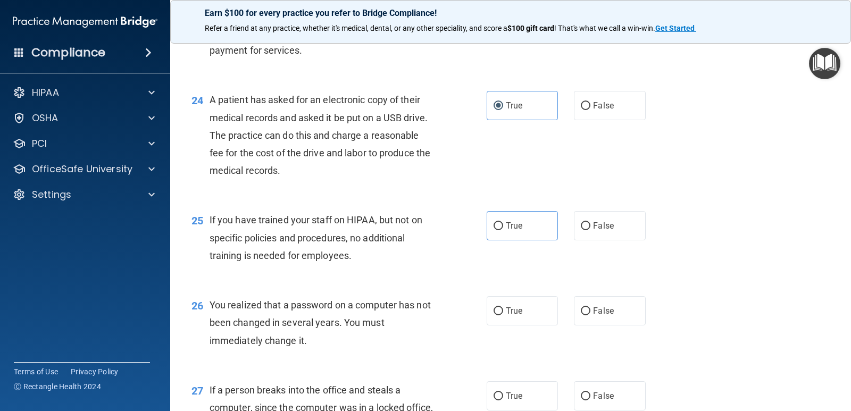
scroll to position [2021, 0]
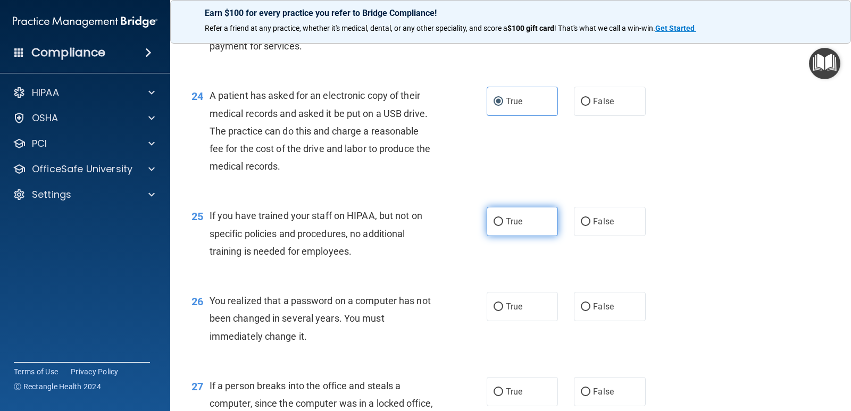
click at [509, 221] on span "True" at bounding box center [514, 221] width 16 height 10
click at [503, 221] on input "True" at bounding box center [498, 222] width 10 height 8
radio input "true"
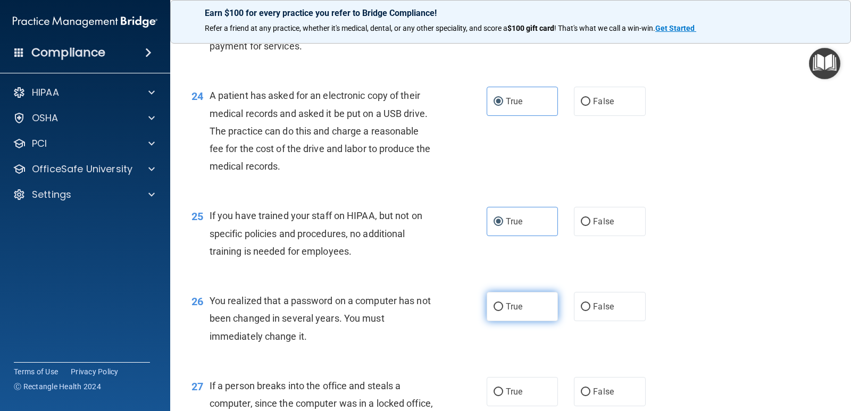
click at [506, 296] on label "True" at bounding box center [522, 306] width 71 height 29
click at [503, 303] on input "True" at bounding box center [498, 307] width 10 height 8
radio input "true"
click at [500, 387] on label "True" at bounding box center [522, 391] width 71 height 29
click at [500, 388] on input "True" at bounding box center [498, 392] width 10 height 8
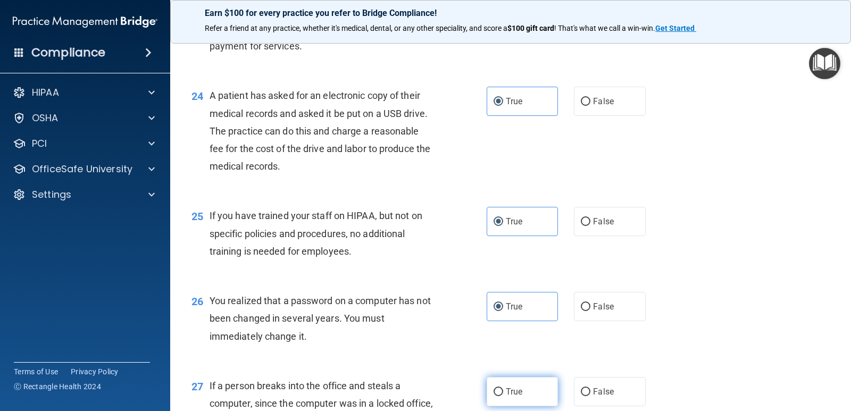
radio input "true"
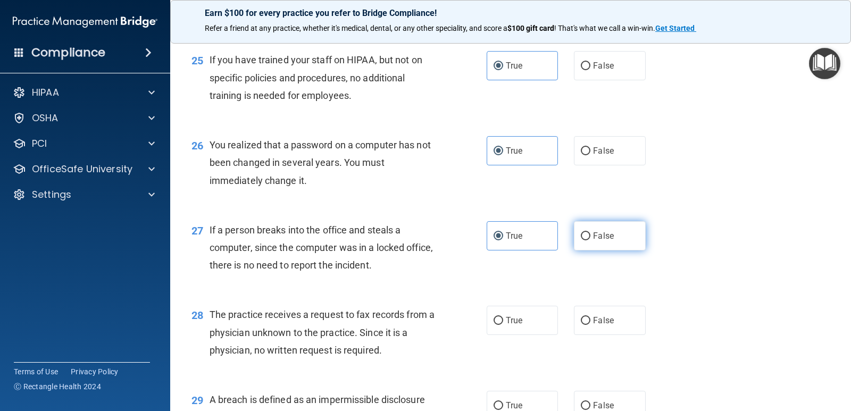
scroll to position [2180, 0]
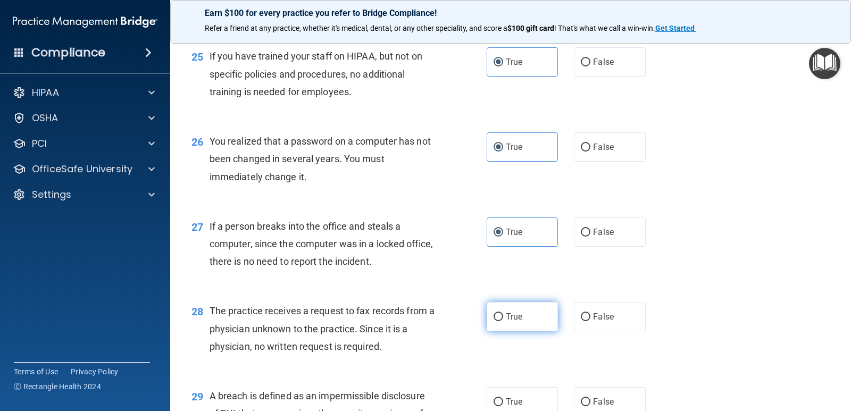
drag, startPoint x: 518, startPoint y: 325, endPoint x: 514, endPoint y: 323, distance: 5.5
click at [516, 323] on label "True" at bounding box center [522, 316] width 71 height 29
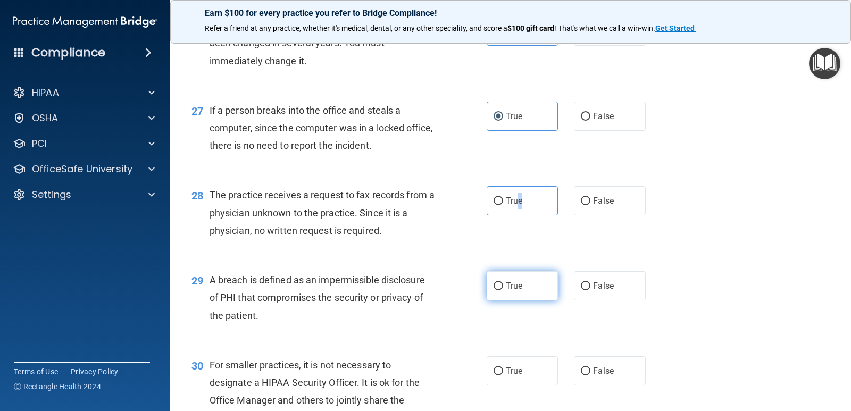
scroll to position [2340, 0]
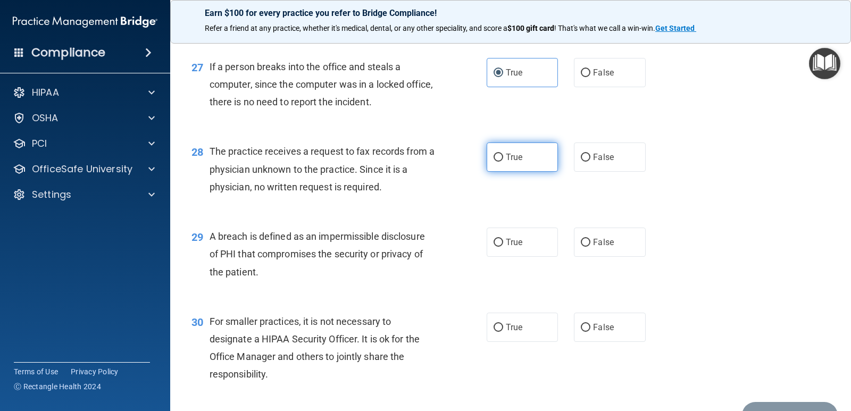
click at [500, 154] on label "True" at bounding box center [522, 157] width 71 height 29
click at [500, 154] on input "True" at bounding box center [498, 158] width 10 height 8
radio input "true"
click at [496, 246] on input "True" at bounding box center [498, 243] width 10 height 8
radio input "true"
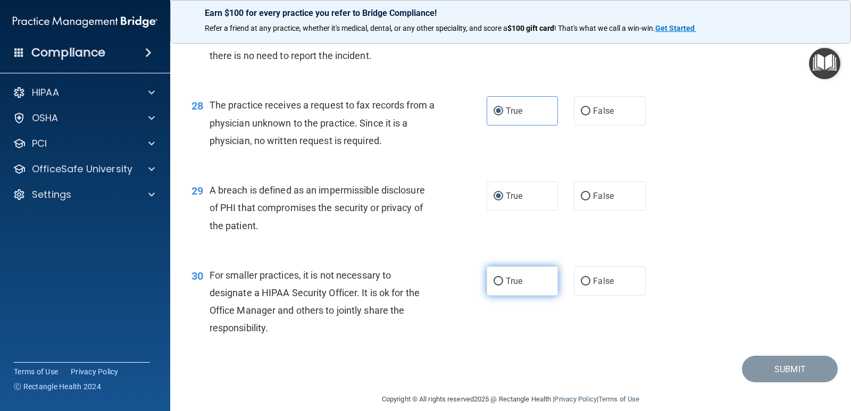
scroll to position [2400, 0]
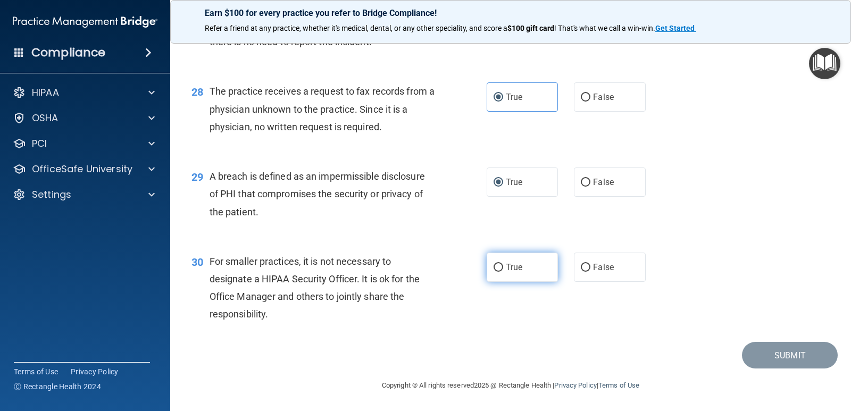
click at [501, 264] on label "True" at bounding box center [522, 267] width 71 height 29
click at [501, 264] on input "True" at bounding box center [498, 268] width 10 height 8
radio input "true"
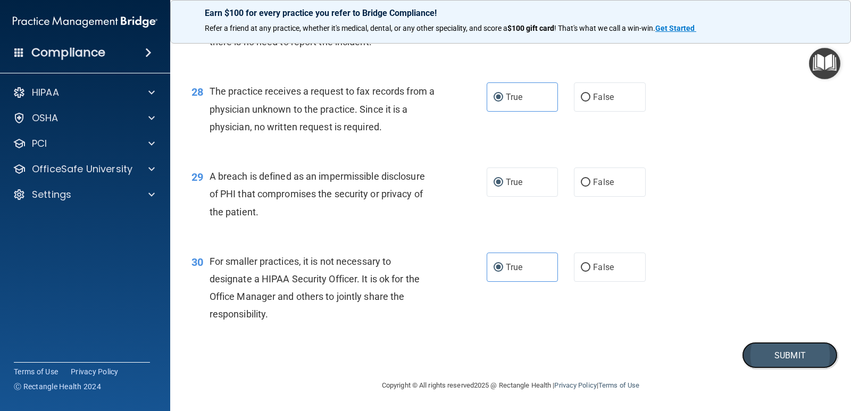
click at [764, 354] on button "Submit" at bounding box center [790, 355] width 96 height 27
click at [777, 346] on button "Submit" at bounding box center [790, 355] width 96 height 27
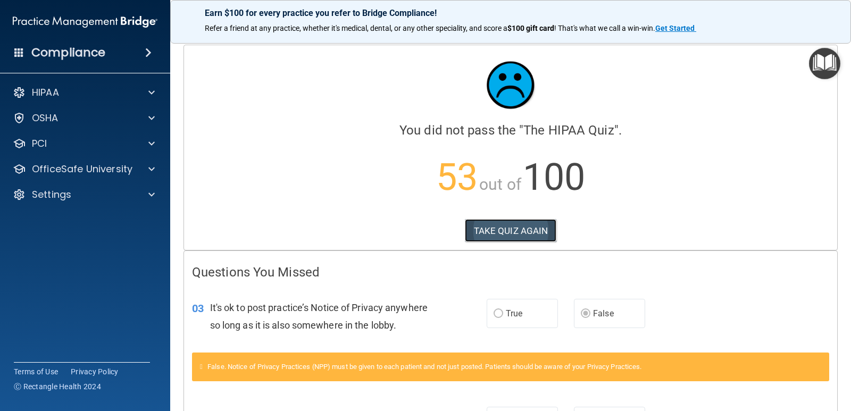
click at [530, 228] on button "TAKE QUIZ AGAIN" at bounding box center [511, 230] width 92 height 23
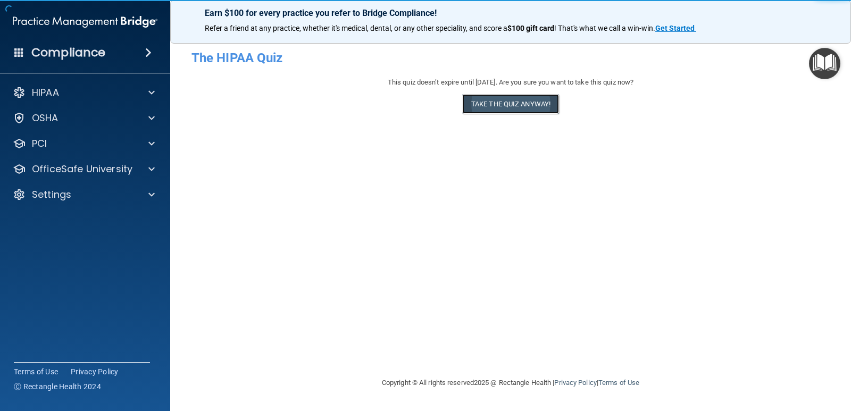
click at [515, 106] on button "Take the quiz anyway!" at bounding box center [510, 104] width 97 height 20
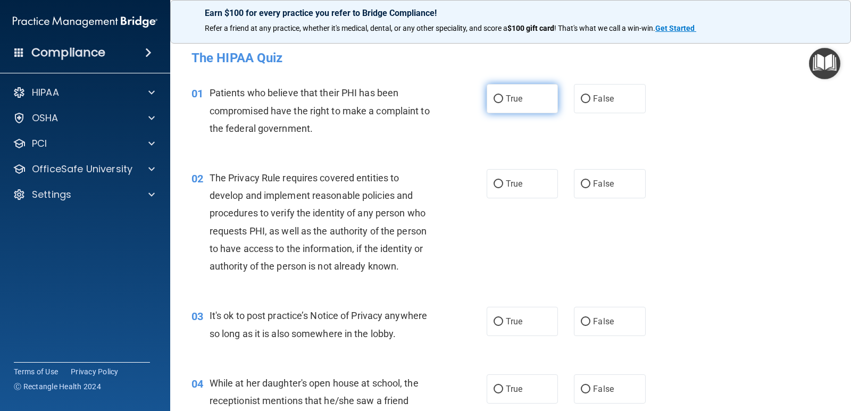
click at [514, 104] on label "True" at bounding box center [522, 98] width 71 height 29
click at [503, 103] on input "True" at bounding box center [498, 99] width 10 height 8
radio input "true"
click at [501, 190] on label "True" at bounding box center [522, 183] width 71 height 29
click at [501, 188] on input "True" at bounding box center [498, 184] width 10 height 8
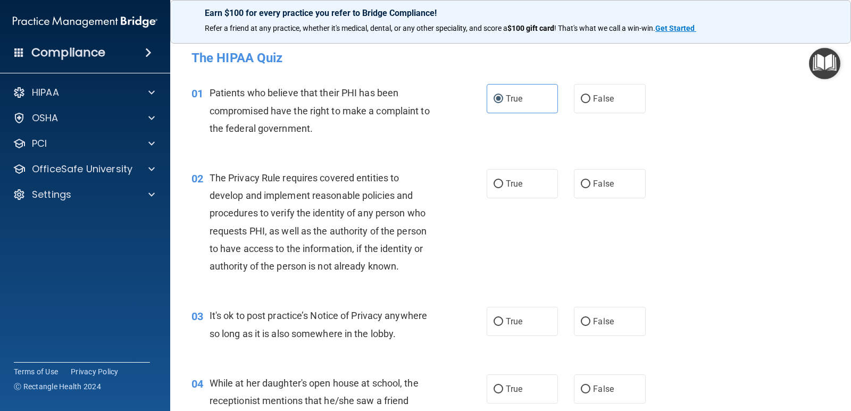
radio input "true"
click at [495, 329] on label "True" at bounding box center [522, 321] width 71 height 29
click at [495, 326] on input "True" at bounding box center [498, 322] width 10 height 8
radio input "true"
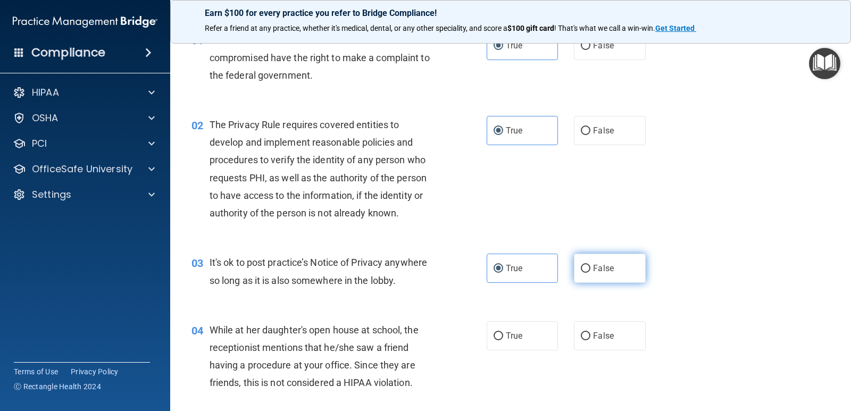
click at [574, 280] on label "False" at bounding box center [609, 268] width 71 height 29
click at [581, 273] on input "False" at bounding box center [586, 269] width 10 height 8
radio input "true"
radio input "false"
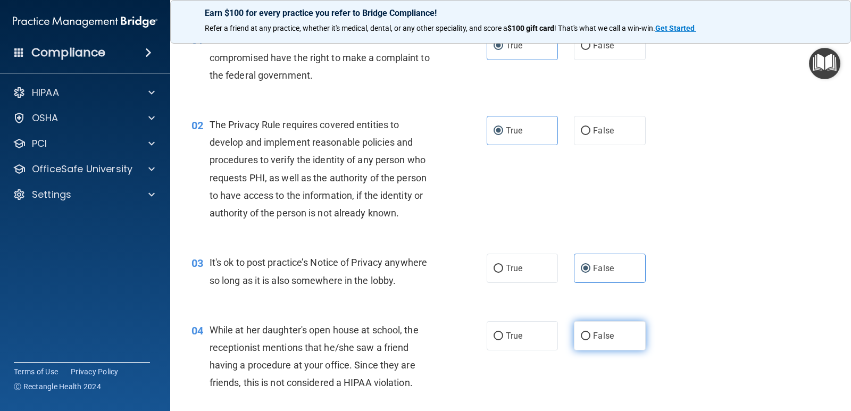
click at [584, 345] on label "False" at bounding box center [609, 335] width 71 height 29
click at [584, 340] on input "False" at bounding box center [586, 336] width 10 height 8
radio input "true"
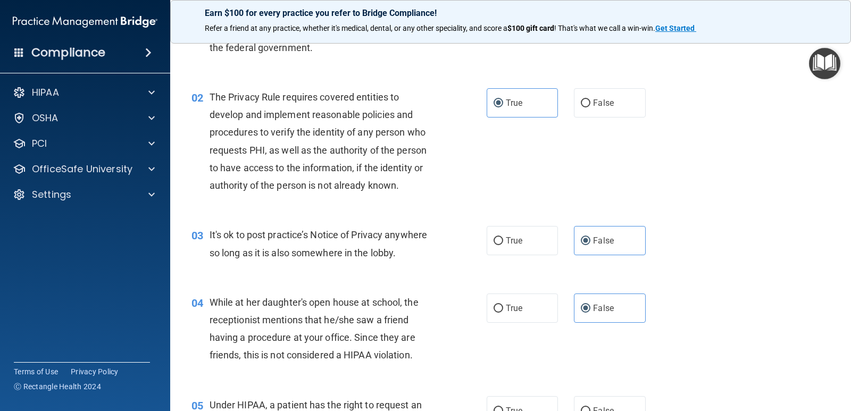
scroll to position [106, 0]
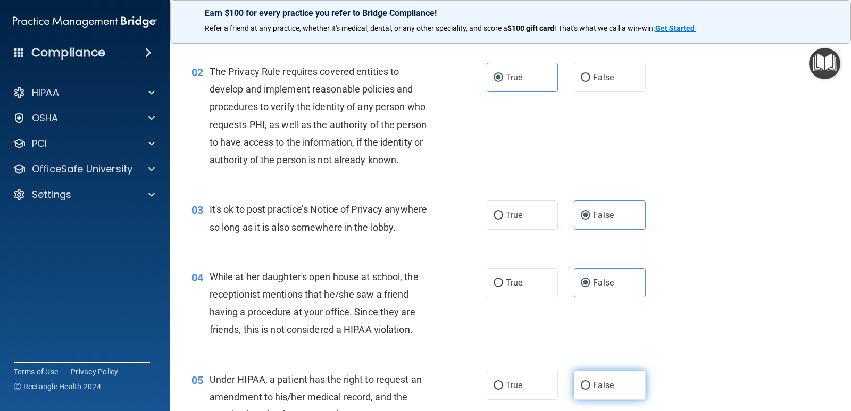
click at [583, 382] on input "False" at bounding box center [586, 386] width 10 height 8
radio input "true"
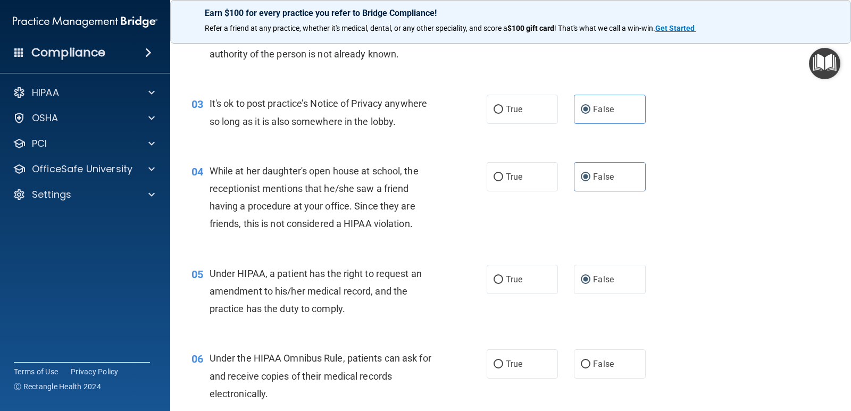
scroll to position [213, 0]
click at [497, 365] on input "True" at bounding box center [498, 364] width 10 height 8
radio input "true"
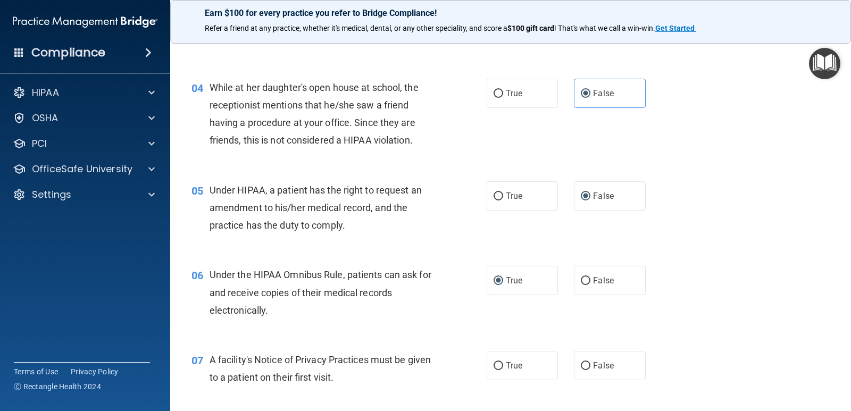
scroll to position [319, 0]
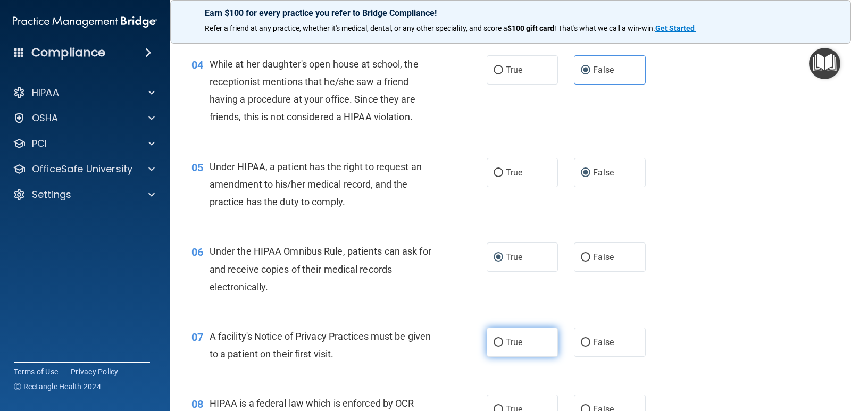
click at [506, 341] on span "True" at bounding box center [514, 342] width 16 height 10
click at [503, 341] on input "True" at bounding box center [498, 343] width 10 height 8
radio input "true"
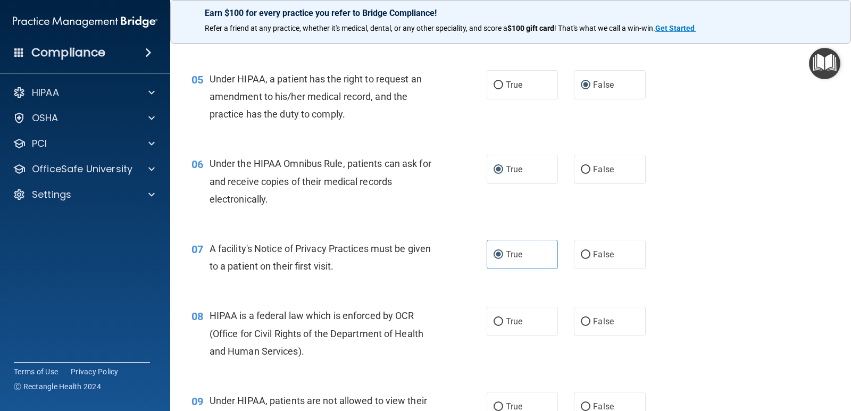
scroll to position [425, 0]
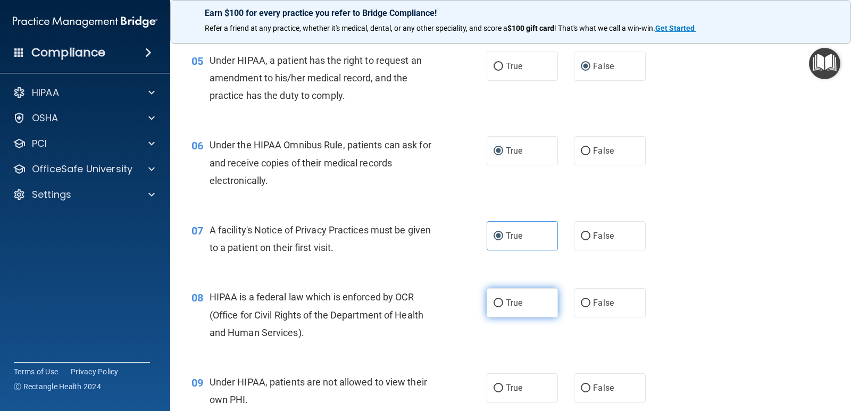
click at [493, 312] on label "True" at bounding box center [522, 302] width 71 height 29
click at [493, 307] on input "True" at bounding box center [498, 303] width 10 height 8
radio input "true"
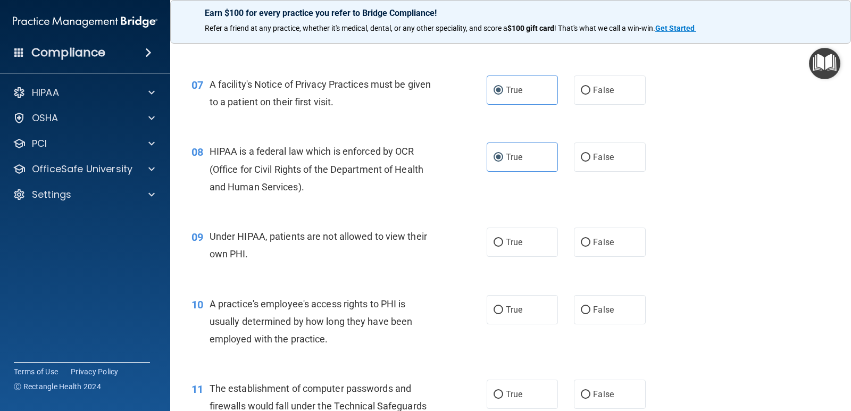
scroll to position [585, 0]
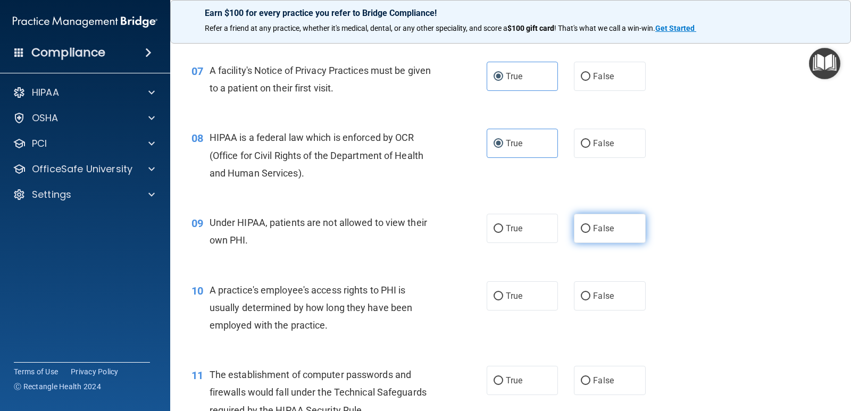
click at [590, 242] on label "False" at bounding box center [609, 228] width 71 height 29
click at [590, 233] on input "False" at bounding box center [586, 229] width 10 height 8
radio input "true"
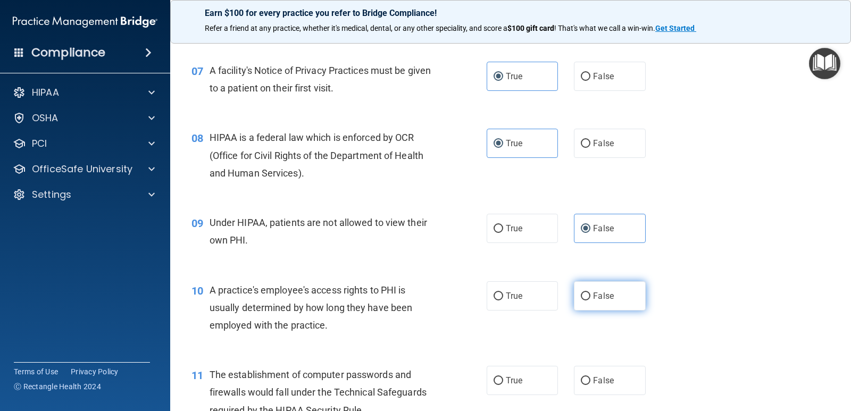
click at [588, 296] on label "False" at bounding box center [609, 295] width 71 height 29
click at [588, 296] on input "False" at bounding box center [586, 296] width 10 height 8
radio input "true"
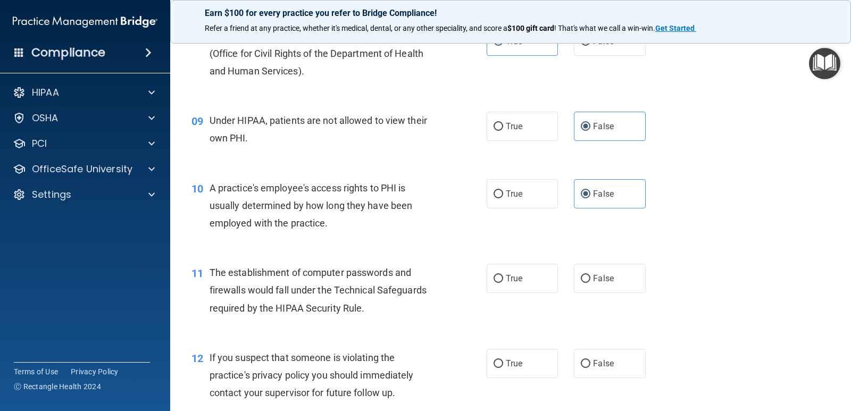
scroll to position [691, 0]
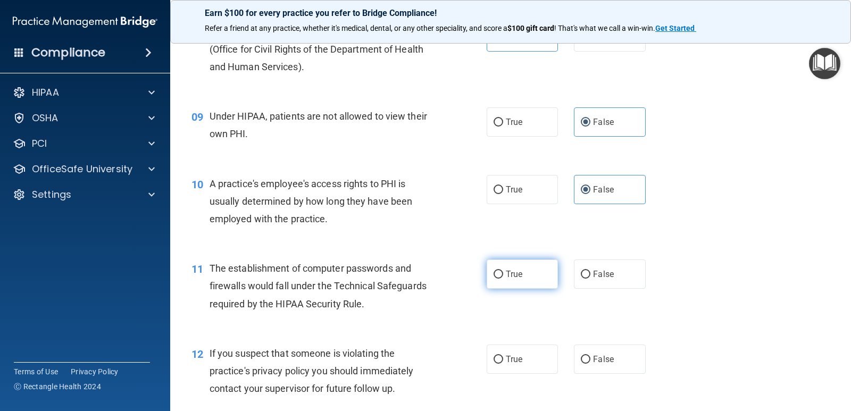
click at [505, 267] on label "True" at bounding box center [522, 273] width 71 height 29
click at [503, 271] on input "True" at bounding box center [498, 275] width 10 height 8
radio input "true"
click at [500, 360] on label "True" at bounding box center [522, 359] width 71 height 29
click at [500, 360] on input "True" at bounding box center [498, 360] width 10 height 8
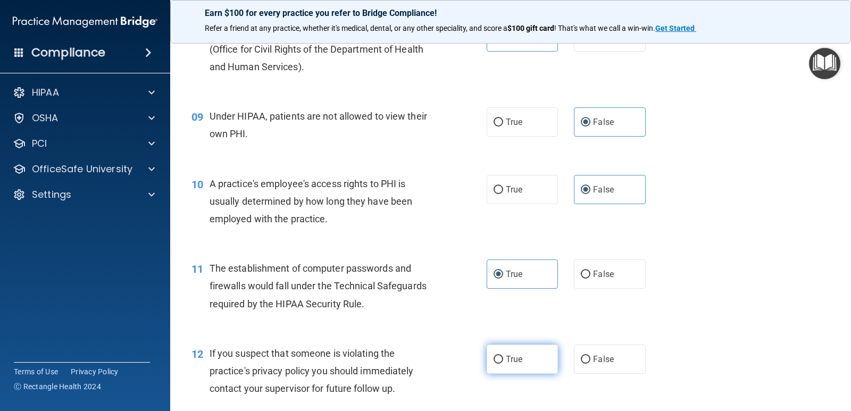
radio input "true"
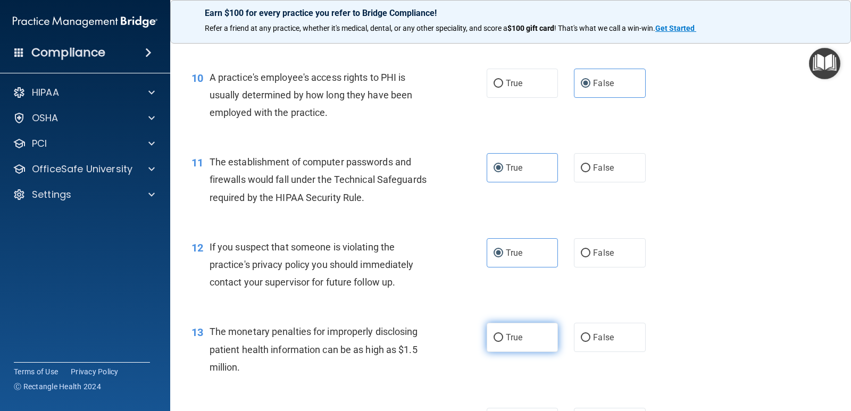
click at [506, 333] on span "True" at bounding box center [514, 337] width 16 height 10
click at [503, 334] on input "True" at bounding box center [498, 338] width 10 height 8
radio input "true"
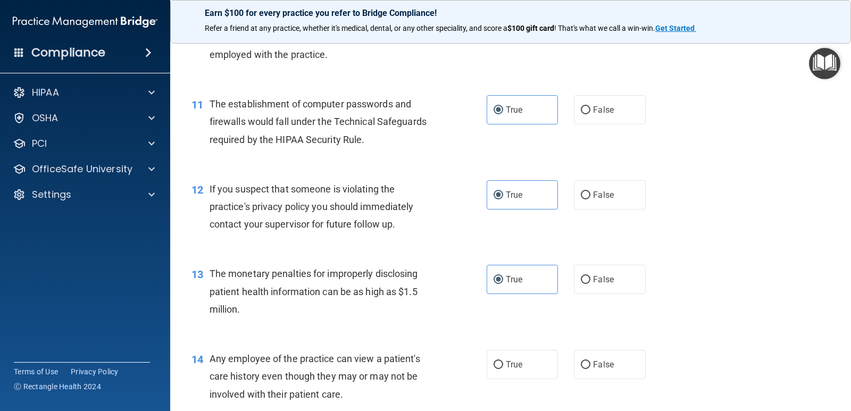
scroll to position [957, 0]
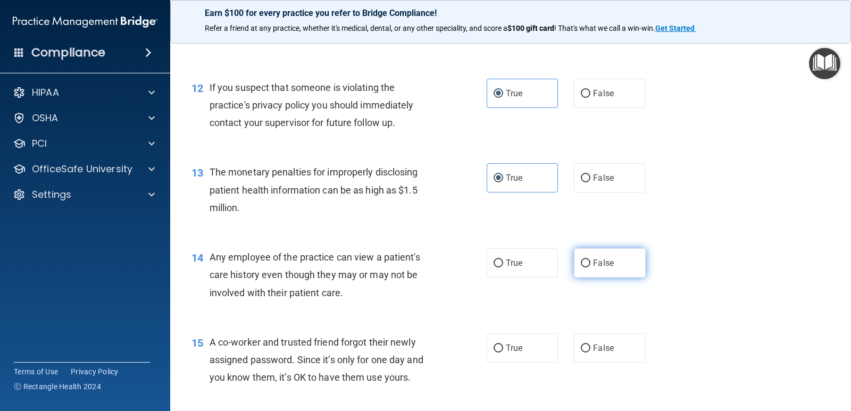
click at [583, 267] on input "False" at bounding box center [586, 263] width 10 height 8
radio input "true"
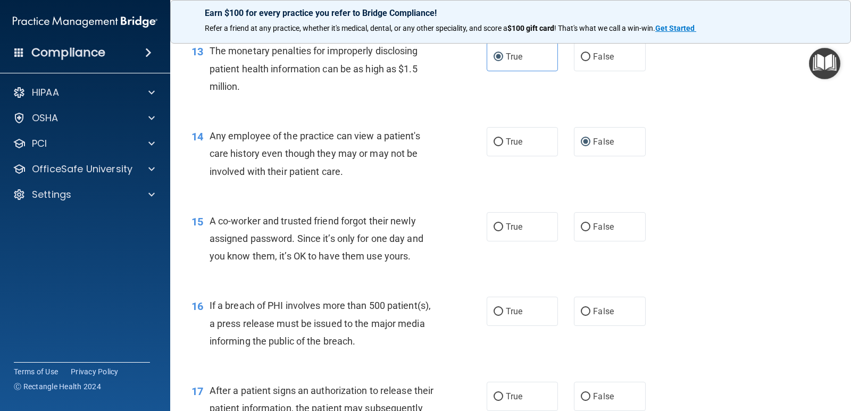
scroll to position [1117, 0]
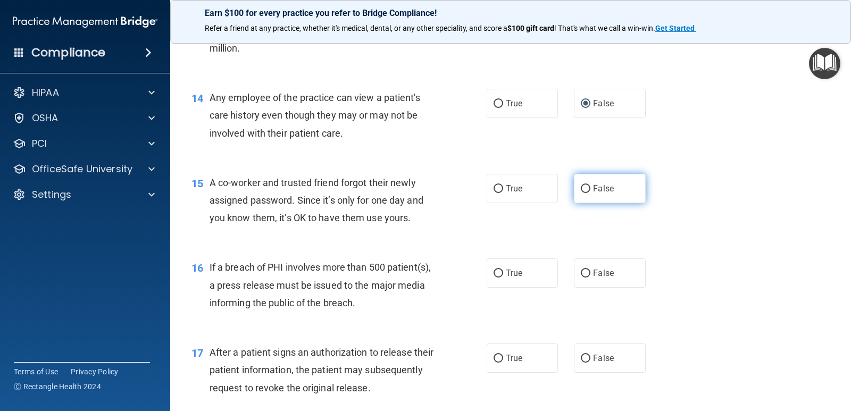
click at [586, 181] on label "False" at bounding box center [609, 188] width 71 height 29
click at [586, 185] on input "False" at bounding box center [586, 189] width 10 height 8
radio input "true"
click at [514, 278] on label "True" at bounding box center [522, 272] width 71 height 29
click at [503, 278] on input "True" at bounding box center [498, 274] width 10 height 8
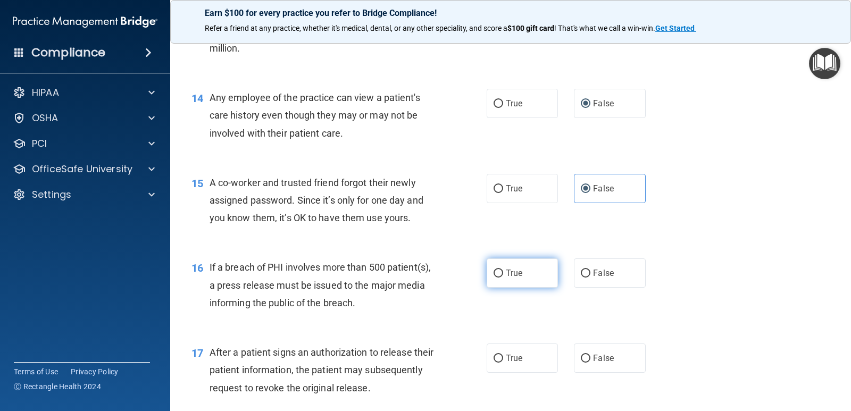
radio input "true"
click at [499, 362] on input "True" at bounding box center [498, 359] width 10 height 8
radio input "true"
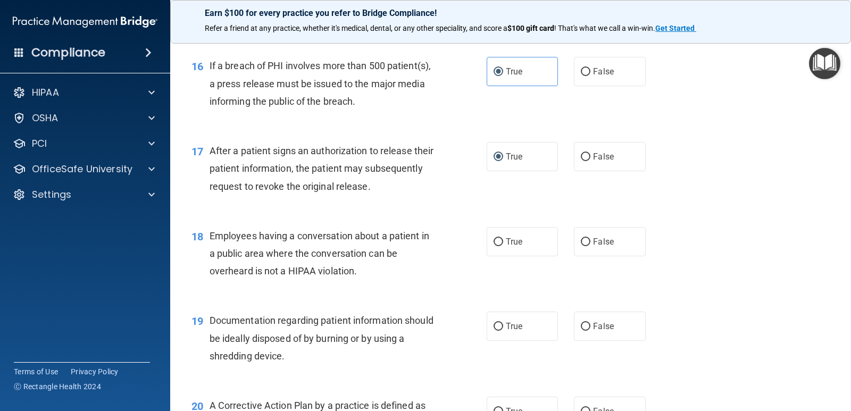
scroll to position [1329, 0]
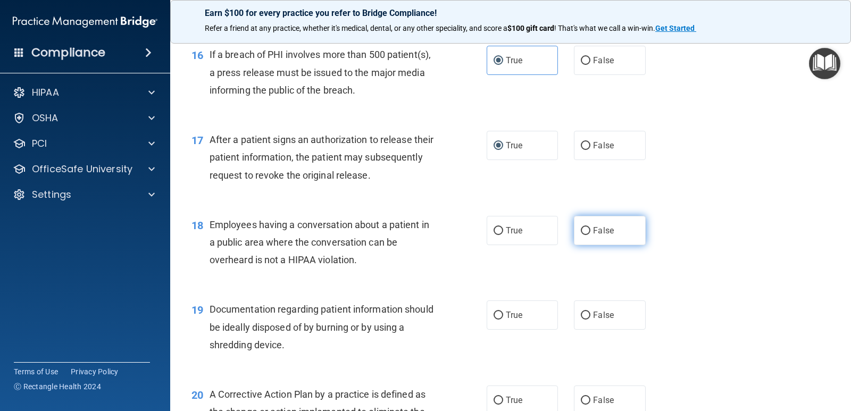
click at [580, 236] on label "False" at bounding box center [609, 230] width 71 height 29
click at [581, 235] on input "False" at bounding box center [586, 231] width 10 height 8
radio input "true"
click at [507, 324] on label "True" at bounding box center [522, 314] width 71 height 29
click at [503, 320] on input "True" at bounding box center [498, 316] width 10 height 8
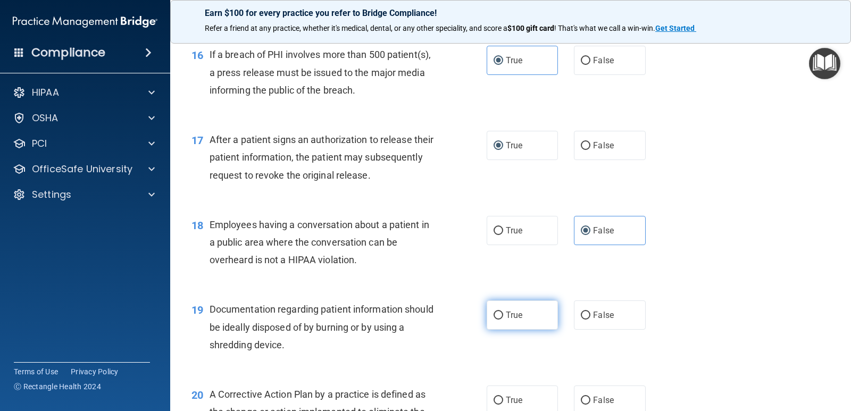
radio input "true"
click at [495, 397] on input "True" at bounding box center [498, 401] width 10 height 8
radio input "true"
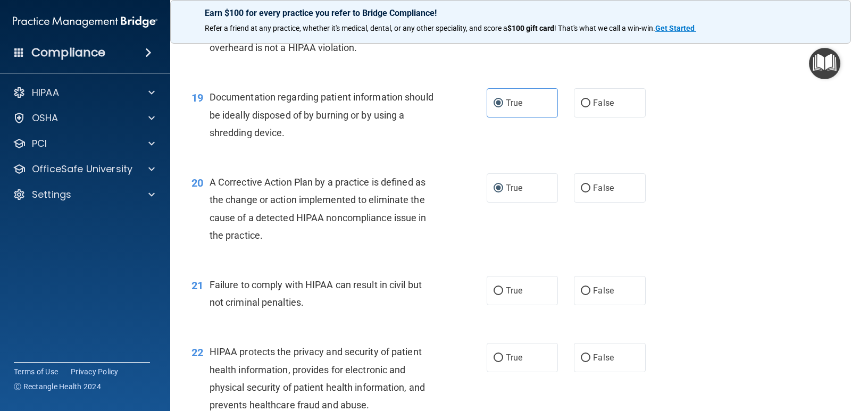
scroll to position [1542, 0]
click at [589, 296] on label "False" at bounding box center [609, 289] width 71 height 29
click at [589, 295] on input "False" at bounding box center [586, 291] width 10 height 8
radio input "true"
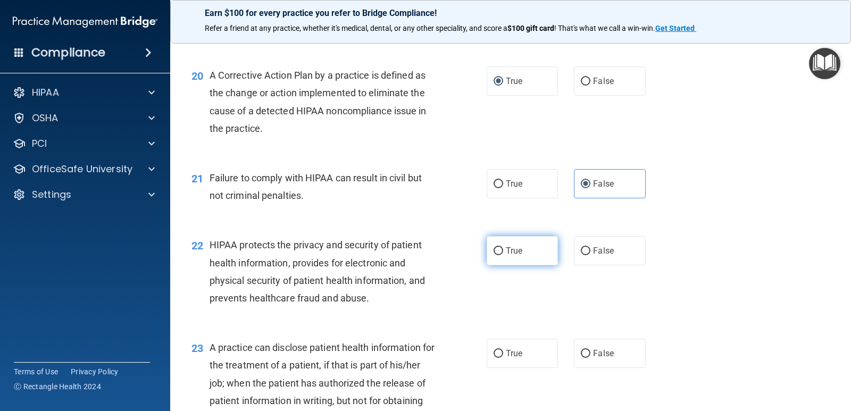
click at [523, 251] on label "True" at bounding box center [522, 250] width 71 height 29
click at [503, 251] on input "True" at bounding box center [498, 251] width 10 height 8
radio input "true"
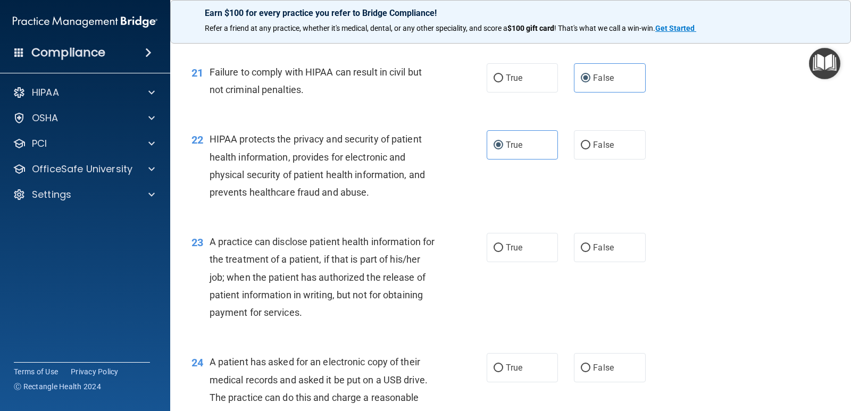
scroll to position [1755, 0]
click at [584, 247] on input "False" at bounding box center [586, 248] width 10 height 8
radio input "true"
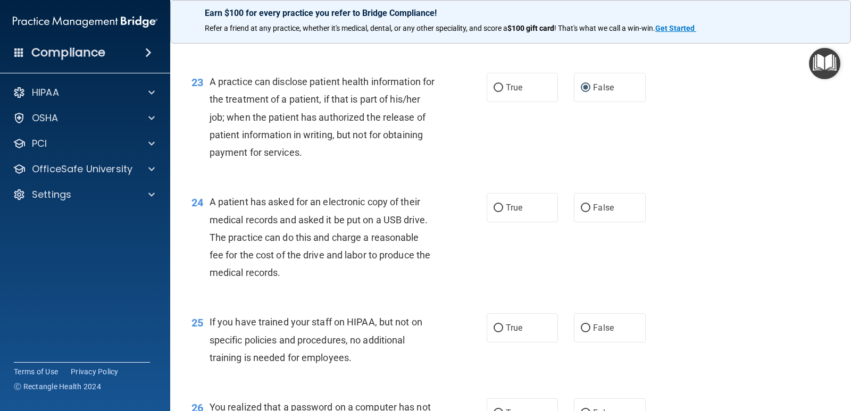
scroll to position [1968, 0]
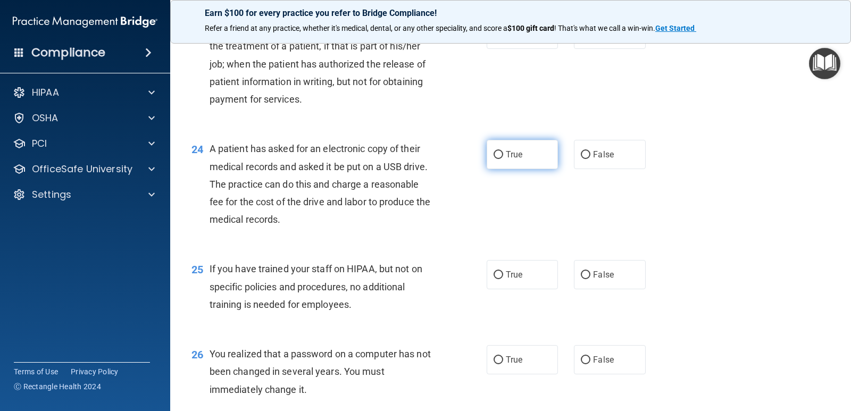
click at [508, 155] on span "True" at bounding box center [514, 154] width 16 height 10
click at [503, 155] on input "True" at bounding box center [498, 155] width 10 height 8
radio input "true"
click at [586, 278] on label "False" at bounding box center [609, 274] width 71 height 29
click at [586, 278] on input "False" at bounding box center [586, 275] width 10 height 8
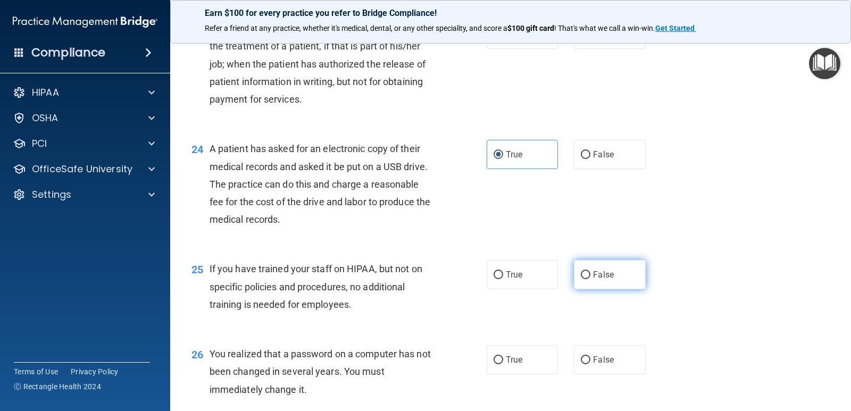
radio input "true"
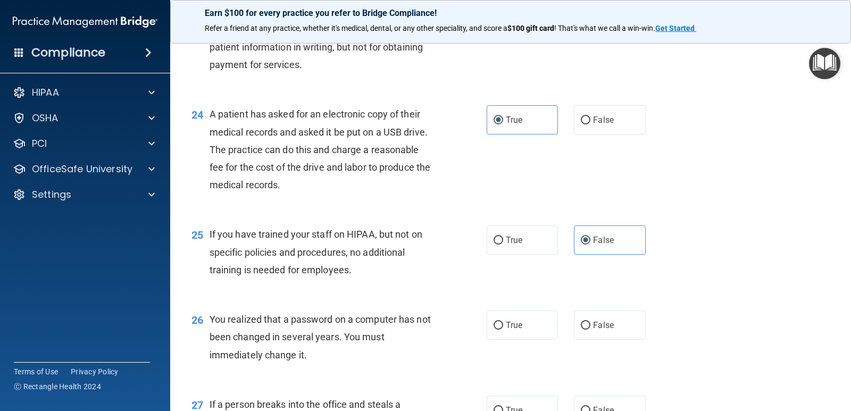
scroll to position [2021, 0]
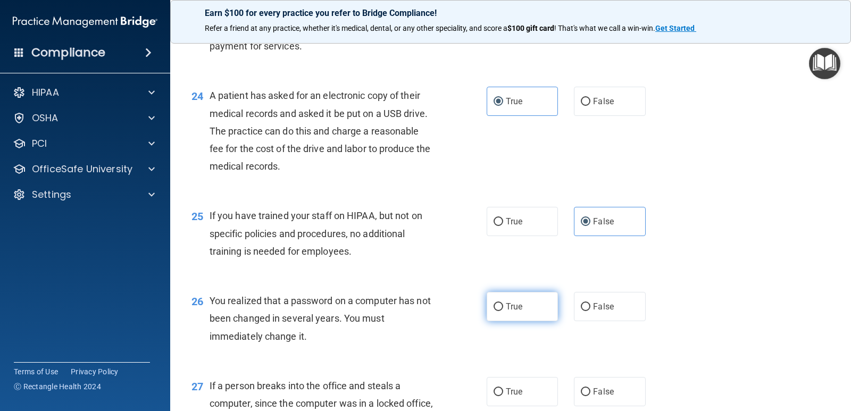
click at [506, 305] on span "True" at bounding box center [514, 307] width 16 height 10
click at [503, 305] on input "True" at bounding box center [498, 307] width 10 height 8
radio input "true"
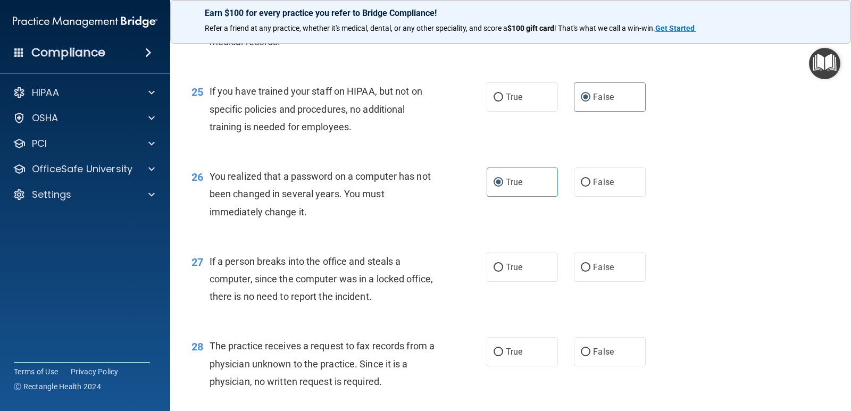
scroll to position [2233, 0]
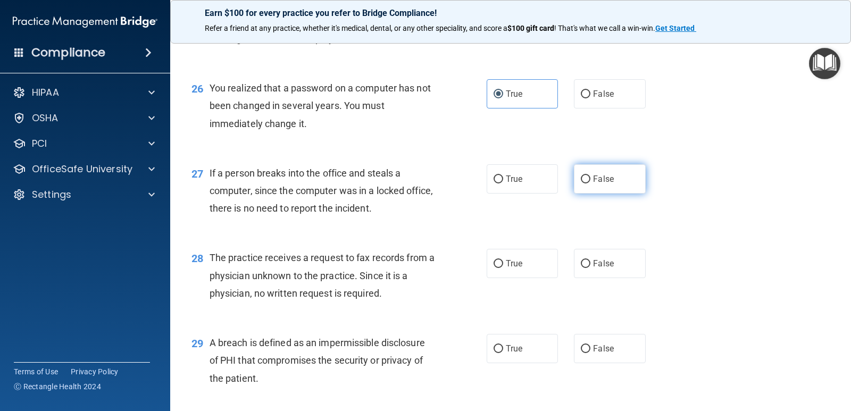
click at [593, 174] on span "False" at bounding box center [603, 179] width 21 height 10
click at [590, 175] on input "False" at bounding box center [586, 179] width 10 height 8
radio input "true"
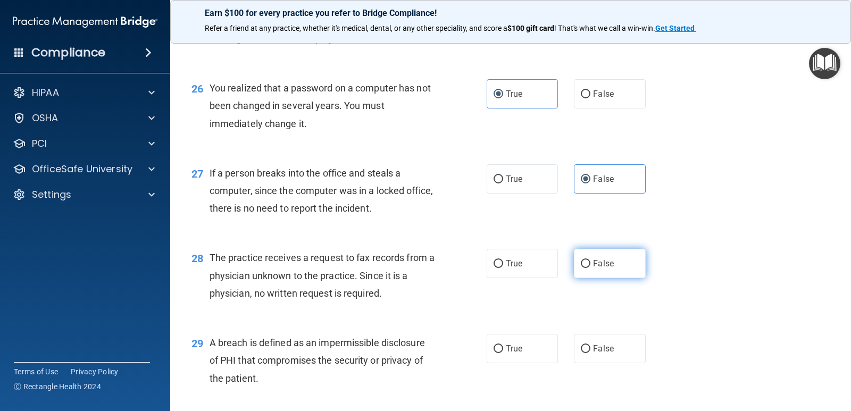
click at [602, 262] on span "False" at bounding box center [603, 263] width 21 height 10
click at [590, 262] on input "False" at bounding box center [586, 264] width 10 height 8
radio input "true"
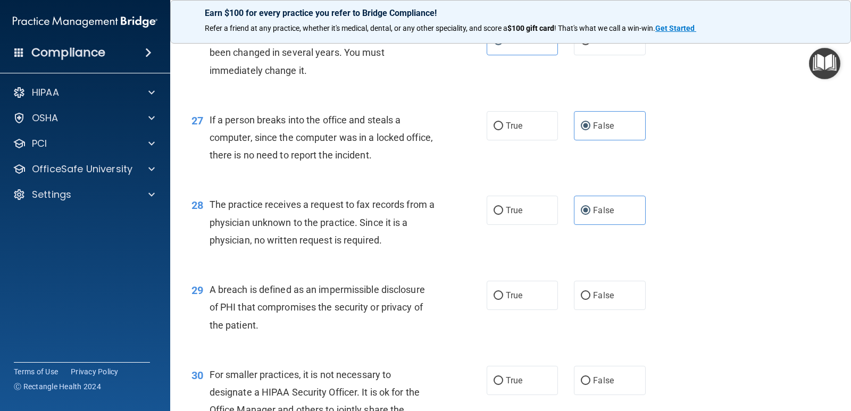
scroll to position [2340, 0]
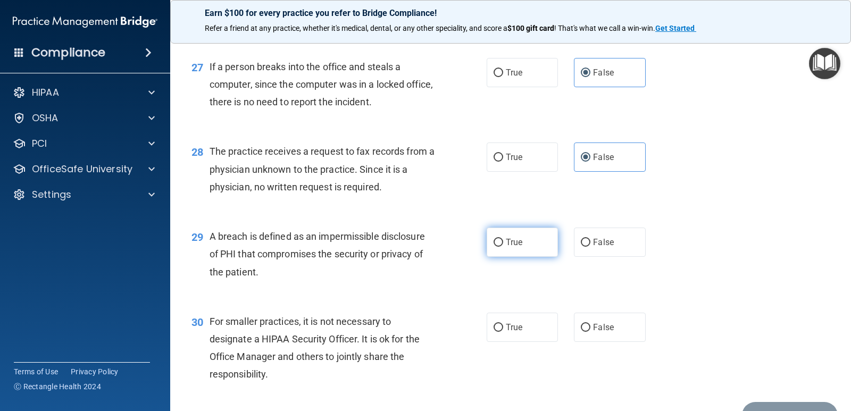
click at [493, 245] on input "True" at bounding box center [498, 243] width 10 height 8
radio input "true"
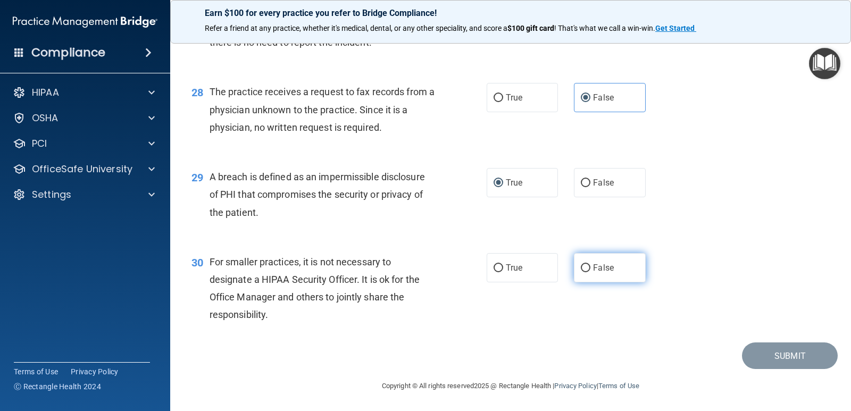
scroll to position [2400, 0]
click at [588, 270] on label "False" at bounding box center [609, 267] width 71 height 29
click at [588, 270] on input "False" at bounding box center [586, 268] width 10 height 8
radio input "true"
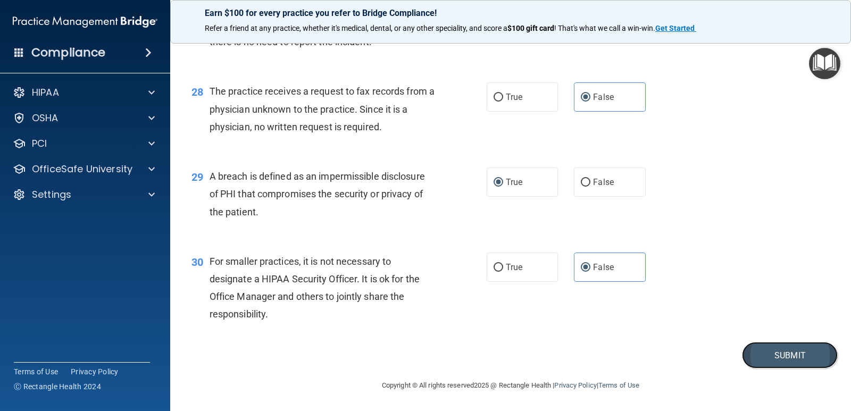
click at [762, 354] on button "Submit" at bounding box center [790, 355] width 96 height 27
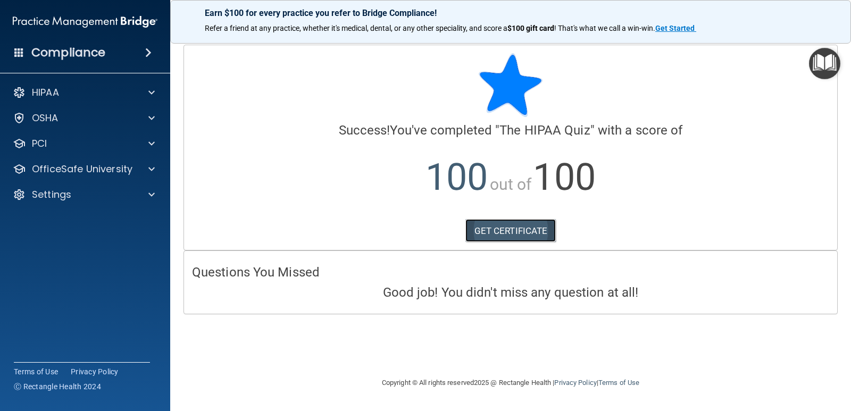
click at [529, 231] on link "GET CERTIFICATE" at bounding box center [510, 230] width 91 height 23
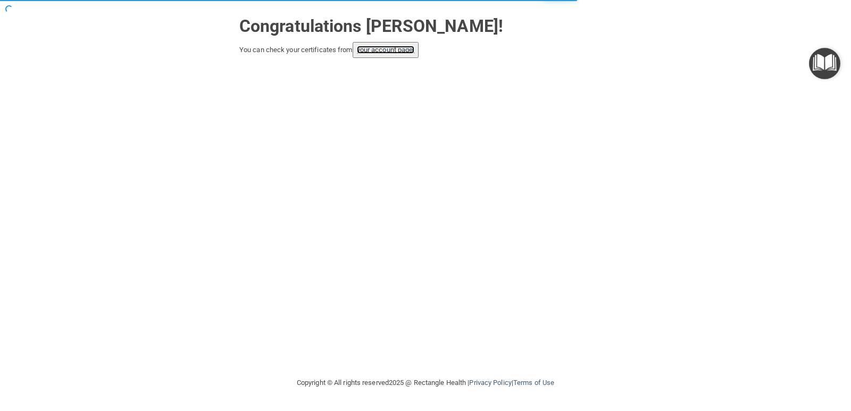
click at [385, 48] on link "your account page!" at bounding box center [386, 50] width 58 height 8
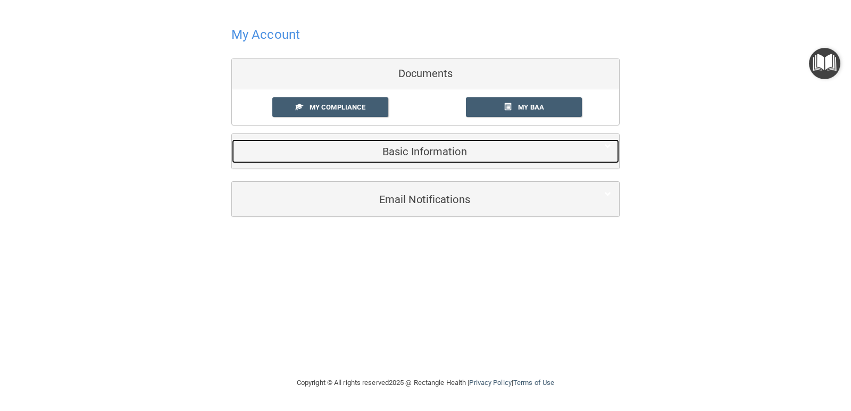
click at [440, 154] on h5 "Basic Information" at bounding box center [409, 152] width 339 height 12
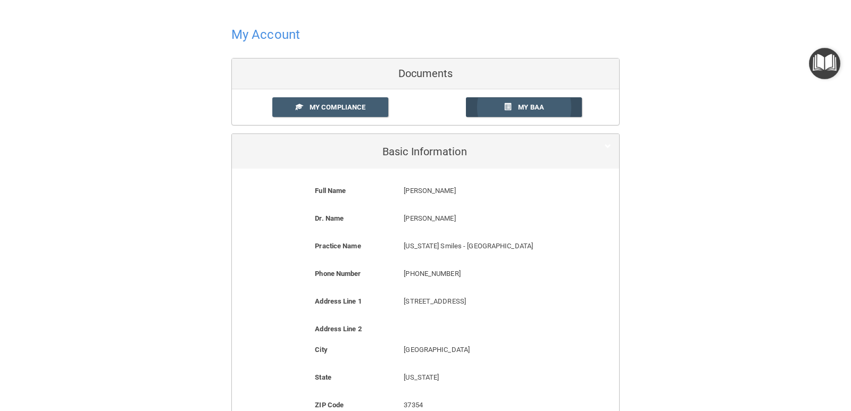
click at [513, 108] on link "My BAA" at bounding box center [524, 107] width 116 height 20
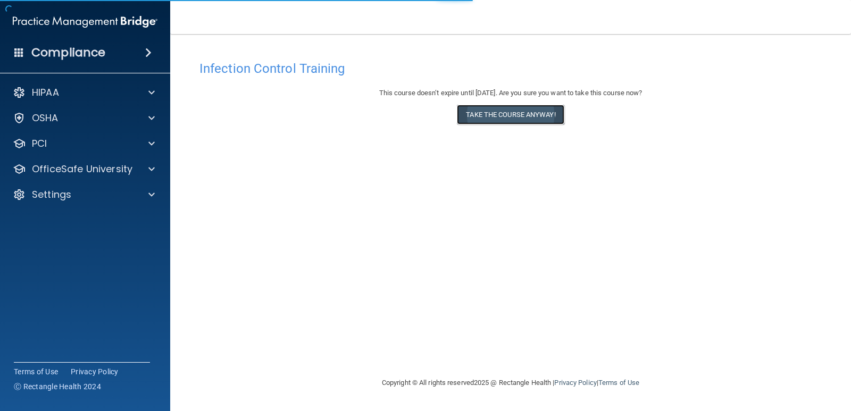
click at [478, 120] on button "Take the course anyway!" at bounding box center [510, 115] width 107 height 20
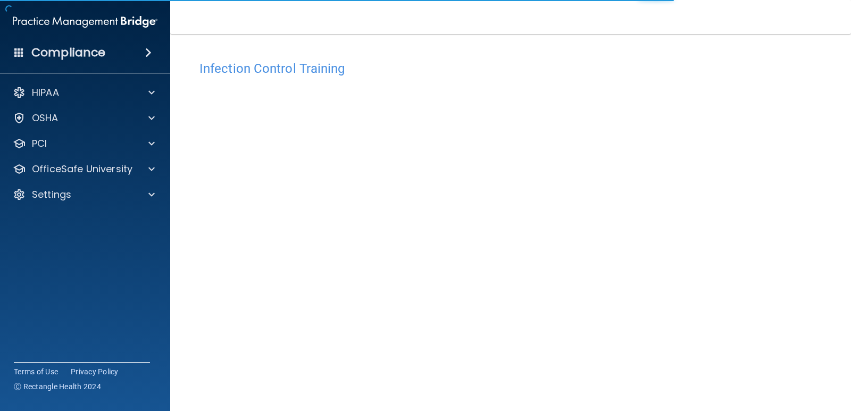
scroll to position [44, 0]
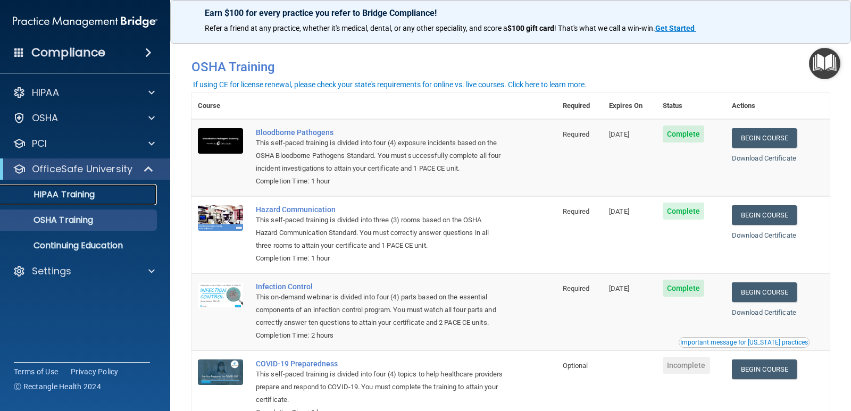
click at [58, 195] on p "HIPAA Training" at bounding box center [51, 194] width 88 height 11
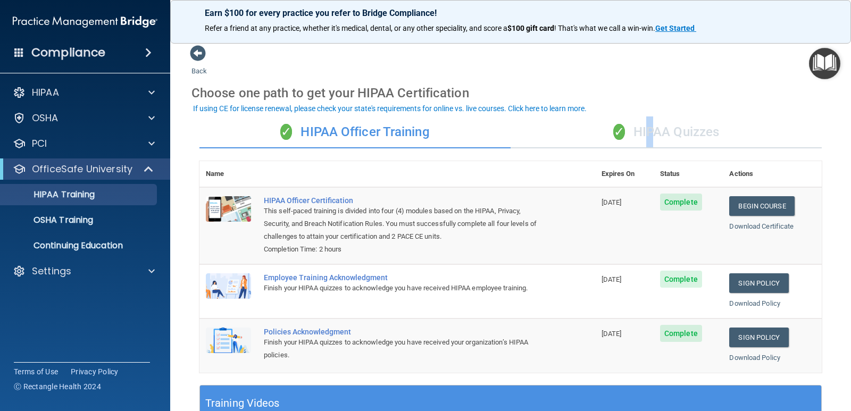
click at [642, 123] on div "✓ HIPAA Quizzes" at bounding box center [665, 132] width 311 height 32
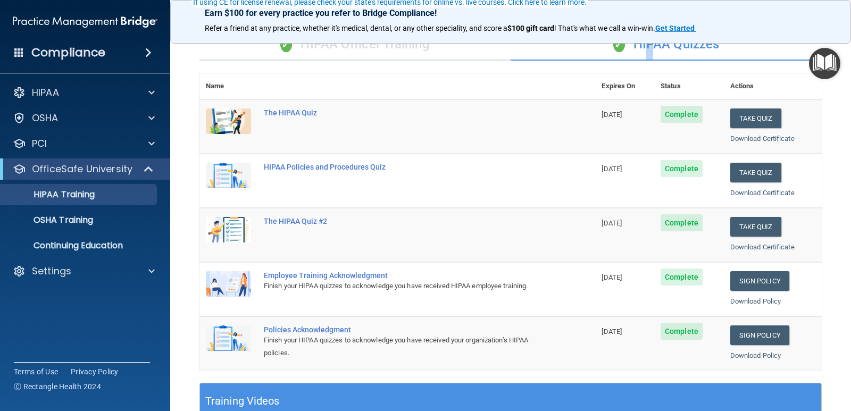
scroll to position [106, 0]
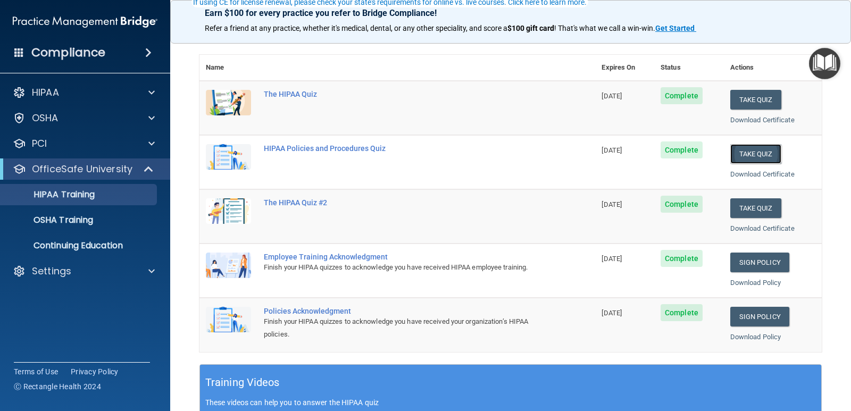
click at [757, 148] on button "Take Quiz" at bounding box center [755, 154] width 51 height 20
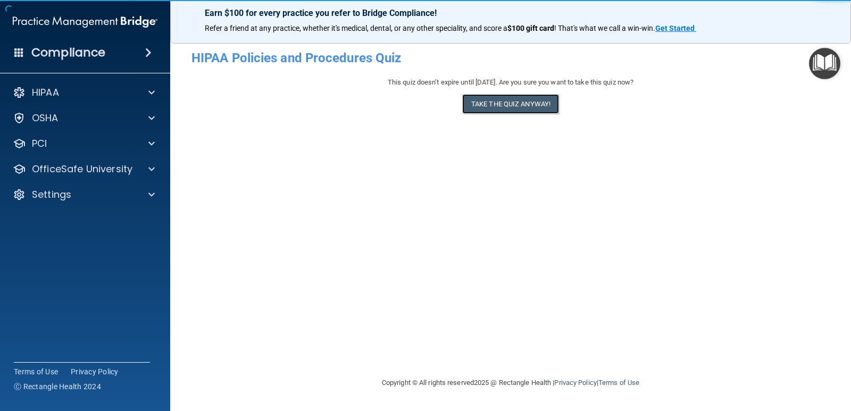
click at [492, 105] on button "Take the quiz anyway!" at bounding box center [510, 104] width 97 height 20
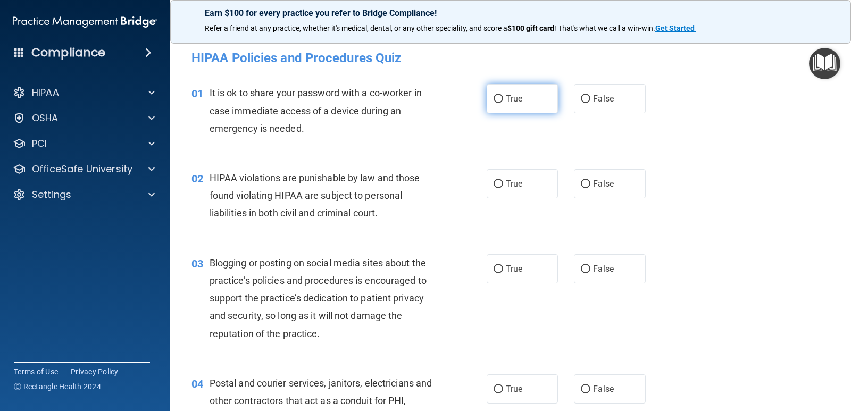
click at [502, 113] on label "True" at bounding box center [522, 98] width 71 height 29
click at [502, 103] on input "True" at bounding box center [498, 99] width 10 height 8
radio input "true"
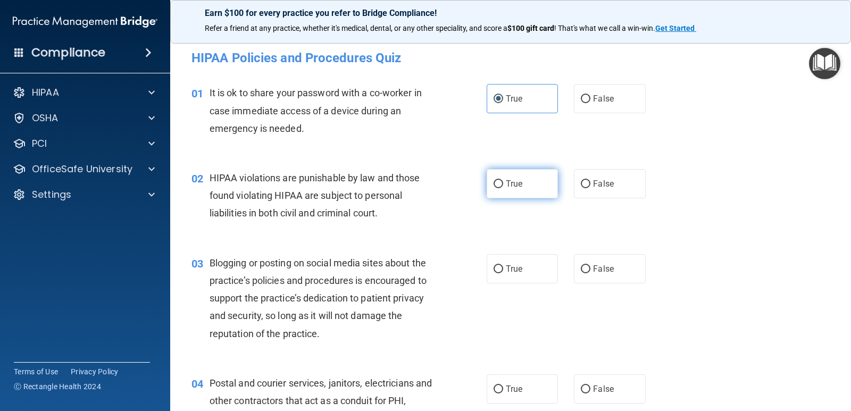
click at [506, 187] on span "True" at bounding box center [514, 184] width 16 height 10
click at [503, 187] on input "True" at bounding box center [498, 184] width 10 height 8
radio input "true"
click at [505, 279] on label "True" at bounding box center [522, 268] width 71 height 29
click at [503, 273] on input "True" at bounding box center [498, 269] width 10 height 8
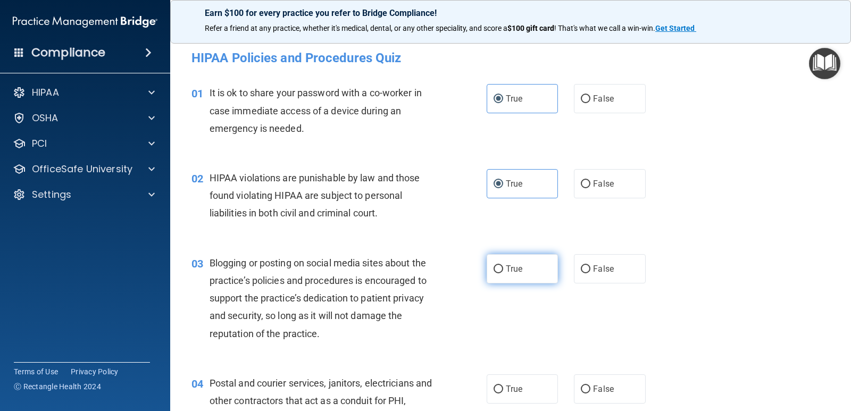
radio input "true"
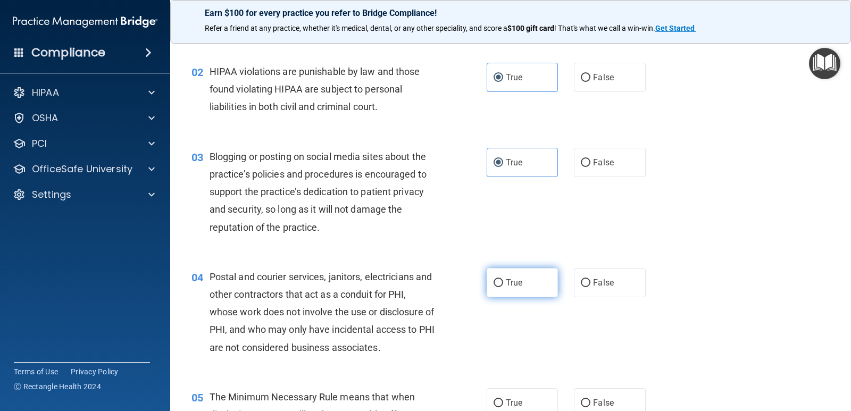
click at [501, 276] on label "True" at bounding box center [522, 282] width 71 height 29
click at [501, 279] on input "True" at bounding box center [498, 283] width 10 height 8
radio input "true"
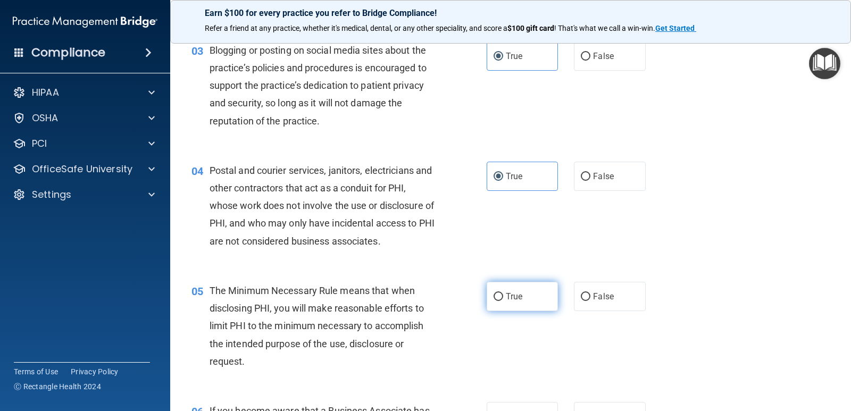
click at [507, 296] on span "True" at bounding box center [514, 296] width 16 height 10
click at [503, 296] on input "True" at bounding box center [498, 297] width 10 height 8
radio input "true"
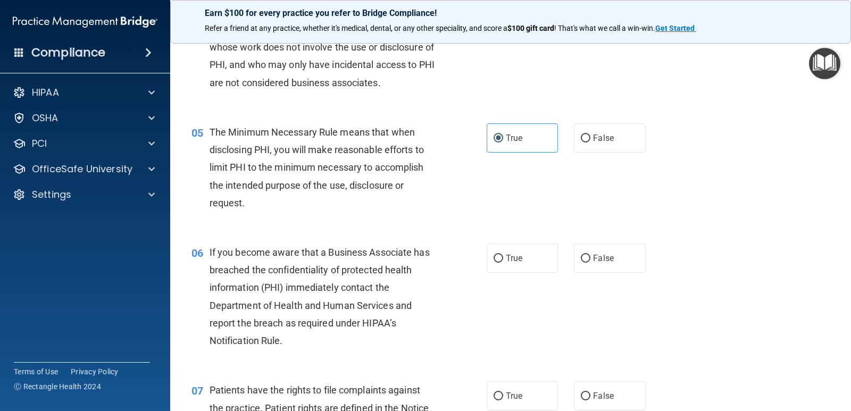
scroll to position [372, 0]
click at [504, 269] on label "True" at bounding box center [522, 256] width 71 height 29
click at [503, 262] on input "True" at bounding box center [498, 258] width 10 height 8
radio input "true"
click at [511, 388] on label "True" at bounding box center [522, 394] width 71 height 29
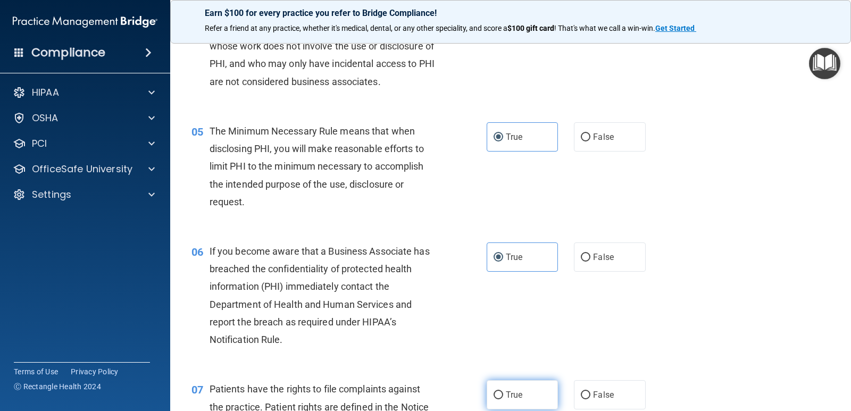
click at [503, 391] on input "True" at bounding box center [498, 395] width 10 height 8
radio input "true"
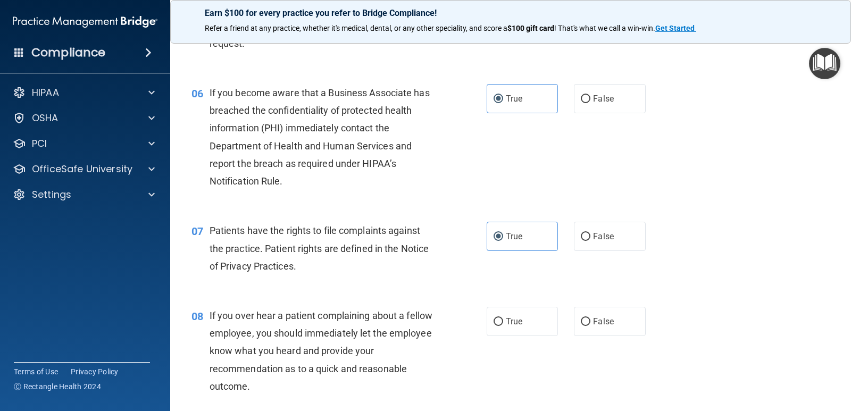
scroll to position [532, 0]
click at [513, 307] on label "True" at bounding box center [522, 320] width 71 height 29
click at [503, 317] on input "True" at bounding box center [498, 321] width 10 height 8
radio input "true"
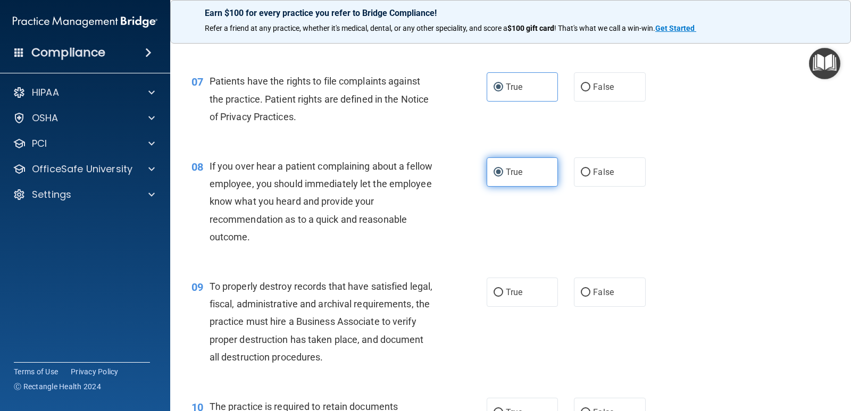
scroll to position [744, 0]
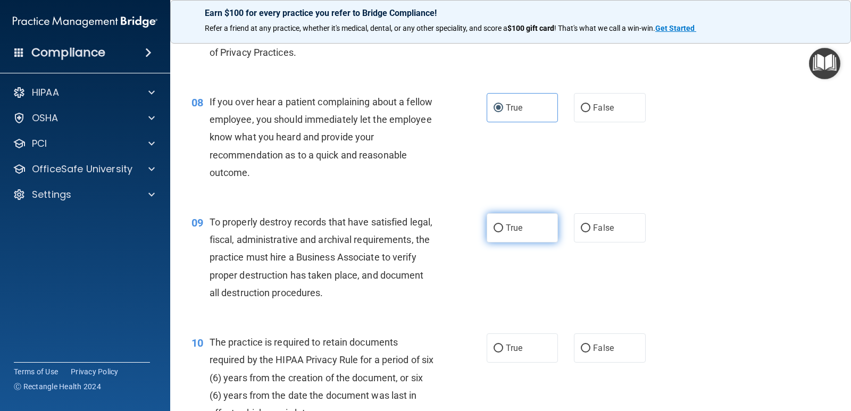
click at [518, 228] on span "True" at bounding box center [514, 228] width 16 height 10
click at [503, 228] on input "True" at bounding box center [498, 228] width 10 height 8
radio input "true"
click at [489, 351] on label "True" at bounding box center [522, 347] width 71 height 29
click at [493, 351] on input "True" at bounding box center [498, 349] width 10 height 8
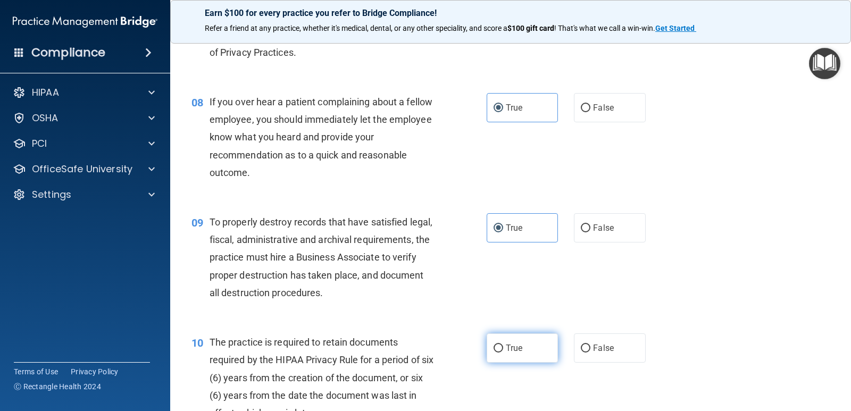
radio input "true"
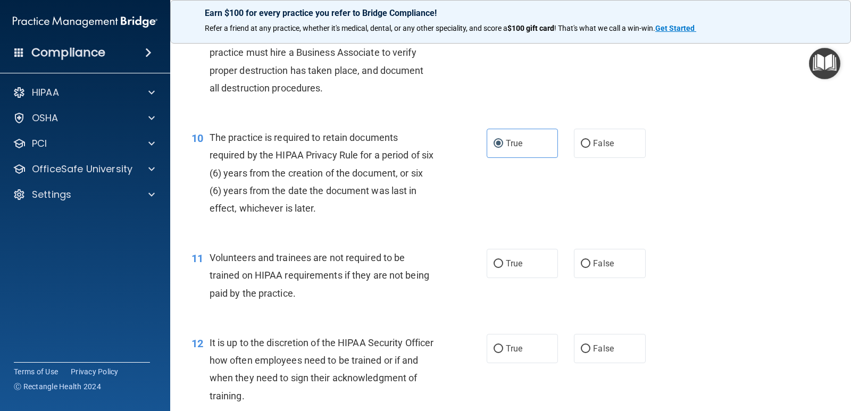
scroll to position [957, 0]
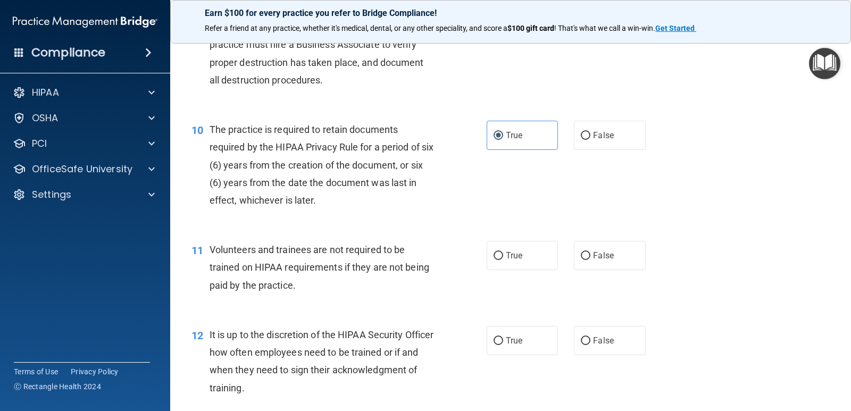
drag, startPoint x: 509, startPoint y: 253, endPoint x: 497, endPoint y: 287, distance: 35.7
click at [509, 252] on span "True" at bounding box center [514, 255] width 16 height 10
click at [503, 252] on input "True" at bounding box center [498, 256] width 10 height 8
radio input "true"
click at [494, 335] on label "True" at bounding box center [522, 340] width 71 height 29
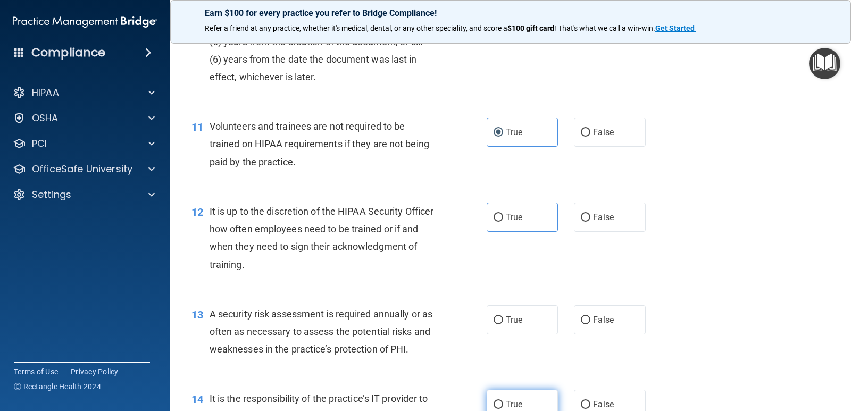
scroll to position [1170, 0]
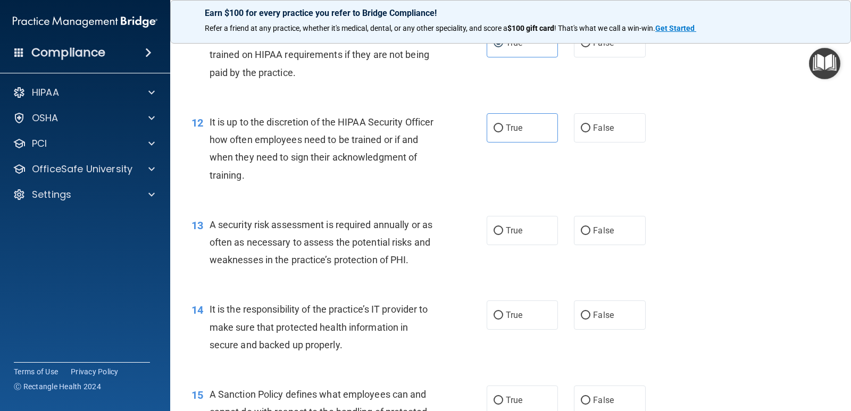
click at [523, 132] on label "True" at bounding box center [522, 127] width 71 height 29
click at [503, 132] on input "True" at bounding box center [498, 128] width 10 height 8
radio input "true"
click at [496, 229] on input "True" at bounding box center [498, 231] width 10 height 8
radio input "true"
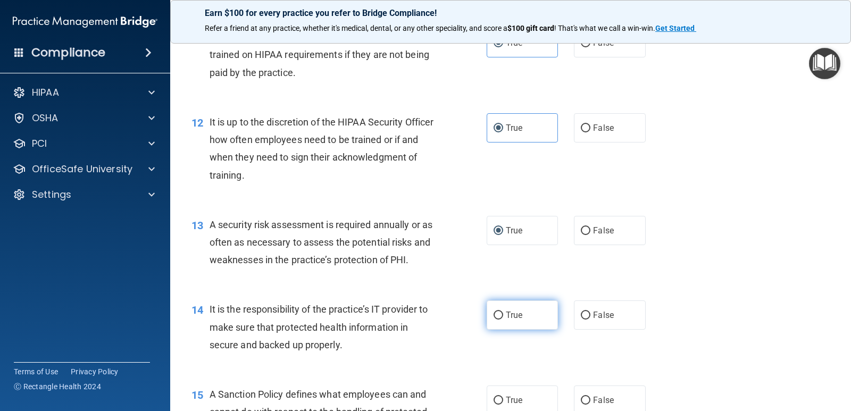
click at [496, 316] on input "True" at bounding box center [498, 316] width 10 height 8
radio input "true"
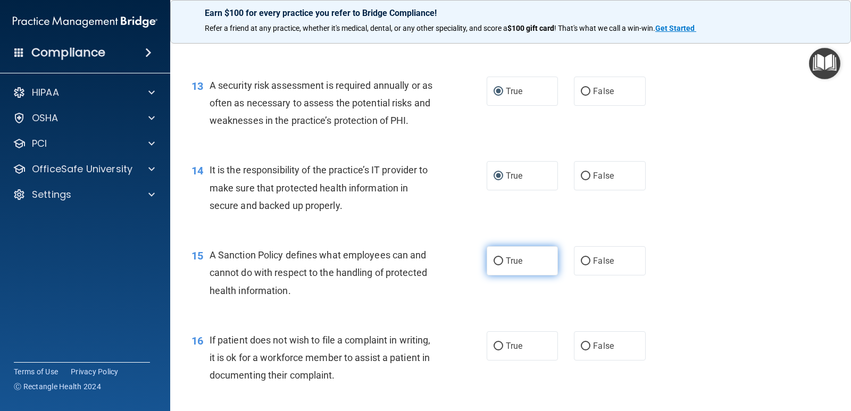
scroll to position [1383, 0]
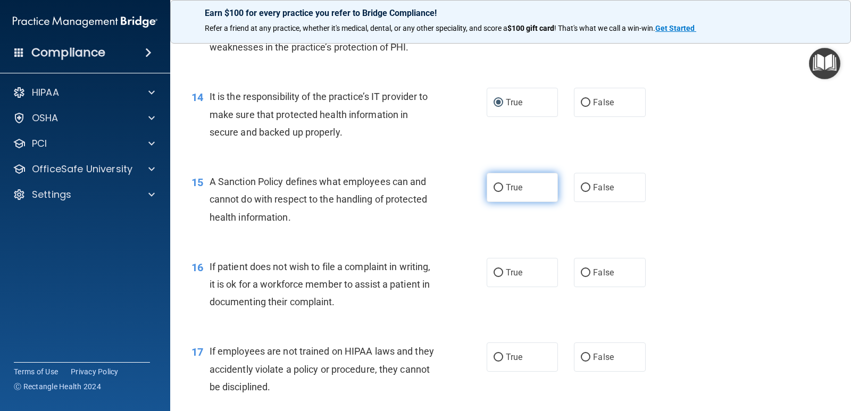
click at [515, 199] on label "True" at bounding box center [522, 187] width 71 height 29
click at [503, 192] on input "True" at bounding box center [498, 188] width 10 height 8
radio input "true"
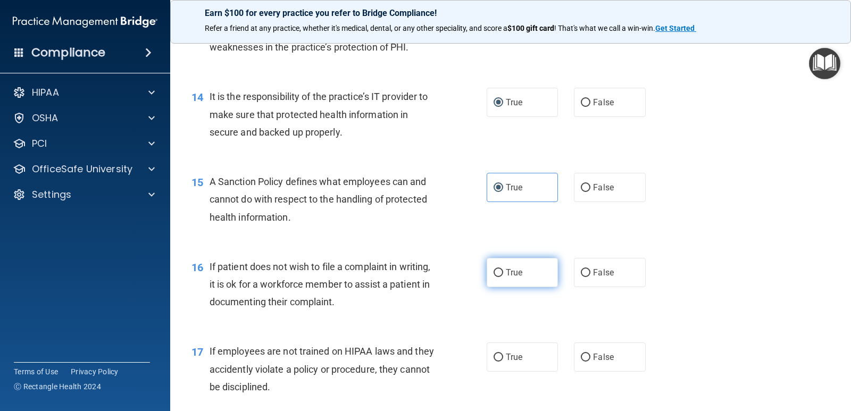
click at [506, 277] on span "True" at bounding box center [514, 272] width 16 height 10
click at [503, 277] on input "True" at bounding box center [498, 273] width 10 height 8
radio input "true"
click at [493, 359] on input "True" at bounding box center [498, 358] width 10 height 8
radio input "true"
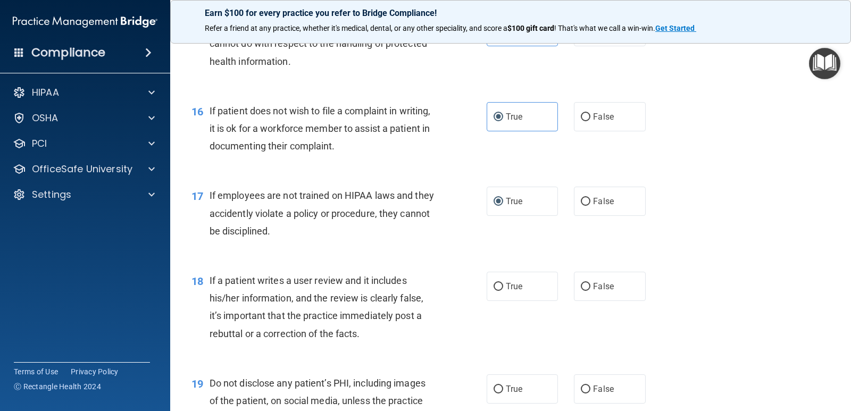
scroll to position [1542, 0]
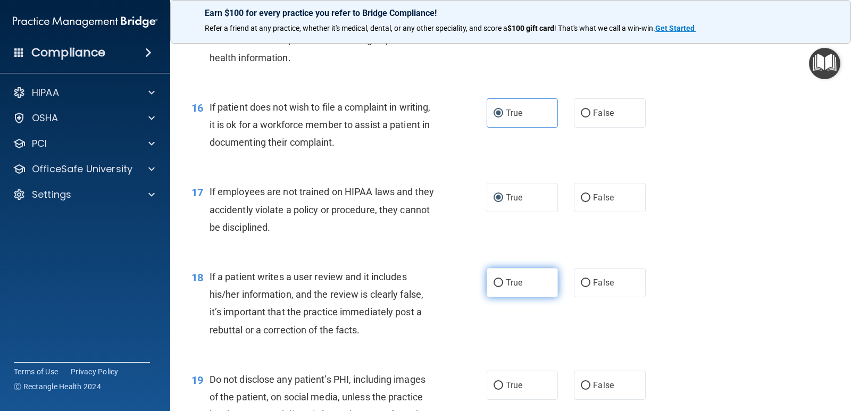
click at [513, 283] on span "True" at bounding box center [514, 283] width 16 height 10
click at [503, 283] on input "True" at bounding box center [498, 283] width 10 height 8
radio input "true"
click at [501, 383] on label "True" at bounding box center [522, 385] width 71 height 29
click at [501, 383] on input "True" at bounding box center [498, 386] width 10 height 8
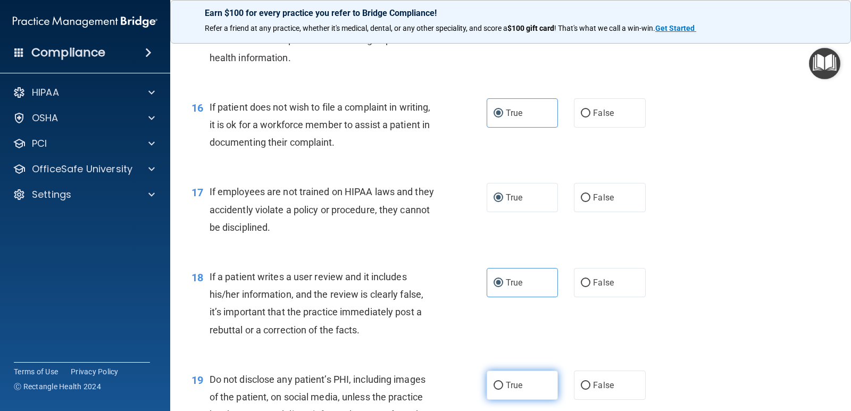
radio input "true"
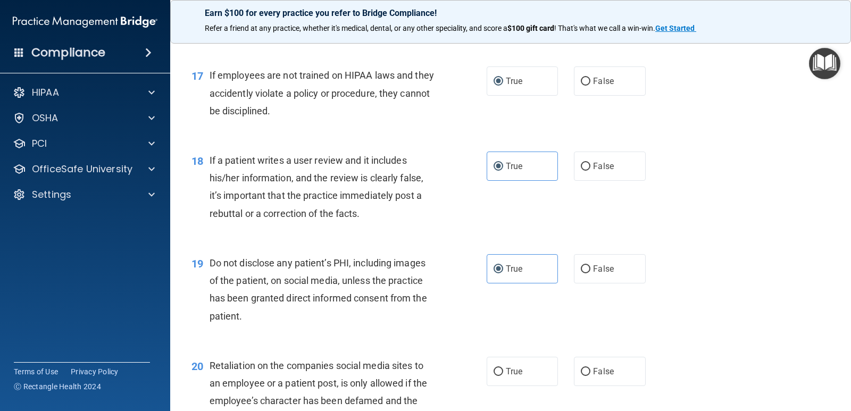
scroll to position [1808, 0]
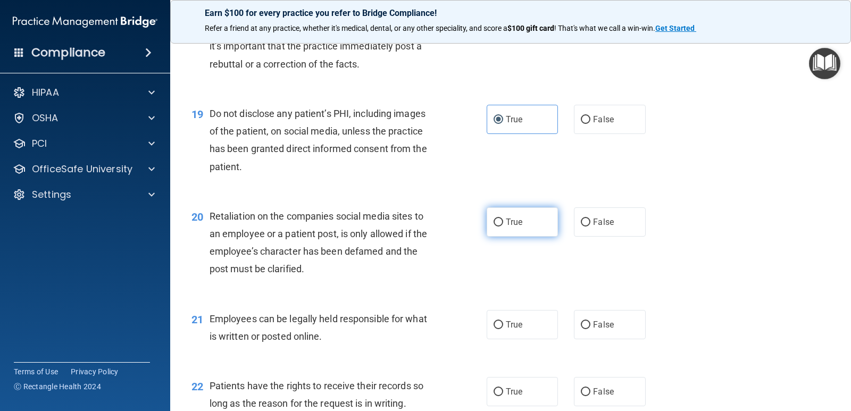
click at [506, 222] on span "True" at bounding box center [514, 222] width 16 height 10
click at [503, 222] on input "True" at bounding box center [498, 223] width 10 height 8
radio input "true"
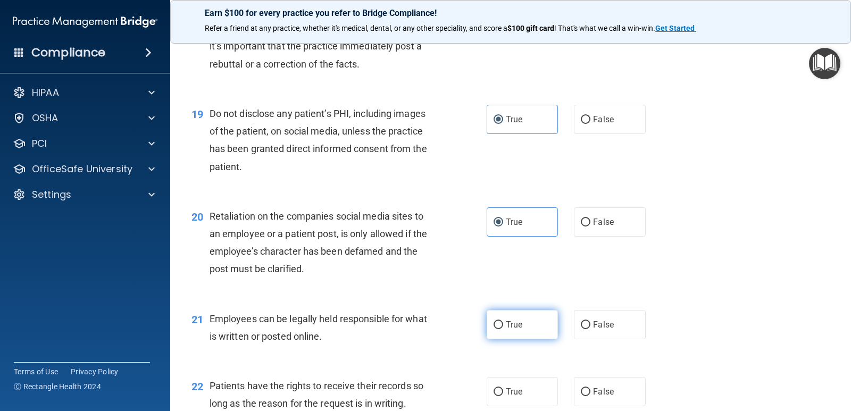
click at [498, 325] on input "True" at bounding box center [498, 325] width 10 height 8
radio input "true"
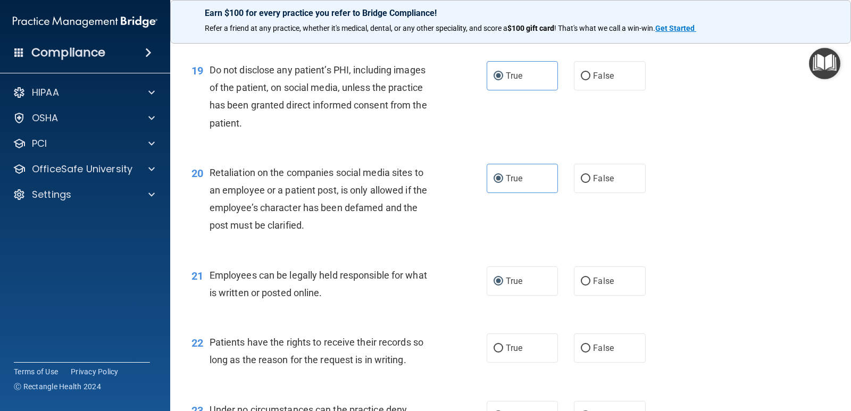
scroll to position [2127, 0]
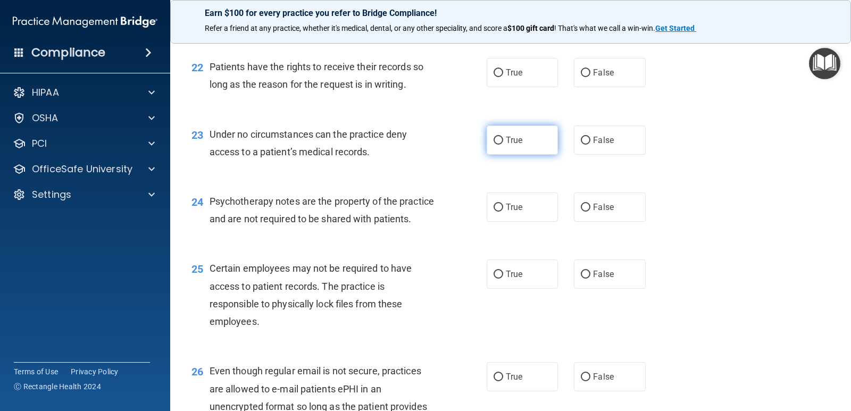
click at [501, 137] on label "True" at bounding box center [522, 139] width 71 height 29
click at [501, 137] on input "True" at bounding box center [498, 141] width 10 height 8
radio input "true"
click at [506, 210] on span "True" at bounding box center [514, 207] width 16 height 10
click at [503, 210] on input "True" at bounding box center [498, 208] width 10 height 8
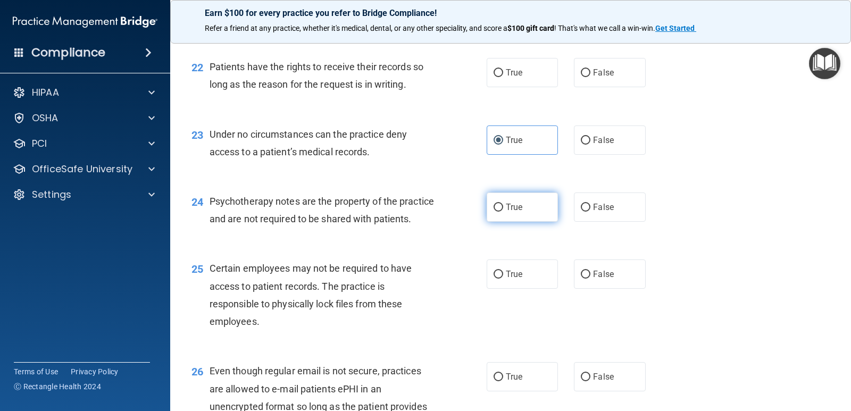
radio input "true"
click at [533, 70] on label "True" at bounding box center [522, 72] width 71 height 29
click at [503, 70] on input "True" at bounding box center [498, 73] width 10 height 8
radio input "true"
click at [501, 286] on label "True" at bounding box center [522, 273] width 71 height 29
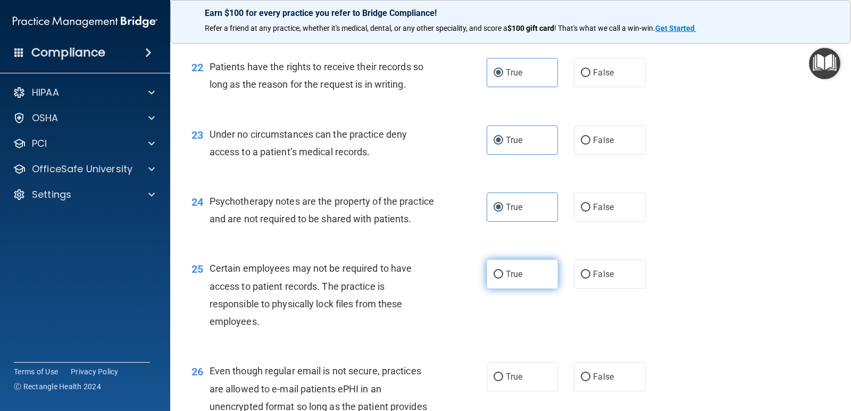
click at [501, 279] on input "True" at bounding box center [498, 275] width 10 height 8
radio input "true"
click at [517, 391] on label "True" at bounding box center [522, 376] width 71 height 29
click at [503, 381] on input "True" at bounding box center [498, 377] width 10 height 8
radio input "true"
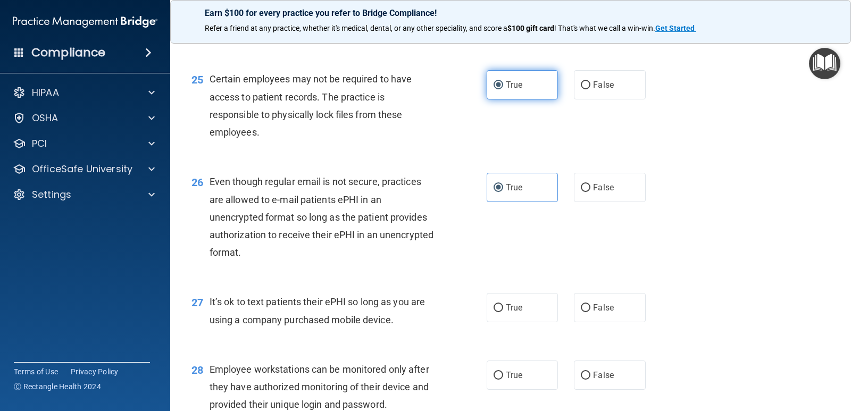
scroll to position [2340, 0]
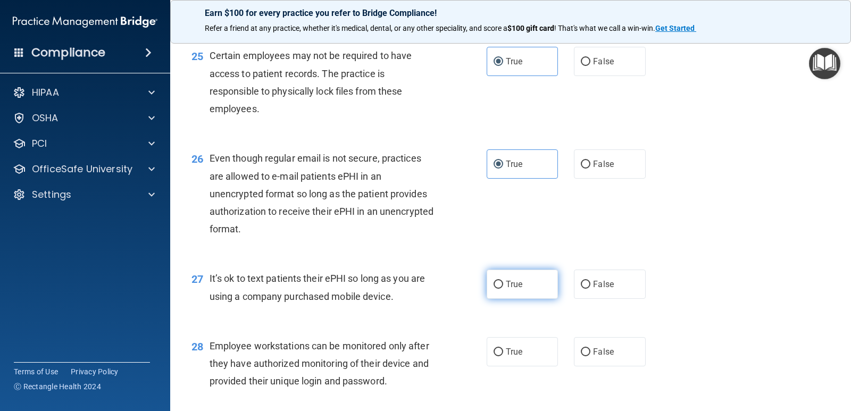
click at [518, 289] on span "True" at bounding box center [514, 284] width 16 height 10
click at [503, 289] on input "True" at bounding box center [498, 285] width 10 height 8
radio input "true"
click at [506, 357] on span "True" at bounding box center [514, 352] width 16 height 10
click at [503, 356] on input "True" at bounding box center [498, 352] width 10 height 8
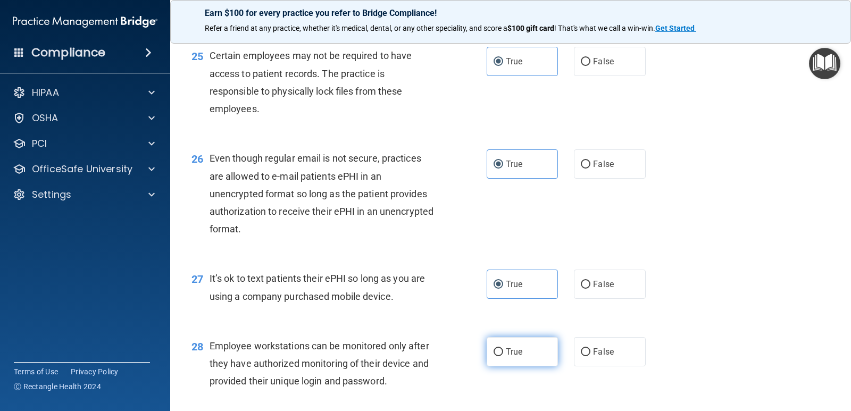
radio input "true"
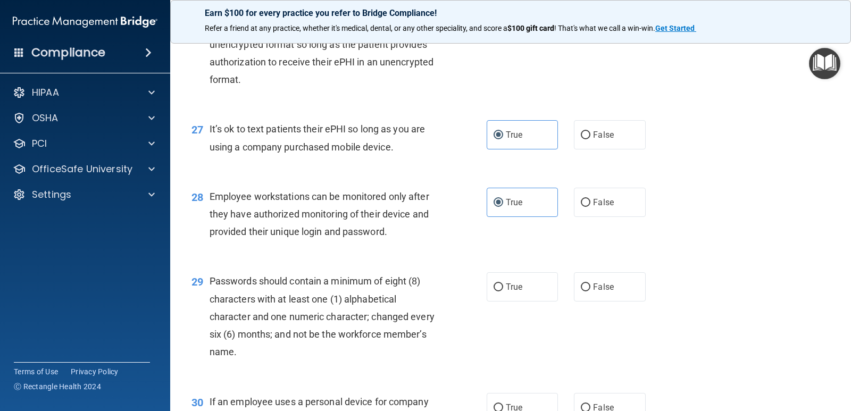
scroll to position [2499, 0]
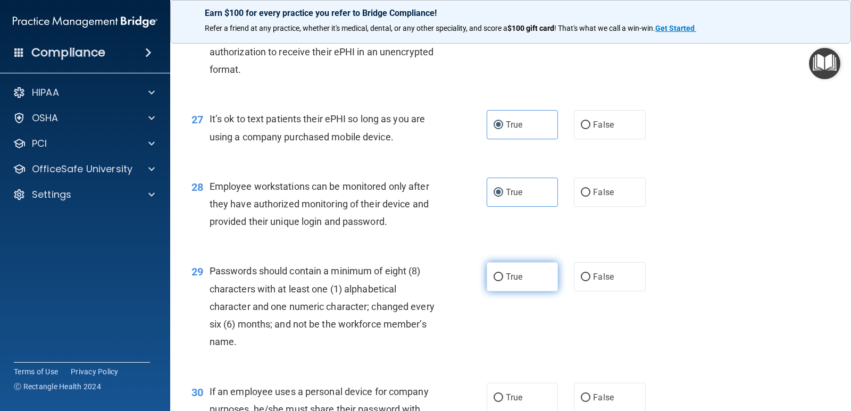
click at [509, 282] on span "True" at bounding box center [514, 277] width 16 height 10
click at [503, 281] on input "True" at bounding box center [498, 277] width 10 height 8
radio input "true"
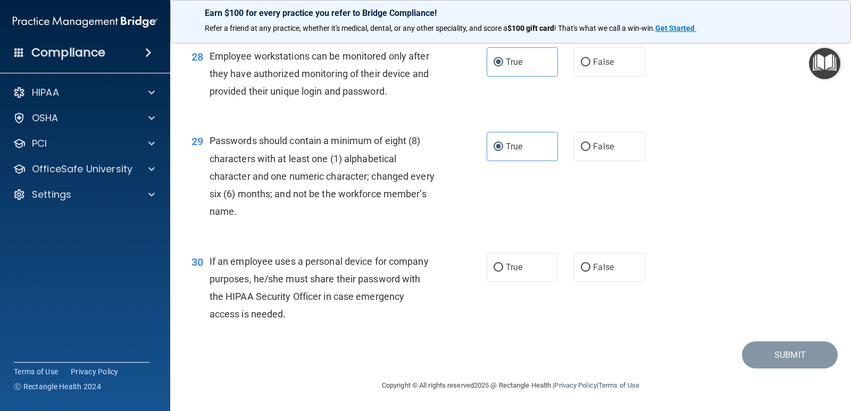
scroll to position [2647, 0]
click at [514, 259] on label "True" at bounding box center [522, 267] width 71 height 29
click at [503, 264] on input "True" at bounding box center [498, 268] width 10 height 8
radio input "true"
click at [782, 348] on button "Submit" at bounding box center [790, 354] width 96 height 27
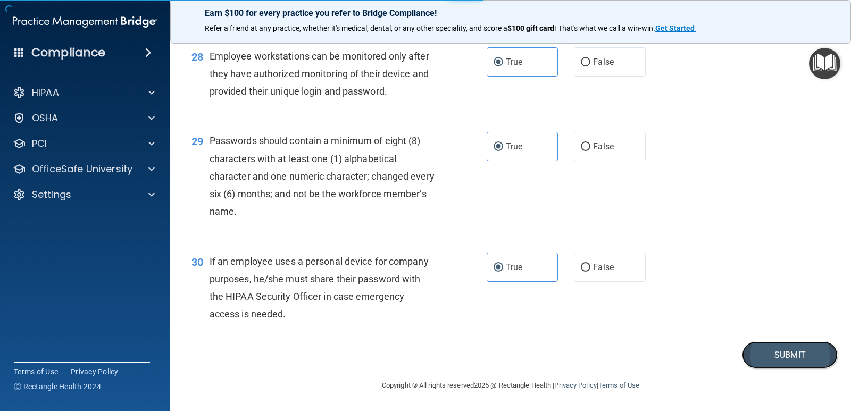
click at [756, 354] on button "Submit" at bounding box center [790, 354] width 96 height 27
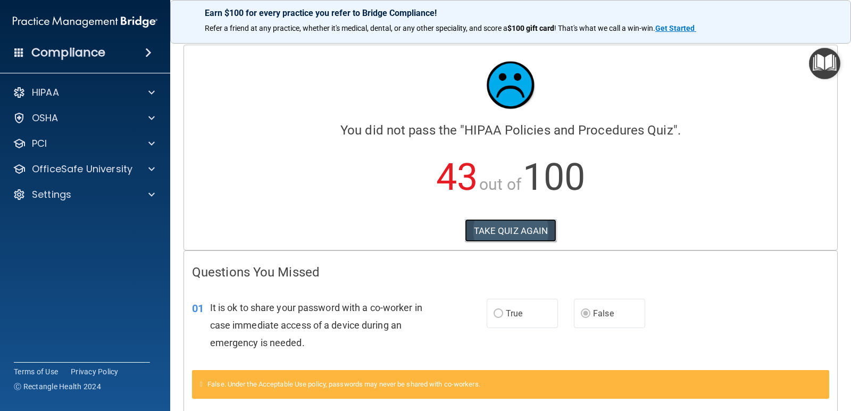
click at [492, 234] on button "TAKE QUIZ AGAIN" at bounding box center [511, 230] width 92 height 23
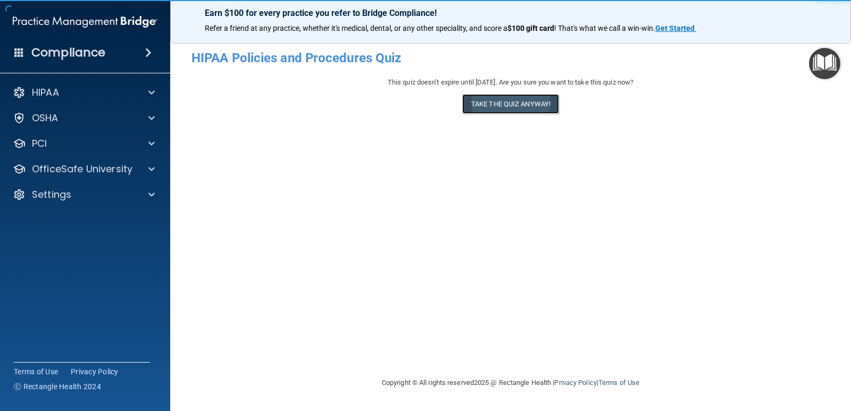
click at [481, 101] on button "Take the quiz anyway!" at bounding box center [510, 104] width 97 height 20
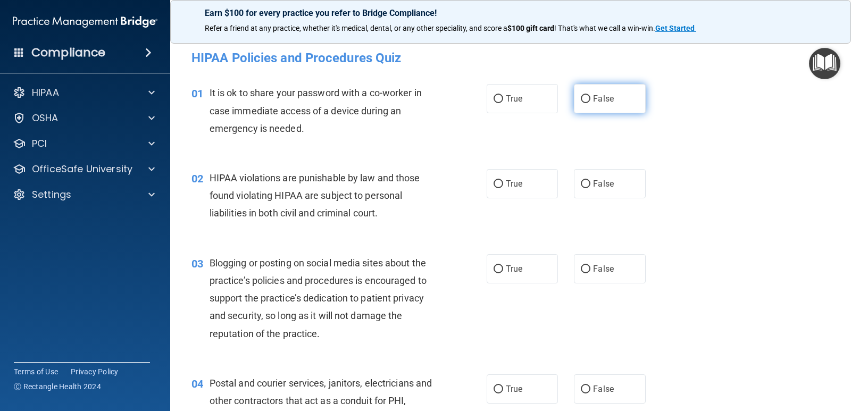
click at [579, 105] on label "False" at bounding box center [609, 98] width 71 height 29
click at [581, 103] on input "False" at bounding box center [586, 99] width 10 height 8
radio input "true"
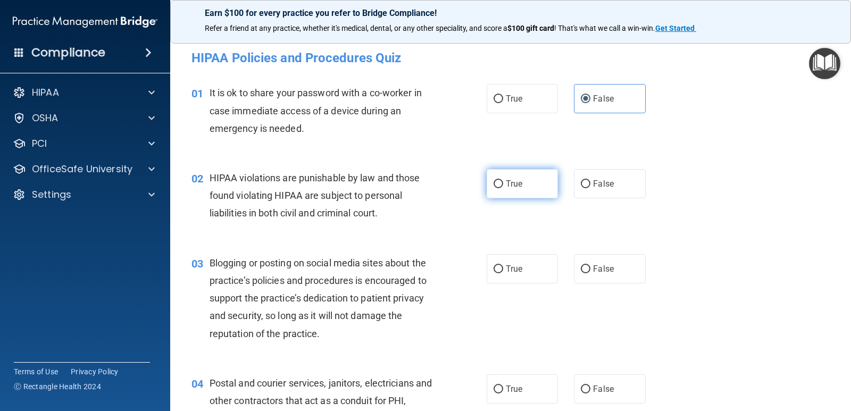
click at [528, 178] on label "True" at bounding box center [522, 183] width 71 height 29
click at [503, 180] on input "True" at bounding box center [498, 184] width 10 height 8
radio input "true"
click at [594, 269] on span "False" at bounding box center [603, 269] width 21 height 10
click at [590, 269] on input "False" at bounding box center [586, 269] width 10 height 8
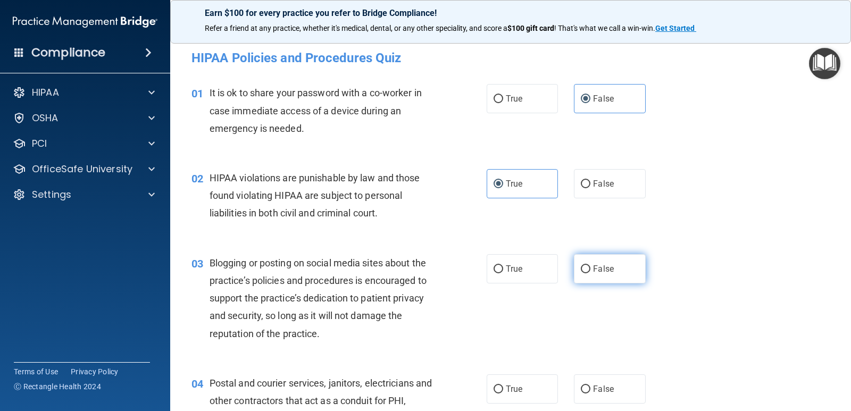
radio input "true"
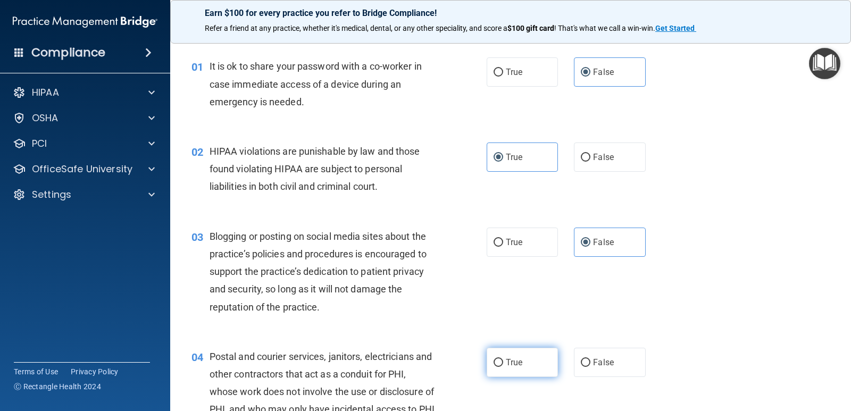
scroll to position [53, 0]
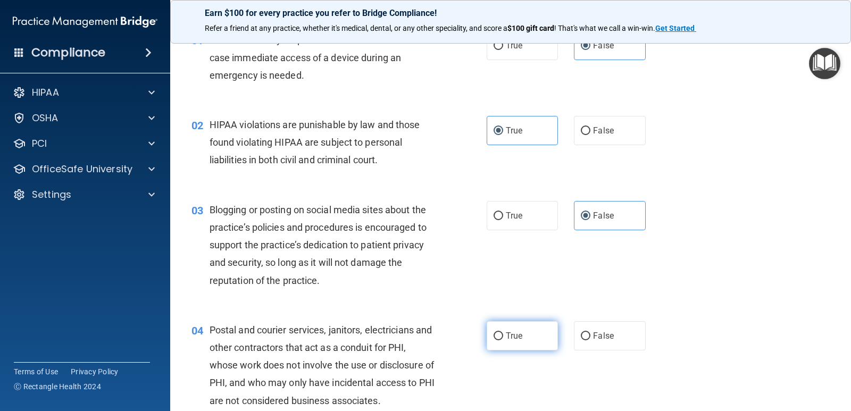
click at [501, 330] on label "True" at bounding box center [522, 335] width 71 height 29
click at [501, 332] on input "True" at bounding box center [498, 336] width 10 height 8
radio input "true"
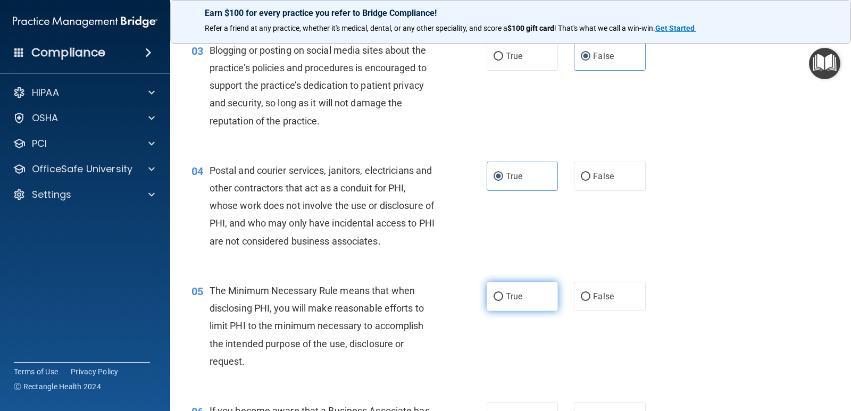
click at [497, 296] on input "True" at bounding box center [498, 297] width 10 height 8
radio input "true"
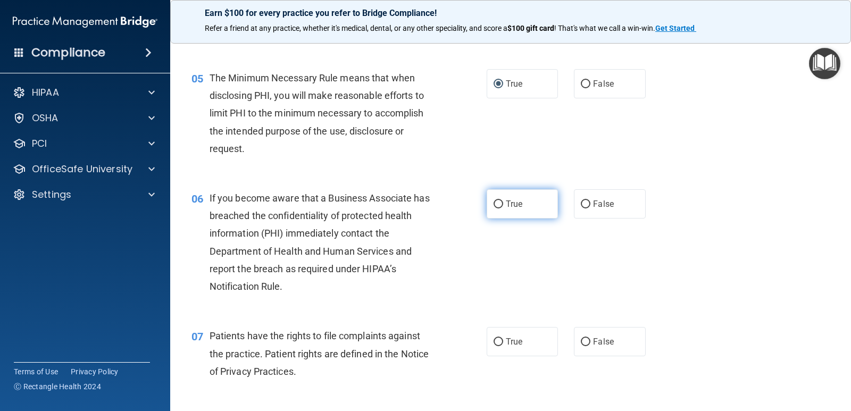
scroll to position [479, 0]
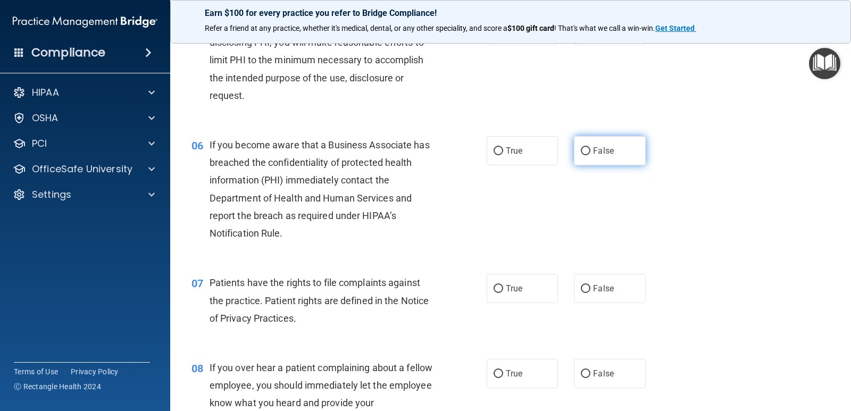
click at [607, 149] on span "False" at bounding box center [603, 151] width 21 height 10
click at [590, 149] on input "False" at bounding box center [586, 151] width 10 height 8
radio input "true"
click at [488, 305] on div "07 Patients have the rights to file complaints against the practice. Patient ri…" at bounding box center [338, 303] width 327 height 58
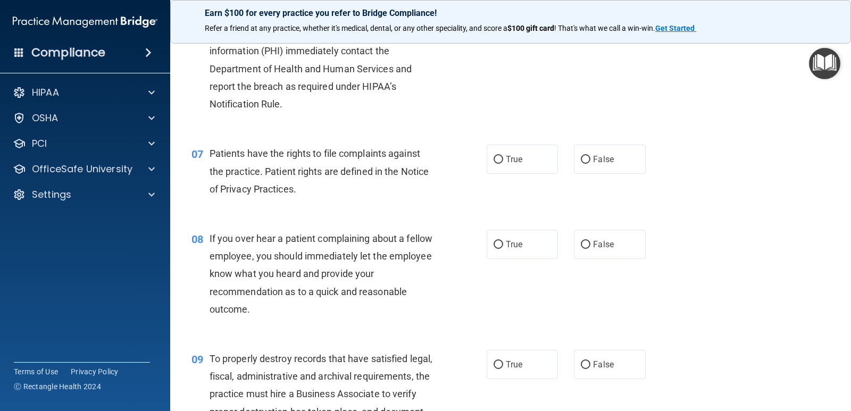
scroll to position [638, 0]
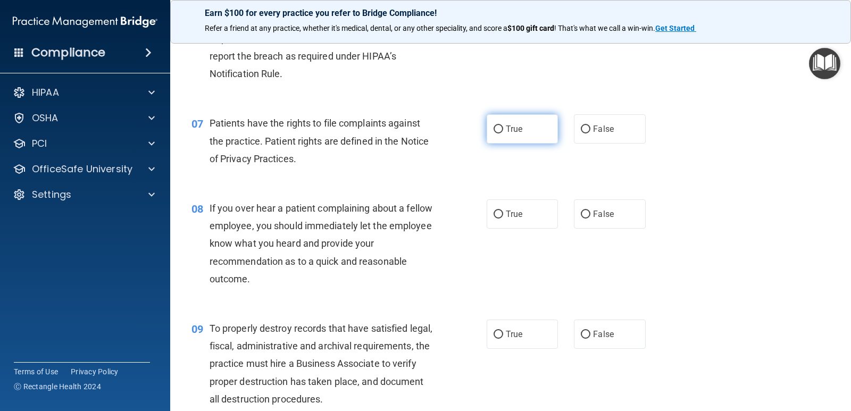
click at [523, 133] on label "True" at bounding box center [522, 128] width 71 height 29
click at [503, 133] on input "True" at bounding box center [498, 129] width 10 height 8
radio input "true"
click at [593, 219] on span "False" at bounding box center [603, 214] width 21 height 10
click at [590, 219] on input "False" at bounding box center [586, 215] width 10 height 8
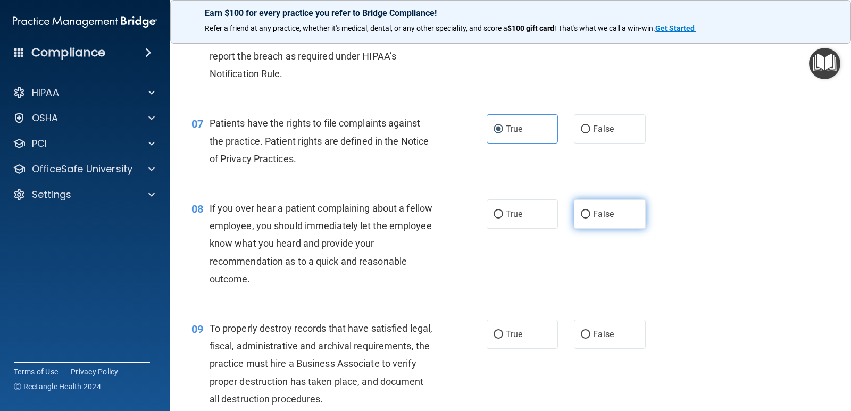
radio input "true"
click at [592, 351] on div "09 To properly destroy records that have satisfied legal, fiscal, administrativ…" at bounding box center [510, 366] width 654 height 120
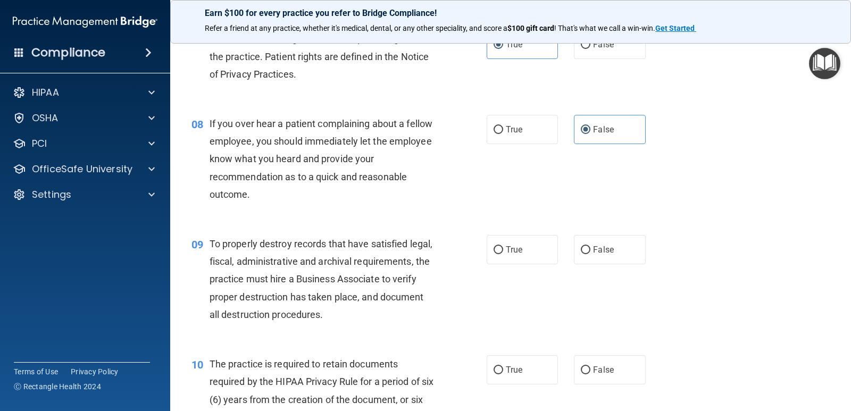
scroll to position [744, 0]
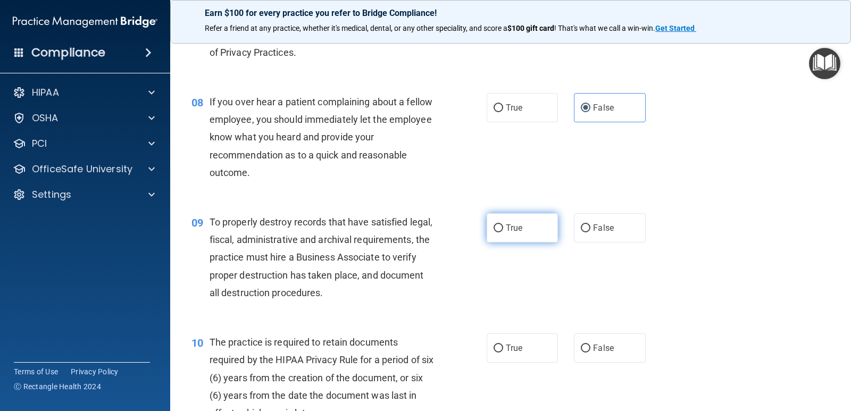
click at [488, 234] on label "True" at bounding box center [522, 227] width 71 height 29
click at [493, 232] on input "True" at bounding box center [498, 228] width 10 height 8
radio input "true"
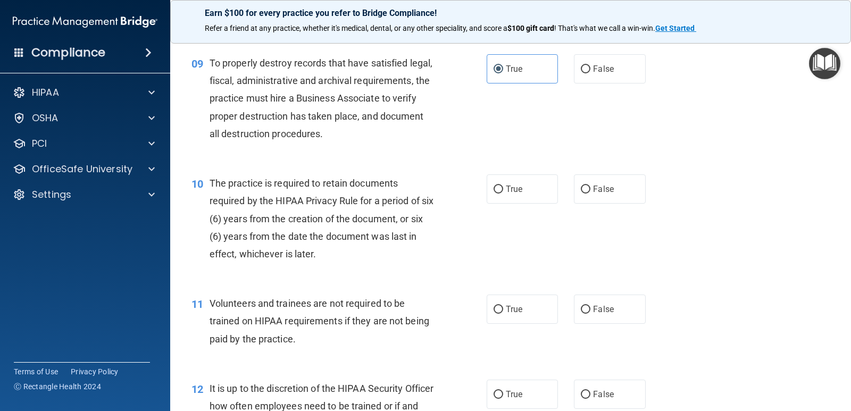
scroll to position [904, 0]
click at [582, 188] on input "False" at bounding box center [586, 189] width 10 height 8
radio input "true"
click at [495, 189] on input "True" at bounding box center [498, 189] width 10 height 8
radio input "true"
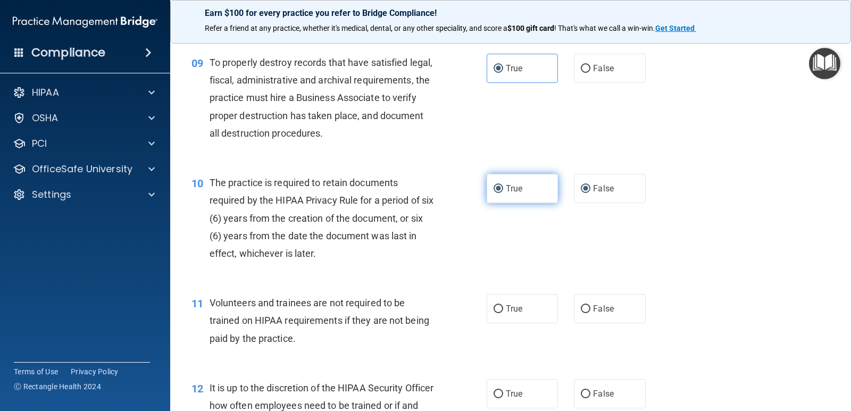
radio input "false"
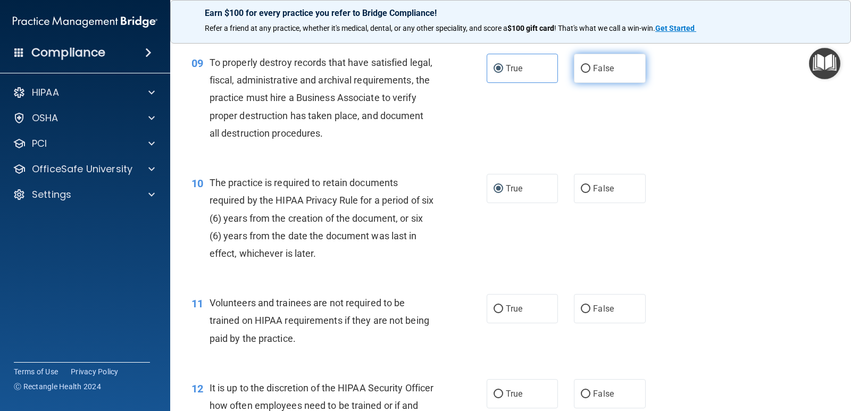
click at [585, 73] on input "False" at bounding box center [586, 69] width 10 height 8
radio input "true"
radio input "false"
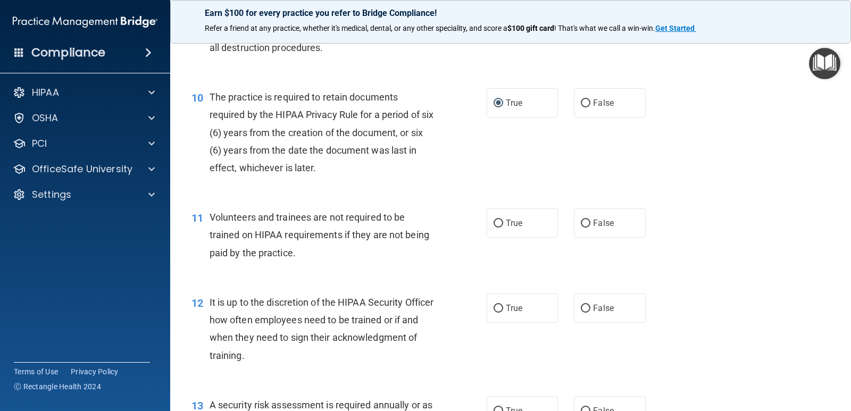
scroll to position [1010, 0]
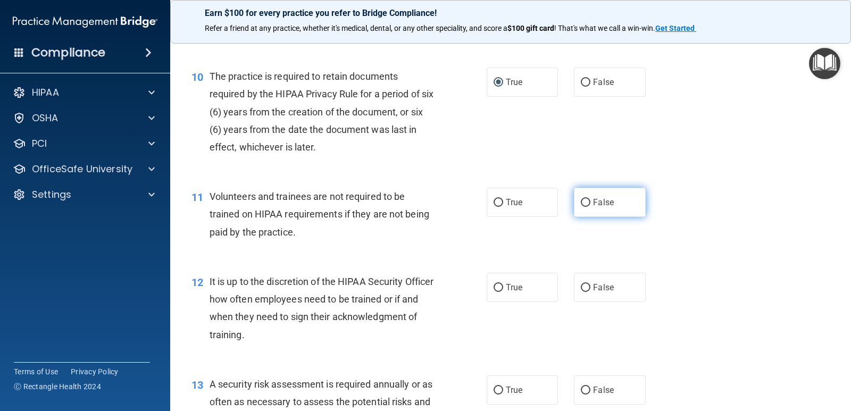
click at [583, 212] on label "False" at bounding box center [609, 202] width 71 height 29
click at [583, 207] on input "False" at bounding box center [586, 203] width 10 height 8
radio input "true"
click at [593, 288] on span "False" at bounding box center [603, 287] width 21 height 10
click at [590, 288] on input "False" at bounding box center [586, 288] width 10 height 8
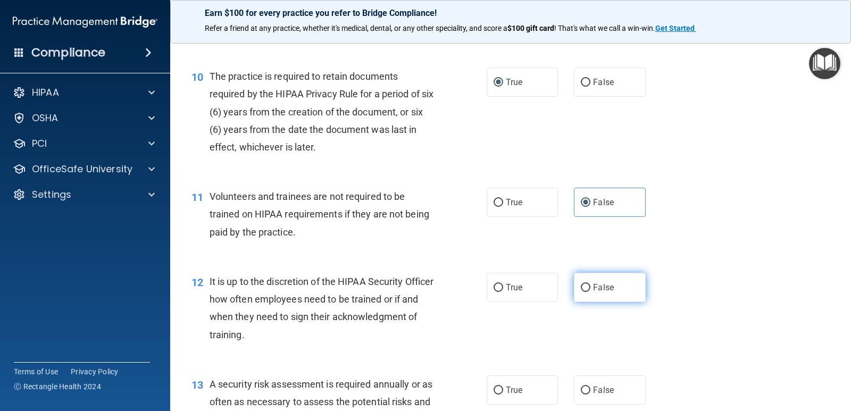
radio input "true"
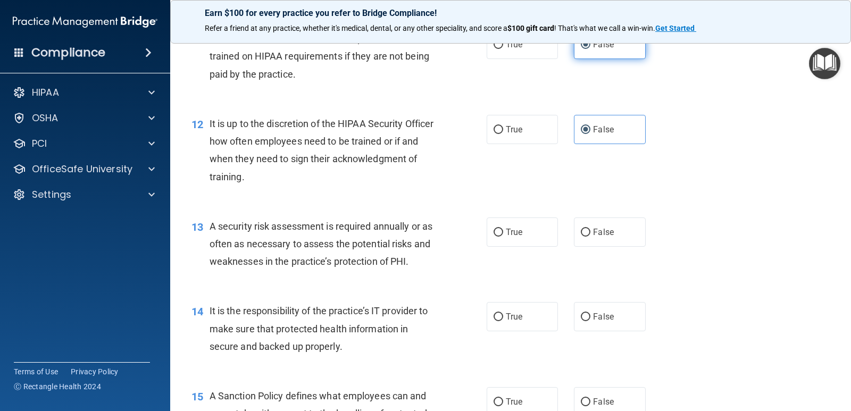
scroll to position [1170, 0]
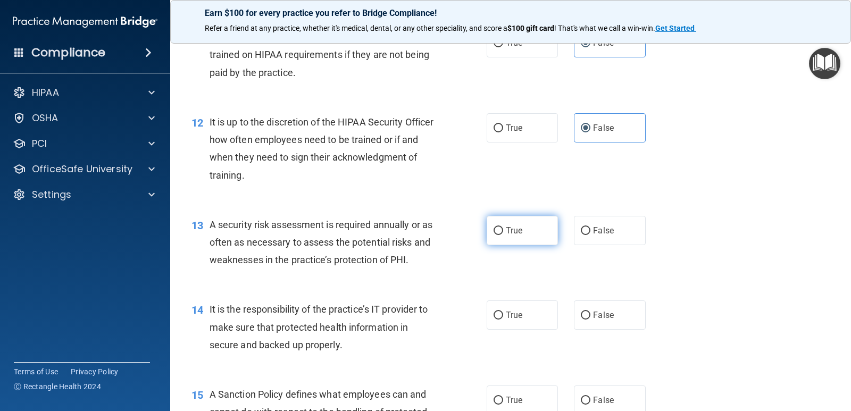
click at [522, 225] on label "True" at bounding box center [522, 230] width 71 height 29
click at [503, 227] on input "True" at bounding box center [498, 231] width 10 height 8
radio input "true"
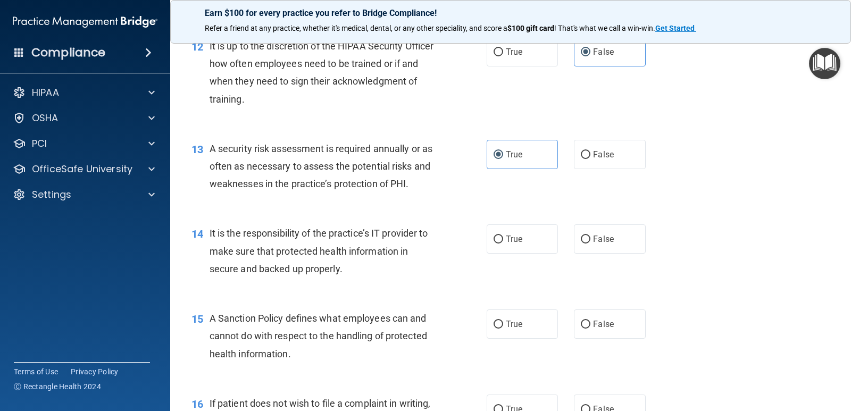
scroll to position [1276, 0]
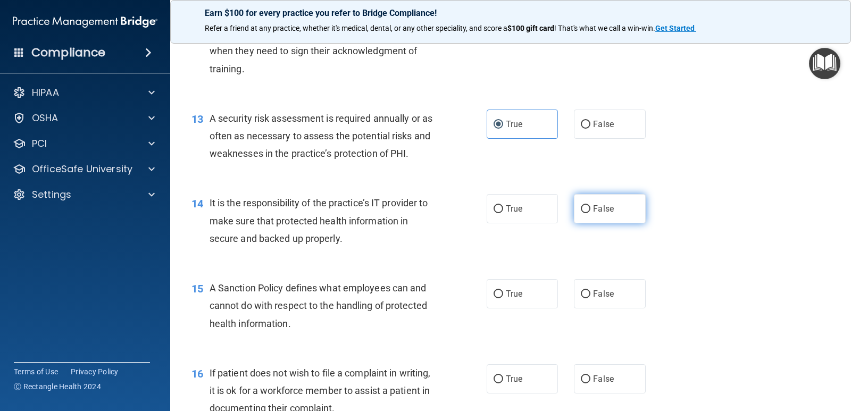
click at [574, 213] on label "False" at bounding box center [609, 208] width 71 height 29
click at [581, 213] on input "False" at bounding box center [586, 209] width 10 height 8
radio input "true"
click at [597, 294] on span "False" at bounding box center [603, 294] width 21 height 10
click at [590, 294] on input "False" at bounding box center [586, 294] width 10 height 8
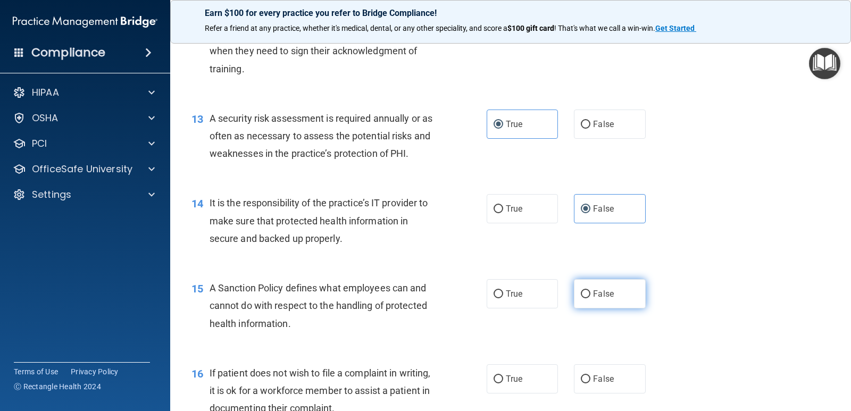
radio input "true"
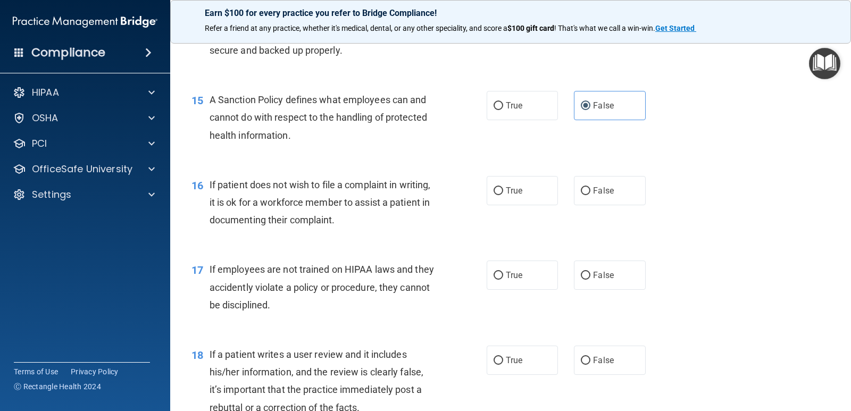
scroll to position [1489, 0]
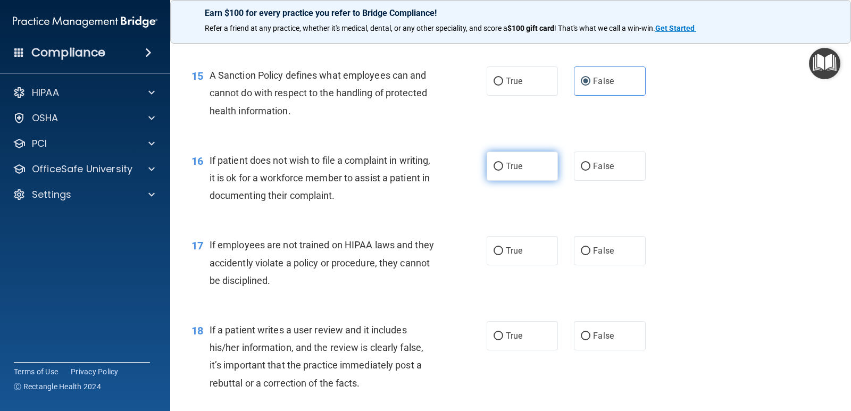
click at [521, 173] on label "True" at bounding box center [522, 166] width 71 height 29
click at [503, 171] on input "True" at bounding box center [498, 167] width 10 height 8
radio input "true"
click at [593, 250] on span "False" at bounding box center [603, 251] width 21 height 10
click at [590, 250] on input "False" at bounding box center [586, 251] width 10 height 8
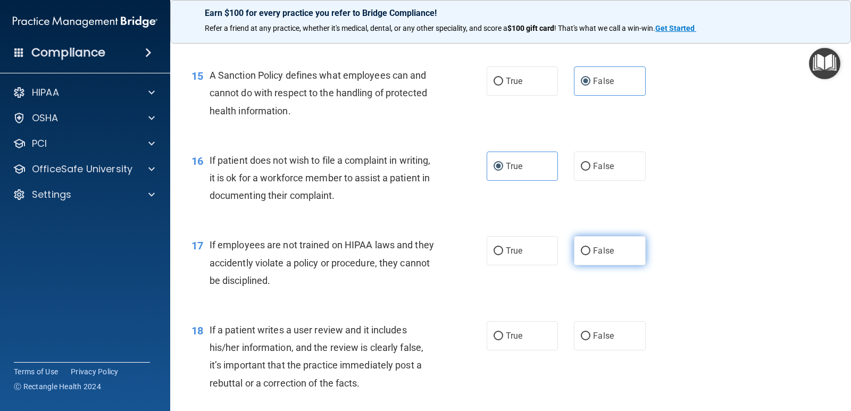
radio input "true"
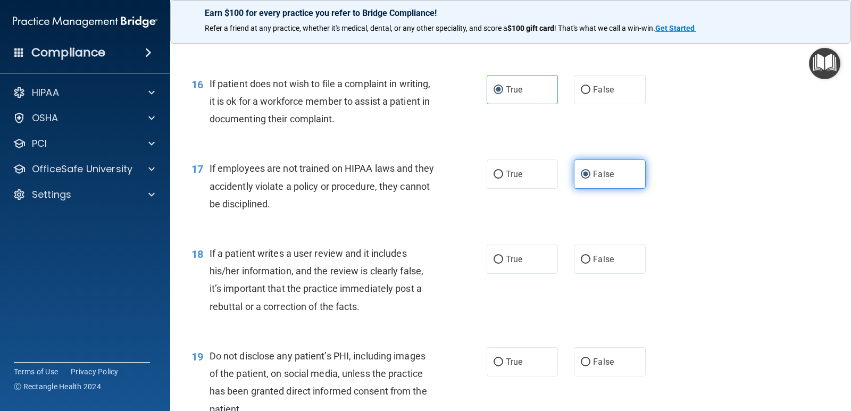
scroll to position [1648, 0]
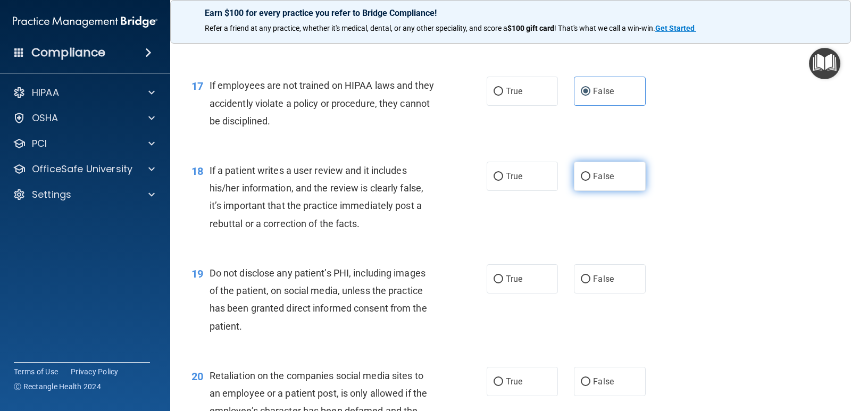
click at [590, 190] on label "False" at bounding box center [609, 176] width 71 height 29
click at [590, 181] on input "False" at bounding box center [586, 177] width 10 height 8
radio input "true"
click at [521, 269] on label "True" at bounding box center [522, 278] width 71 height 29
click at [503, 275] on input "True" at bounding box center [498, 279] width 10 height 8
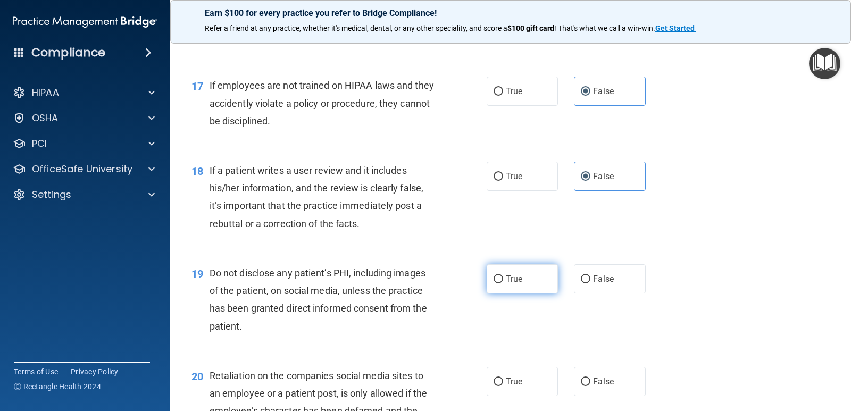
radio input "true"
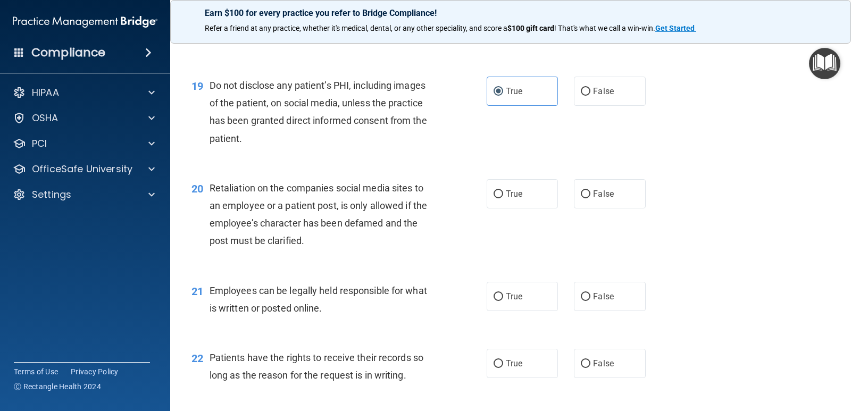
scroll to position [1861, 0]
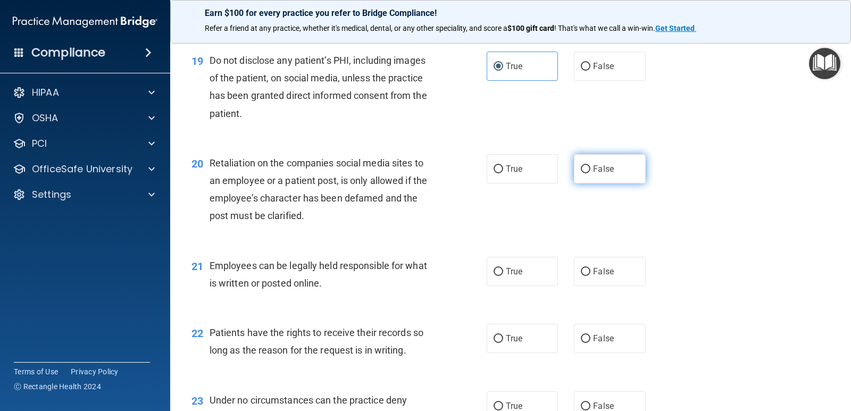
click at [586, 179] on label "False" at bounding box center [609, 168] width 71 height 29
click at [586, 173] on input "False" at bounding box center [586, 169] width 10 height 8
radio input "true"
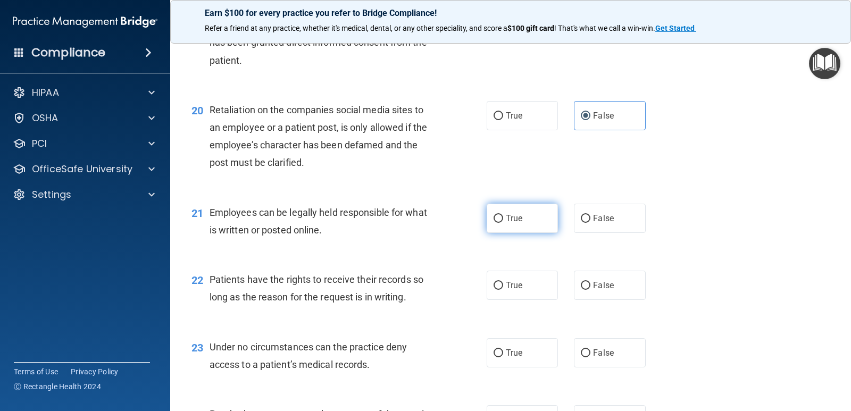
click at [517, 221] on span "True" at bounding box center [514, 218] width 16 height 10
click at [503, 221] on input "True" at bounding box center [498, 219] width 10 height 8
radio input "true"
click at [583, 290] on label "False" at bounding box center [609, 285] width 71 height 29
click at [583, 290] on input "False" at bounding box center [586, 286] width 10 height 8
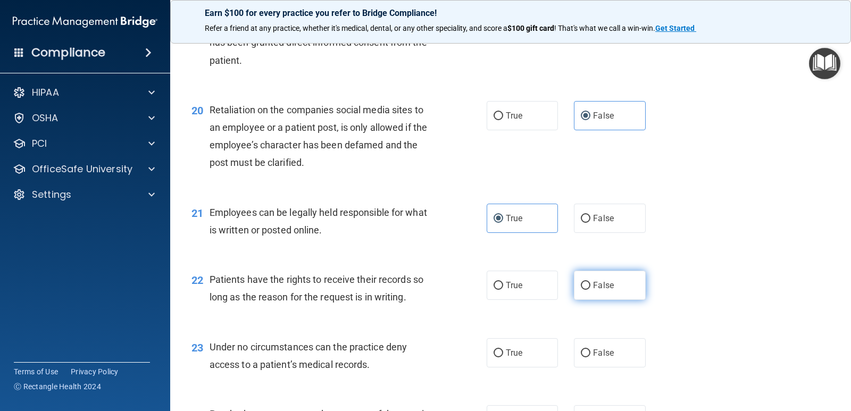
radio input "true"
click at [590, 346] on label "False" at bounding box center [609, 352] width 71 height 29
click at [590, 349] on input "False" at bounding box center [586, 353] width 10 height 8
radio input "true"
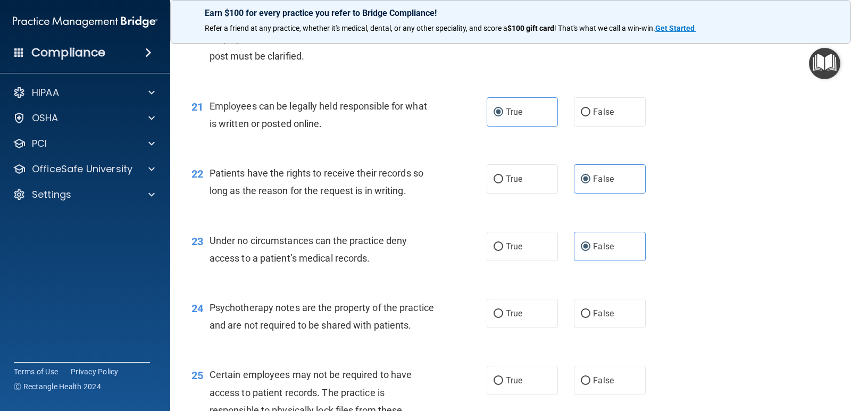
scroll to position [2074, 0]
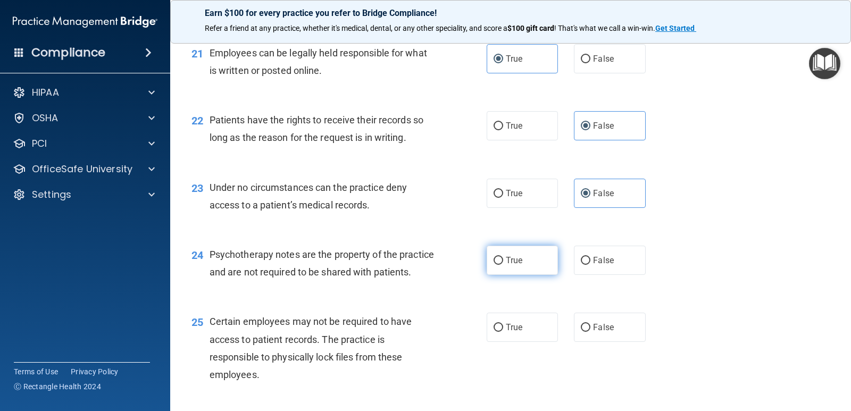
click at [505, 271] on label "True" at bounding box center [522, 260] width 71 height 29
click at [503, 265] on input "True" at bounding box center [498, 261] width 10 height 8
radio input "true"
click at [506, 332] on span "True" at bounding box center [514, 327] width 16 height 10
click at [503, 332] on input "True" at bounding box center [498, 328] width 10 height 8
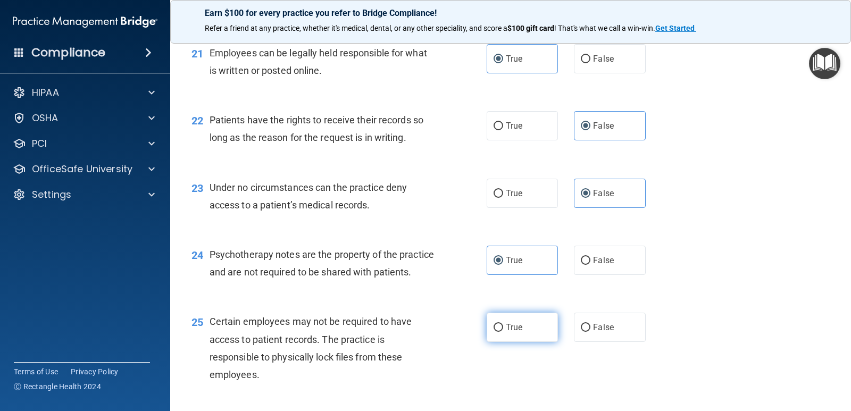
radio input "true"
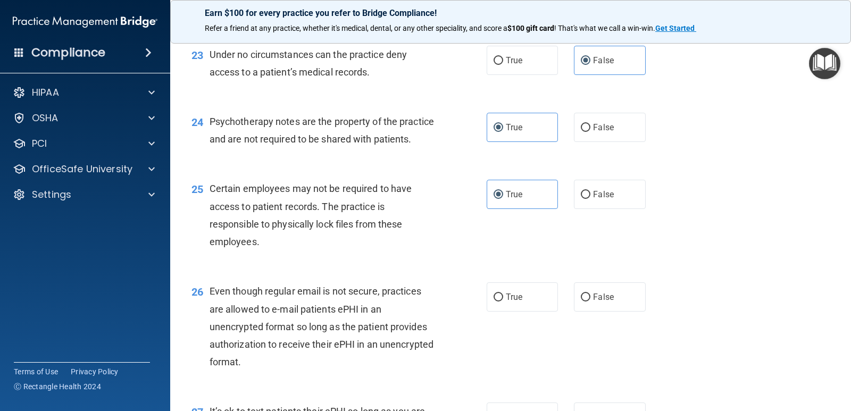
scroll to position [2233, 0]
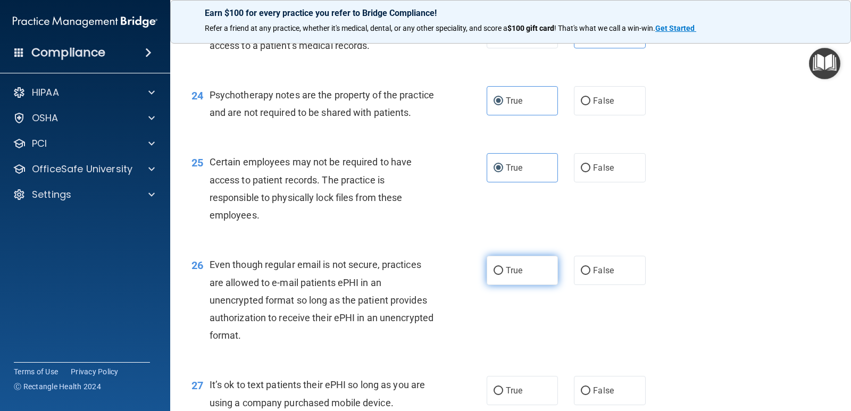
click at [495, 275] on input "True" at bounding box center [498, 271] width 10 height 8
radio input "true"
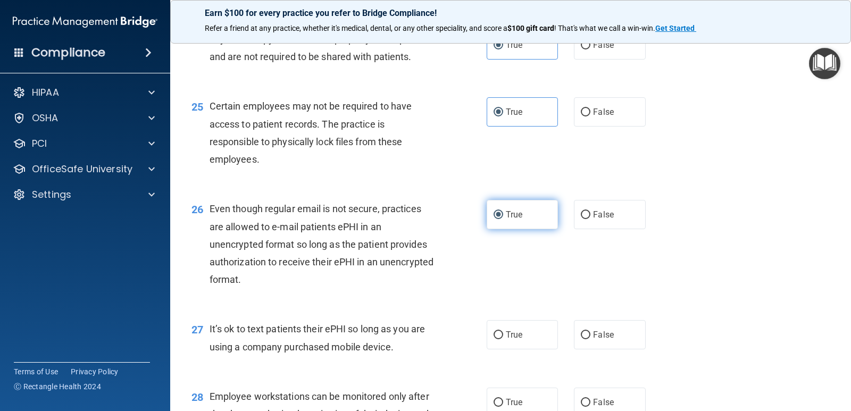
scroll to position [2340, 0]
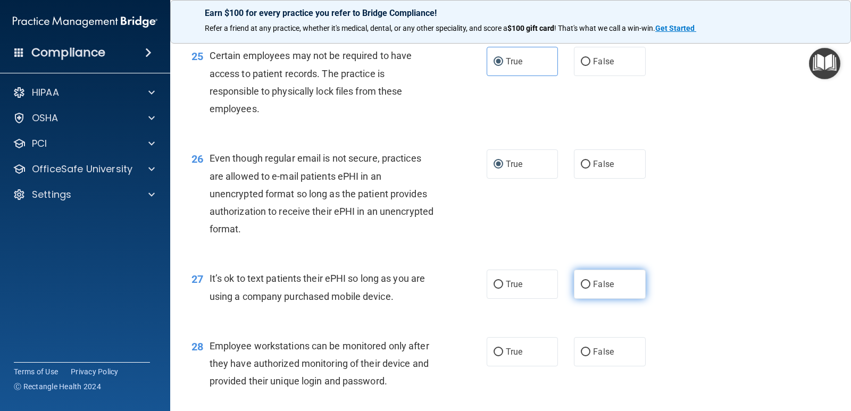
click at [593, 289] on span "False" at bounding box center [603, 284] width 21 height 10
click at [590, 289] on input "False" at bounding box center [586, 285] width 10 height 8
radio input "true"
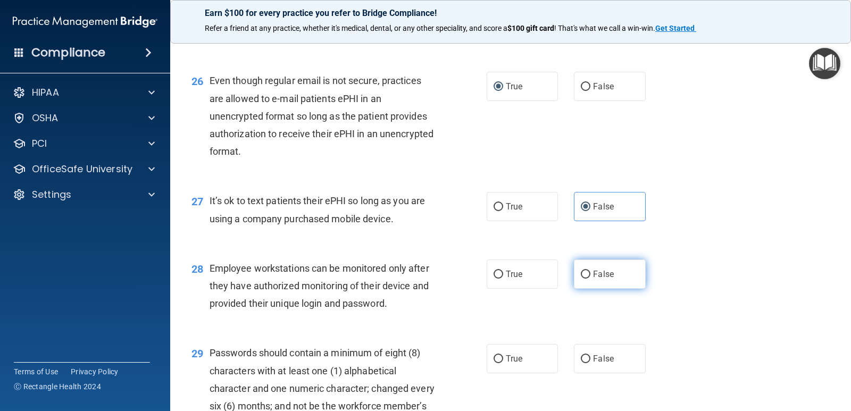
scroll to position [2446, 0]
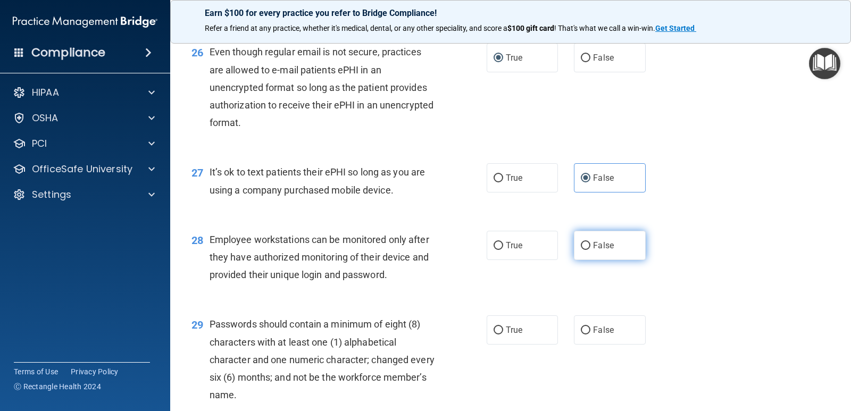
click at [598, 260] on label "False" at bounding box center [609, 245] width 71 height 29
click at [590, 250] on input "False" at bounding box center [586, 246] width 10 height 8
radio input "true"
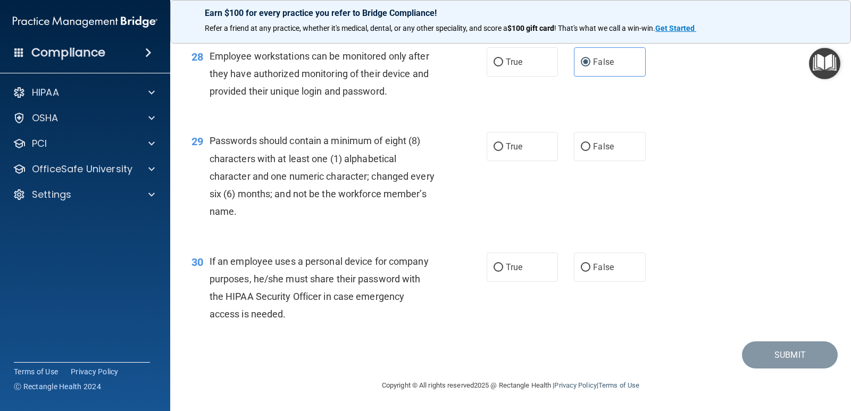
scroll to position [2647, 0]
click at [510, 156] on label "True" at bounding box center [522, 146] width 71 height 29
click at [503, 151] on input "True" at bounding box center [498, 147] width 10 height 8
radio input "true"
click at [593, 267] on span "False" at bounding box center [603, 267] width 21 height 10
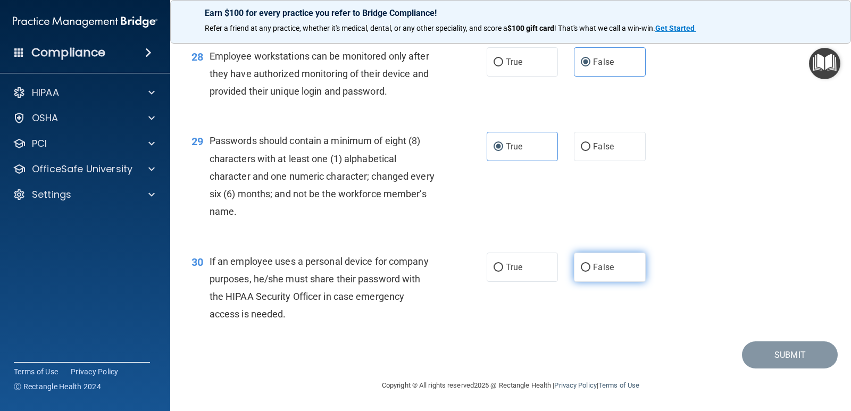
click at [590, 267] on input "False" at bounding box center [586, 268] width 10 height 8
radio input "true"
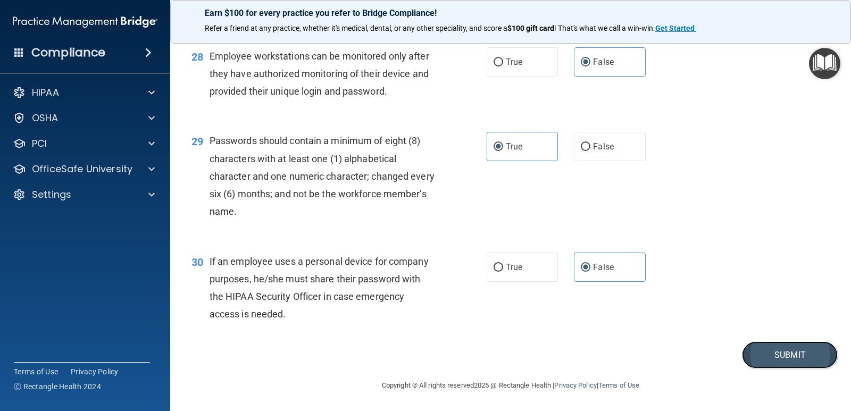
click at [758, 358] on button "Submit" at bounding box center [790, 354] width 96 height 27
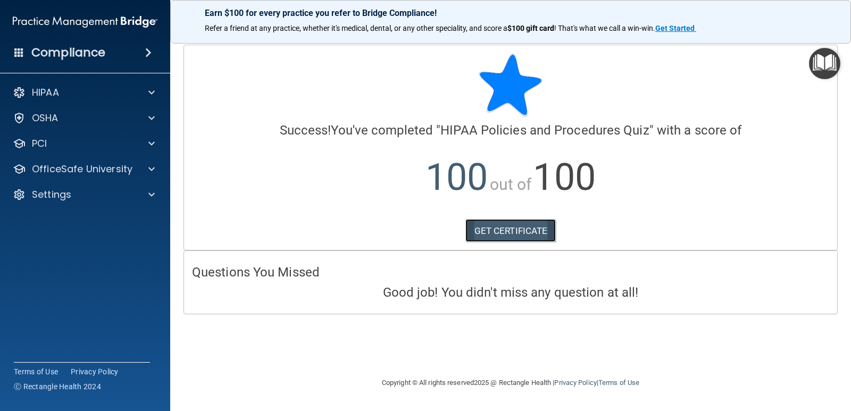
click at [481, 234] on link "GET CERTIFICATE" at bounding box center [510, 230] width 91 height 23
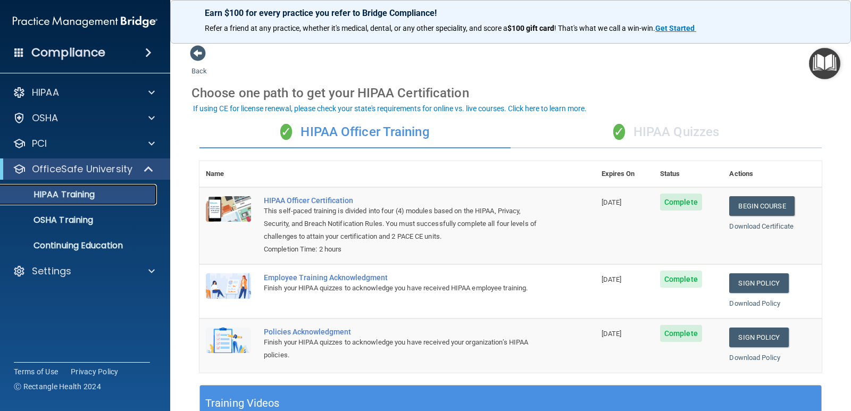
click at [70, 194] on p "HIPAA Training" at bounding box center [51, 194] width 88 height 11
click at [685, 128] on div "✓ HIPAA Quizzes" at bounding box center [665, 132] width 311 height 32
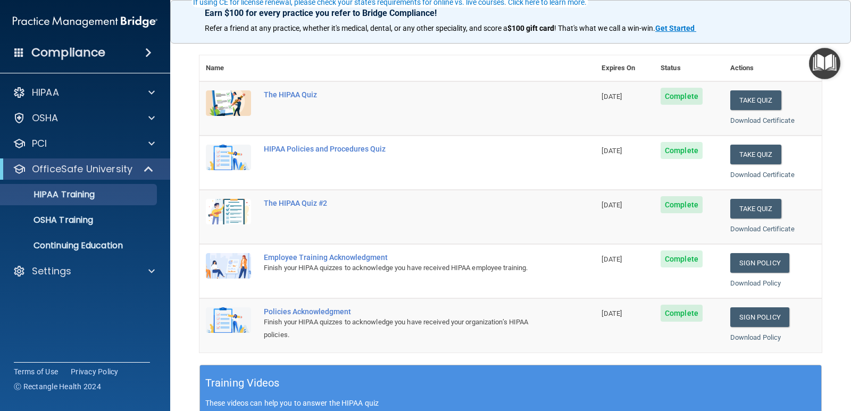
scroll to position [106, 0]
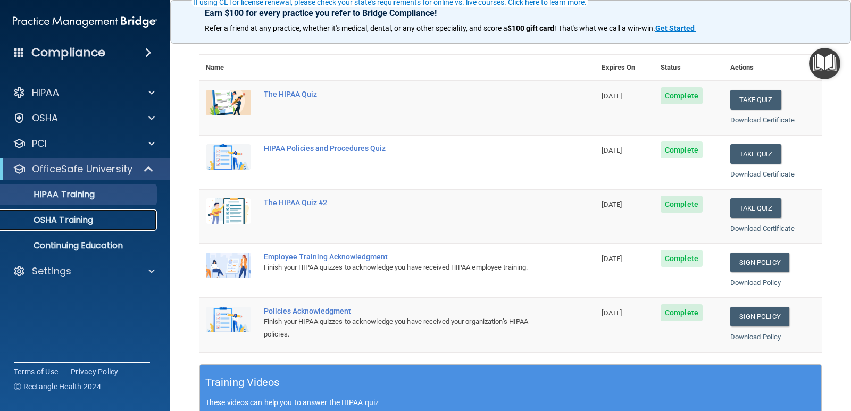
click at [77, 217] on p "OSHA Training" at bounding box center [50, 220] width 86 height 11
